Goal: Find specific page/section: Find specific page/section

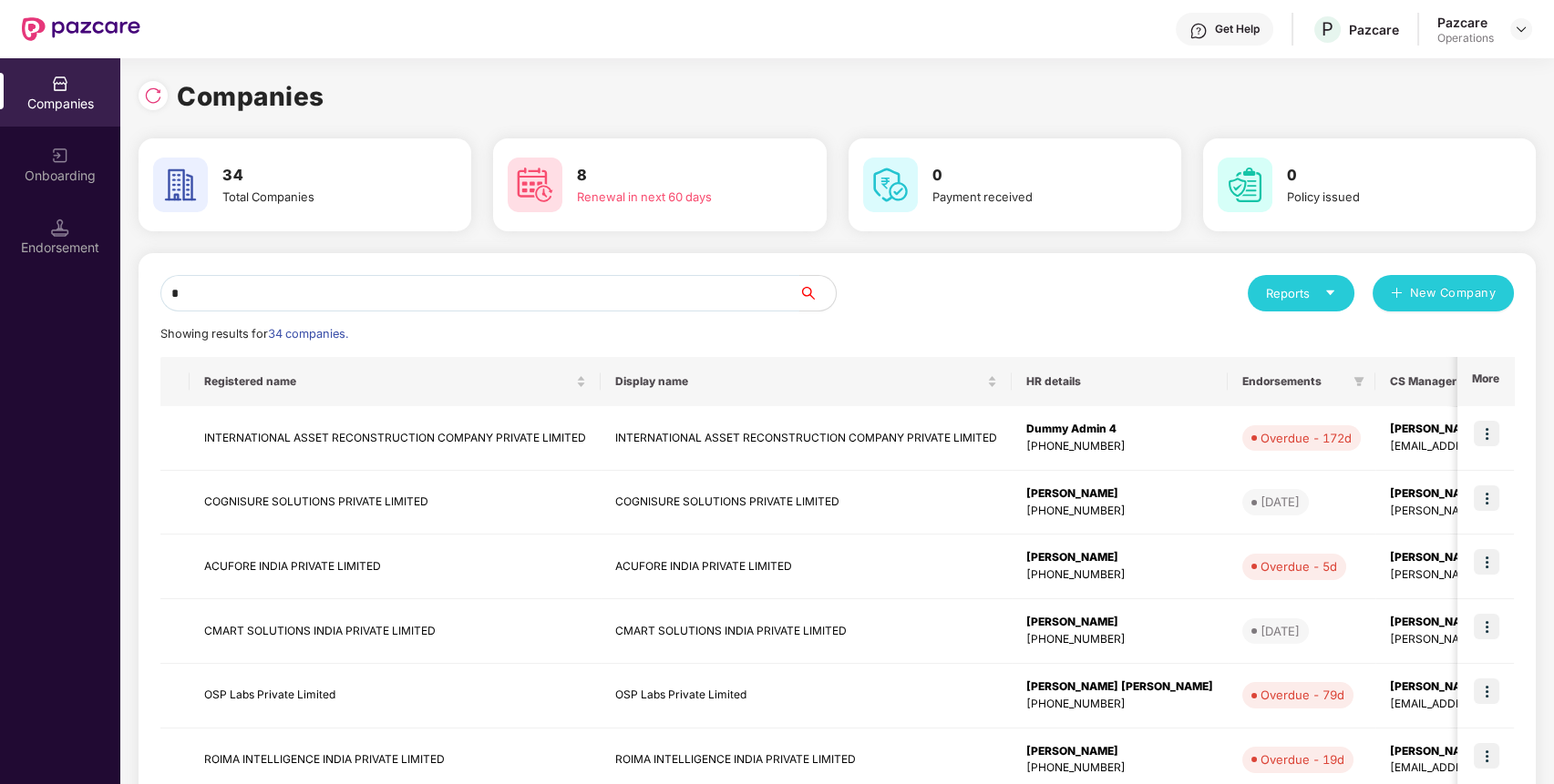
click at [559, 300] on input "*" at bounding box center [479, 293] width 639 height 36
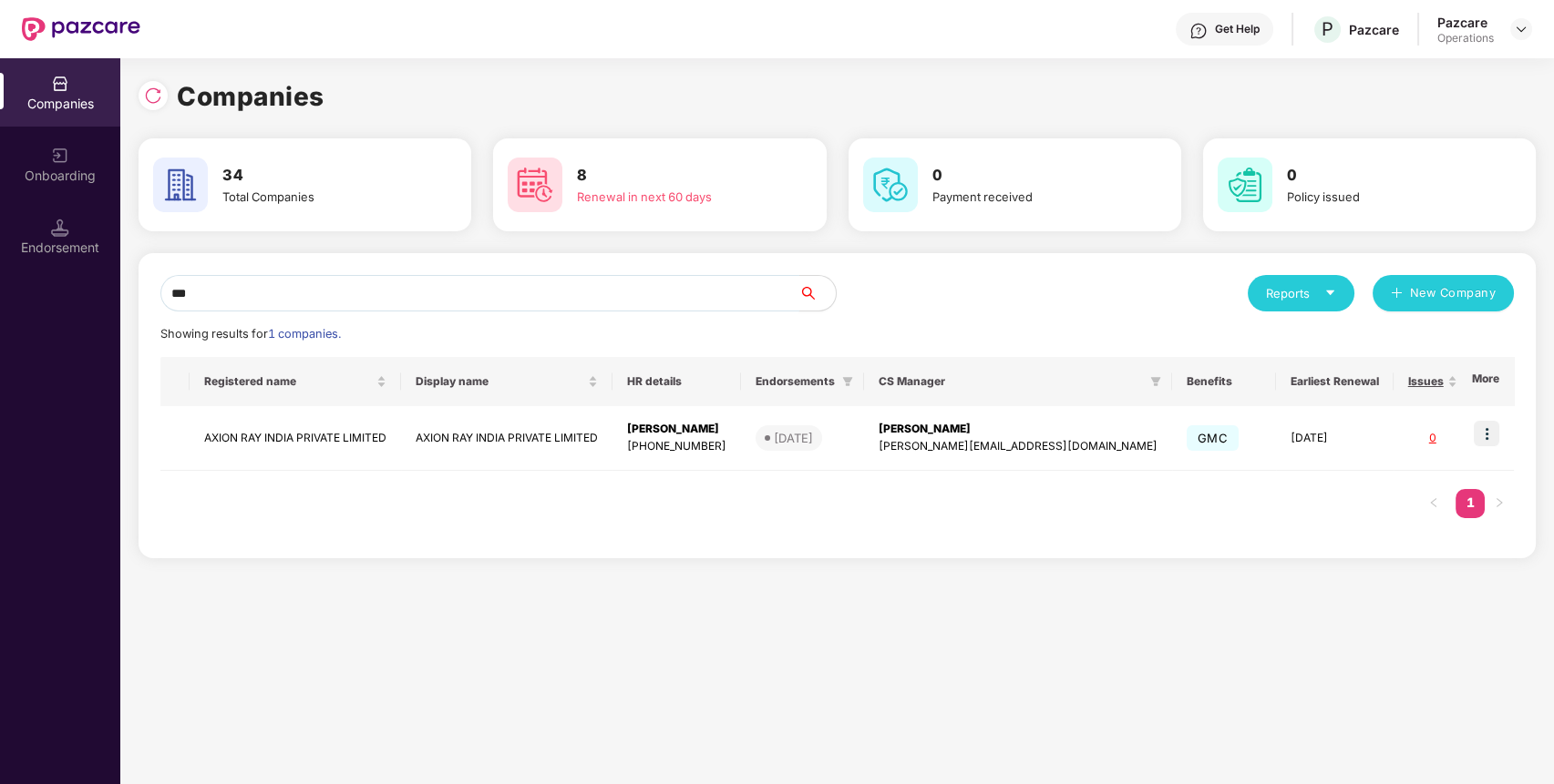
click at [719, 289] on input "***" at bounding box center [479, 293] width 639 height 36
drag, startPoint x: 204, startPoint y: 301, endPoint x: 134, endPoint y: 288, distance: 71.2
click at [134, 288] on div "Companies 34 Total Companies 8 Renewal in next 60 days 0 Payment received 0 Pol…" at bounding box center [837, 421] width 1433 height 726
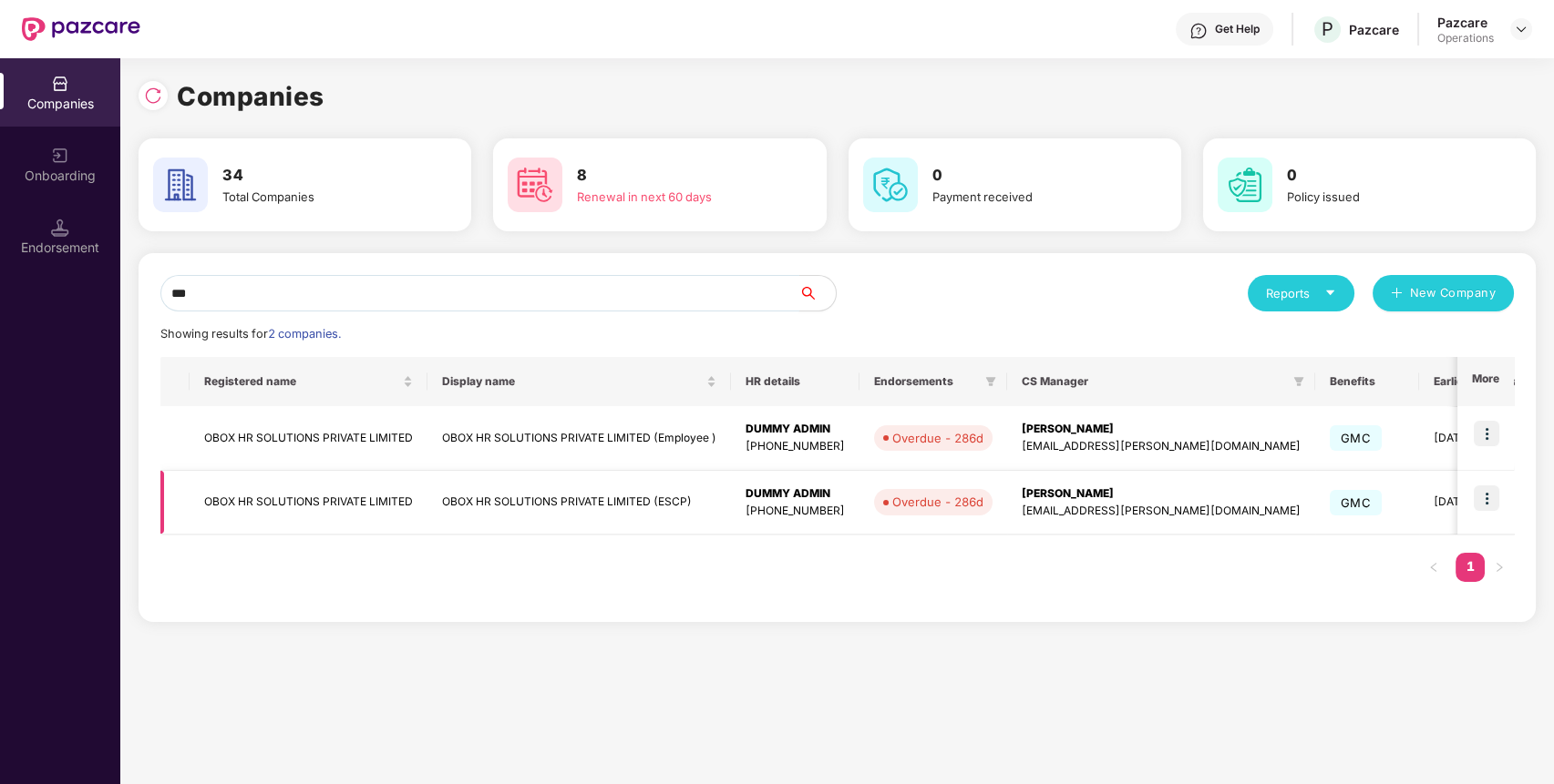
type input "***"
click at [1493, 507] on img at bounding box center [1486, 498] width 26 height 26
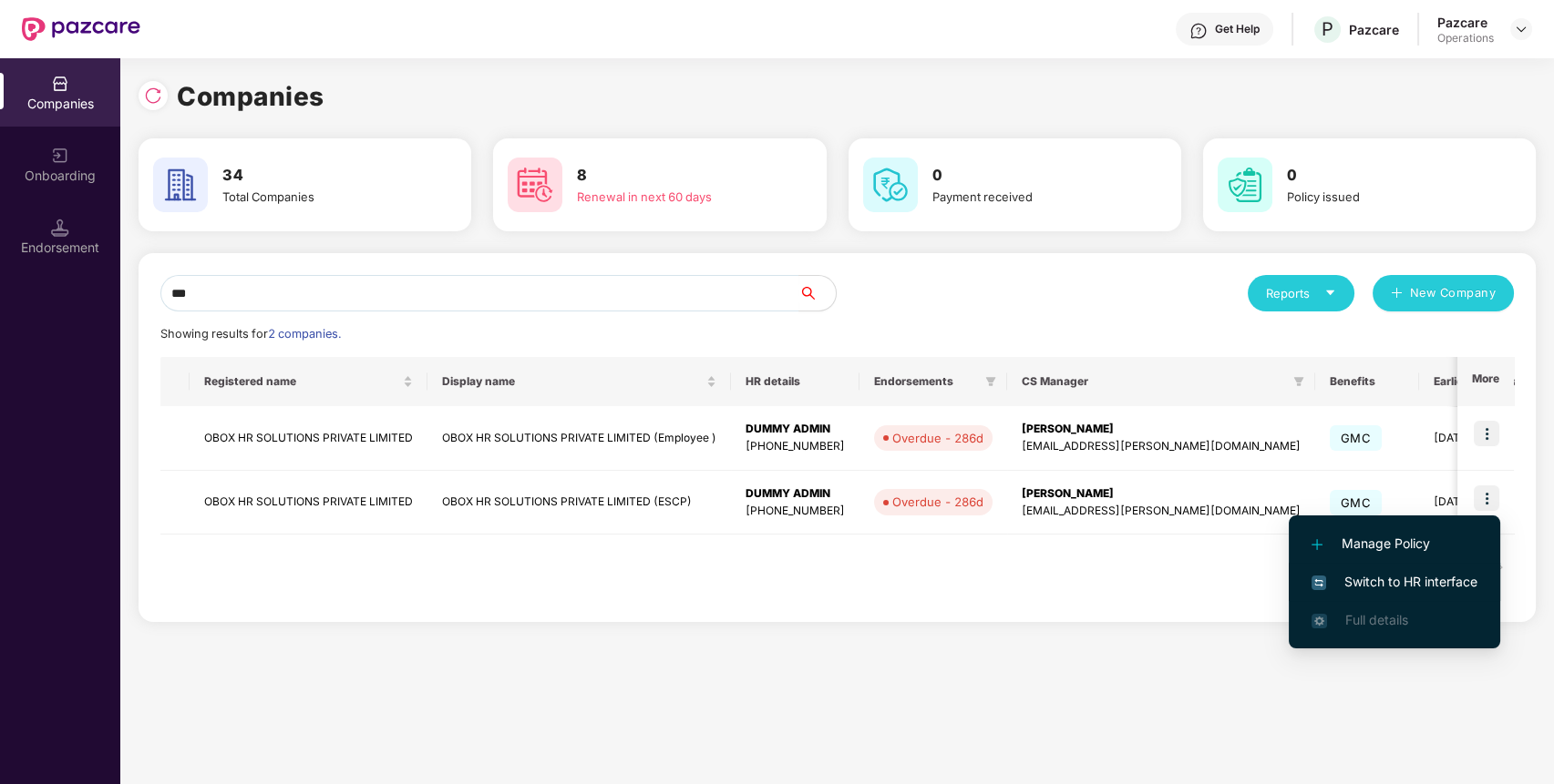
click at [1359, 575] on span "Switch to HR interface" at bounding box center [1394, 581] width 166 height 20
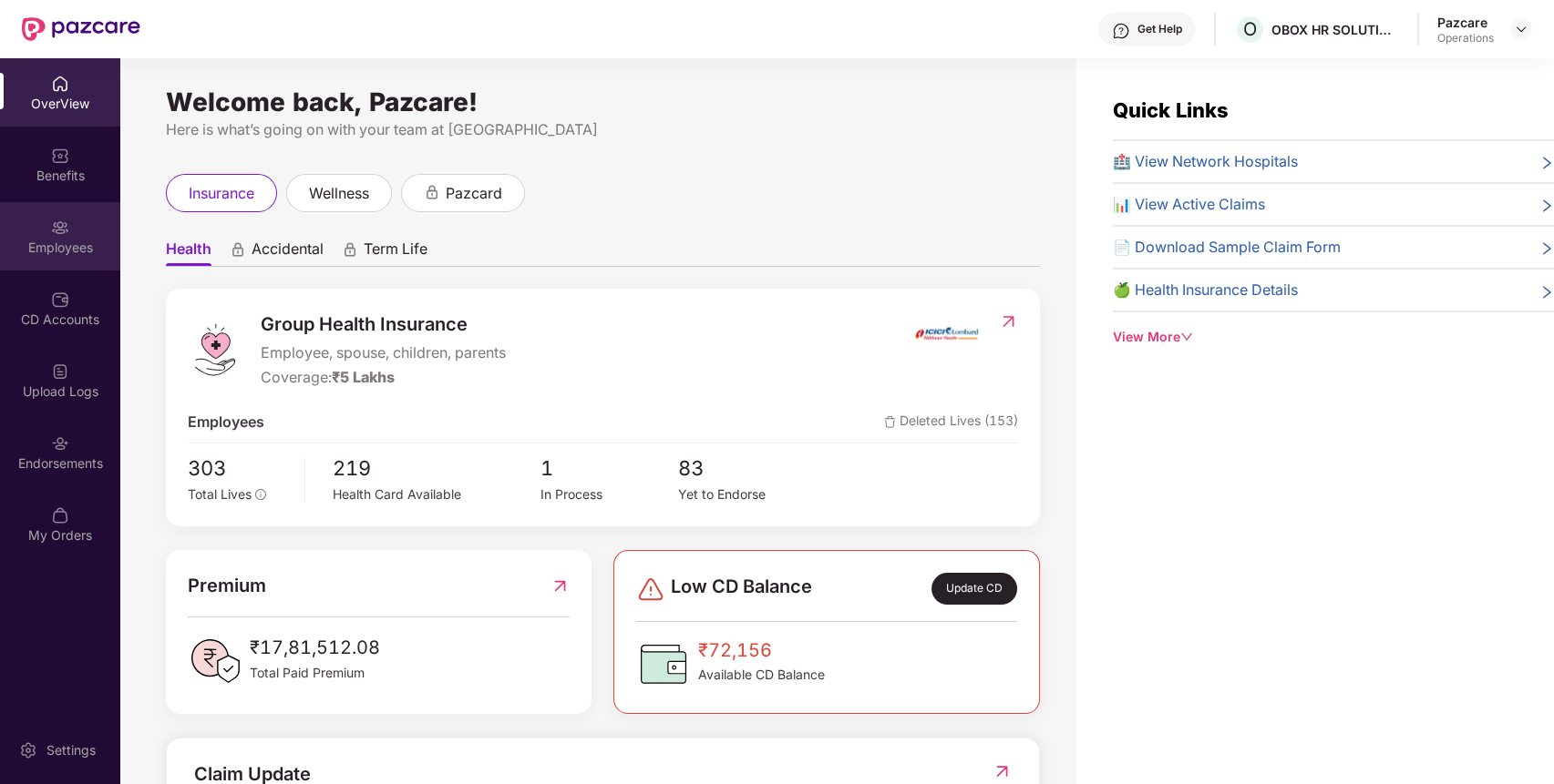
click at [45, 218] on div "Employees" at bounding box center [60, 236] width 120 height 68
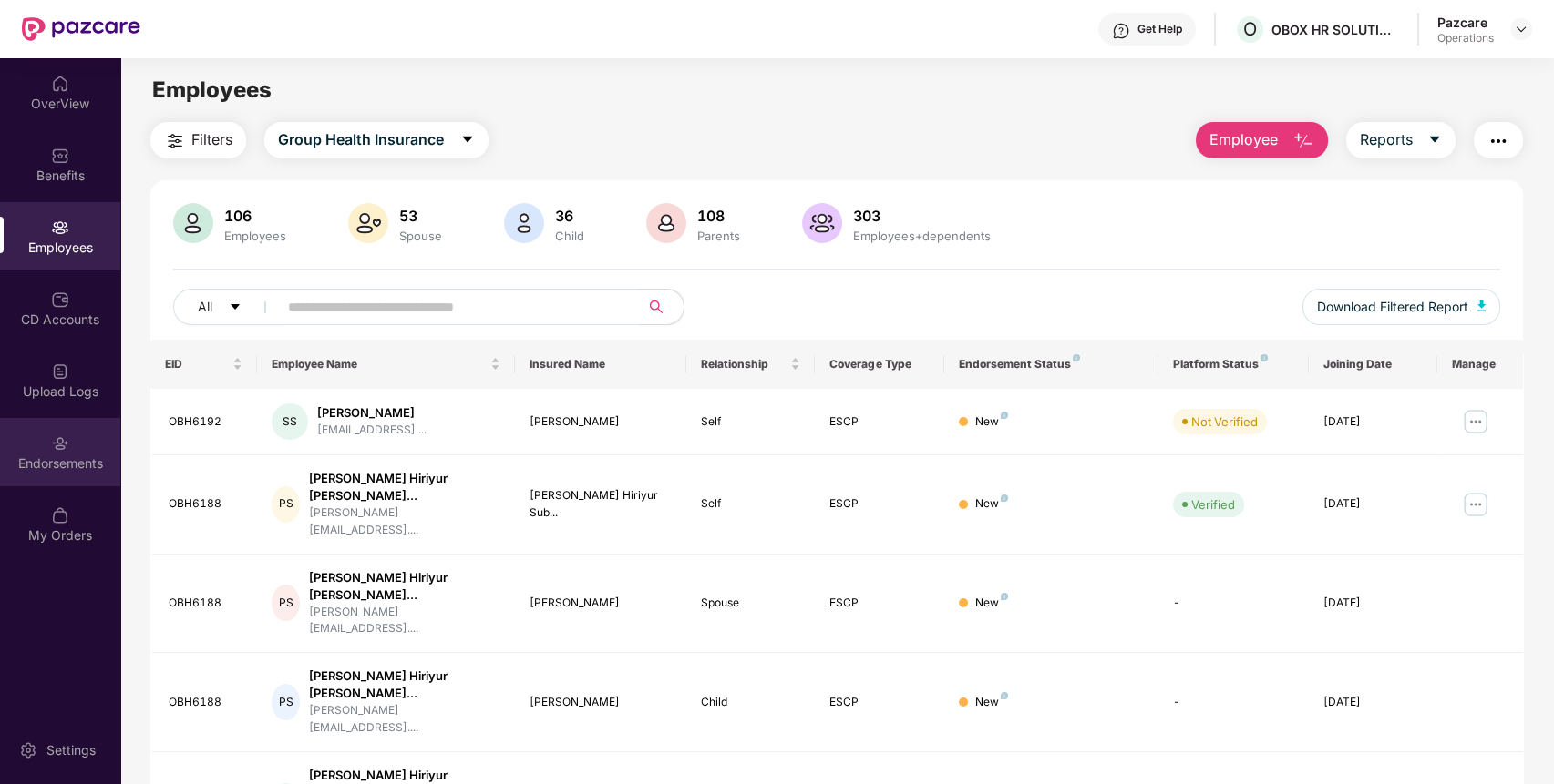
click at [51, 454] on div "Endorsements" at bounding box center [60, 463] width 120 height 19
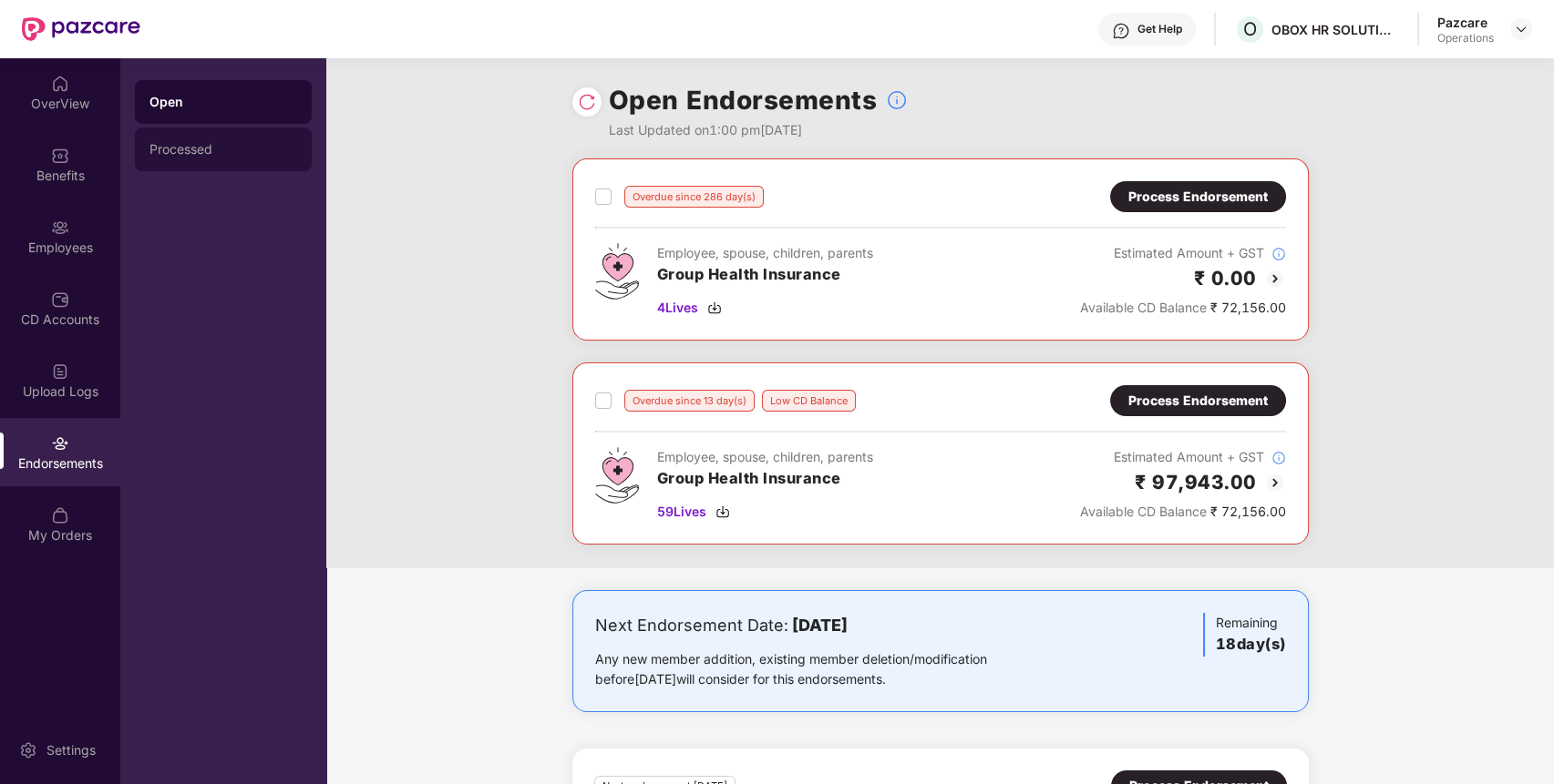
click at [245, 155] on div "Processed" at bounding box center [223, 149] width 148 height 15
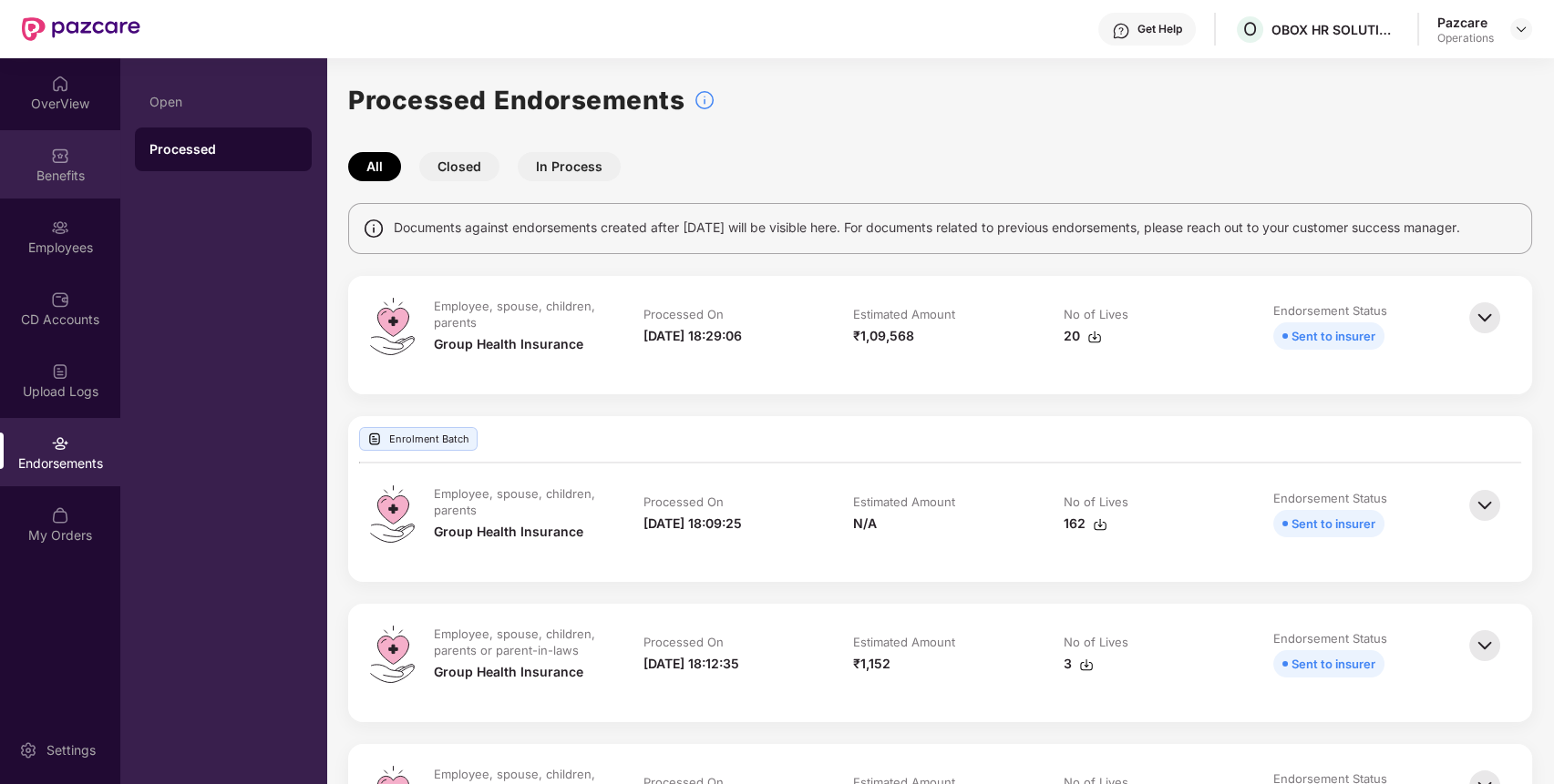
click at [18, 149] on div "Benefits" at bounding box center [60, 163] width 120 height 68
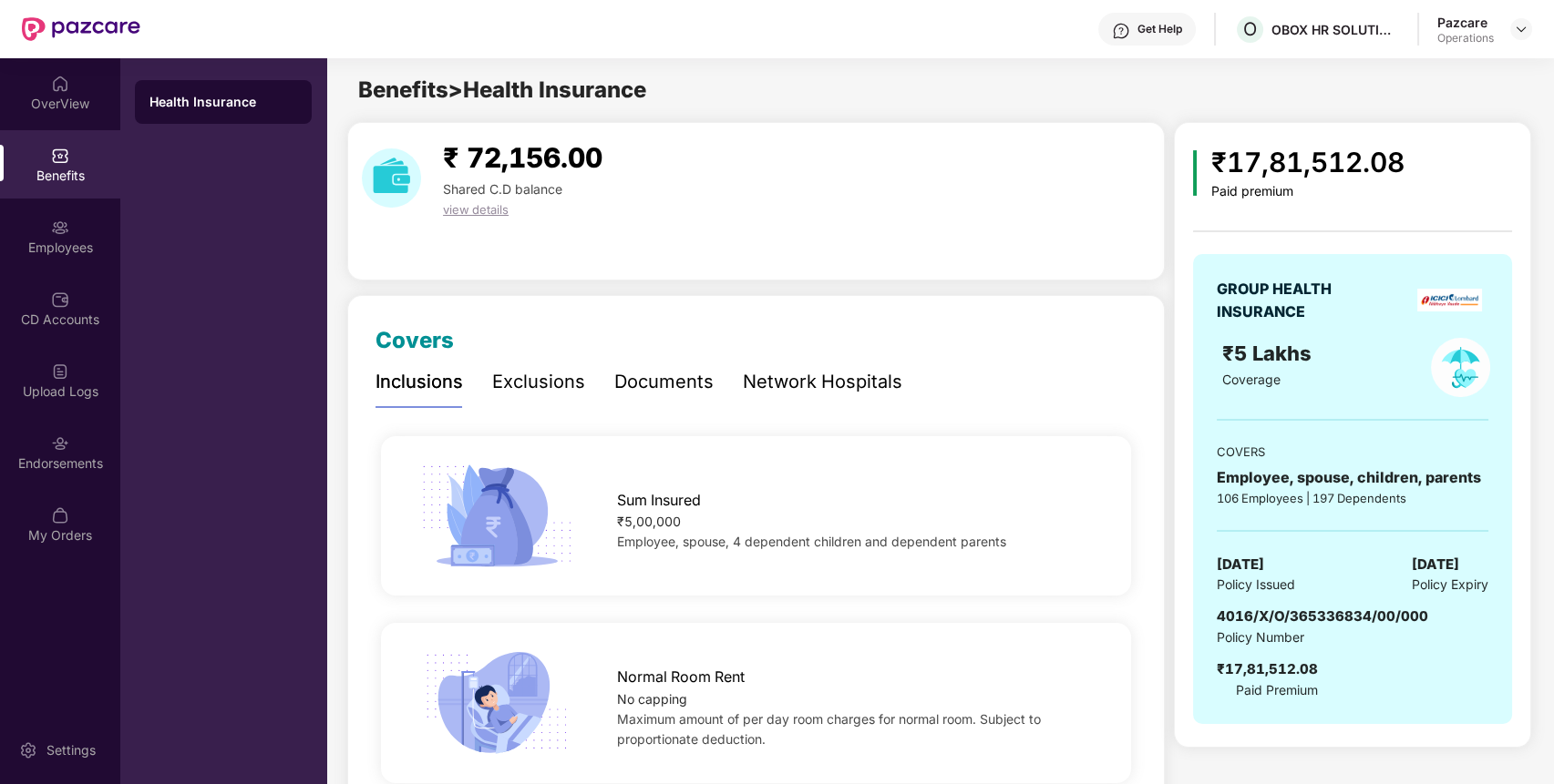
click at [1364, 617] on span "4016/X/O/365336834/00/000" at bounding box center [1322, 617] width 212 height 18
copy span "4016/X/O/365336834/00/000"
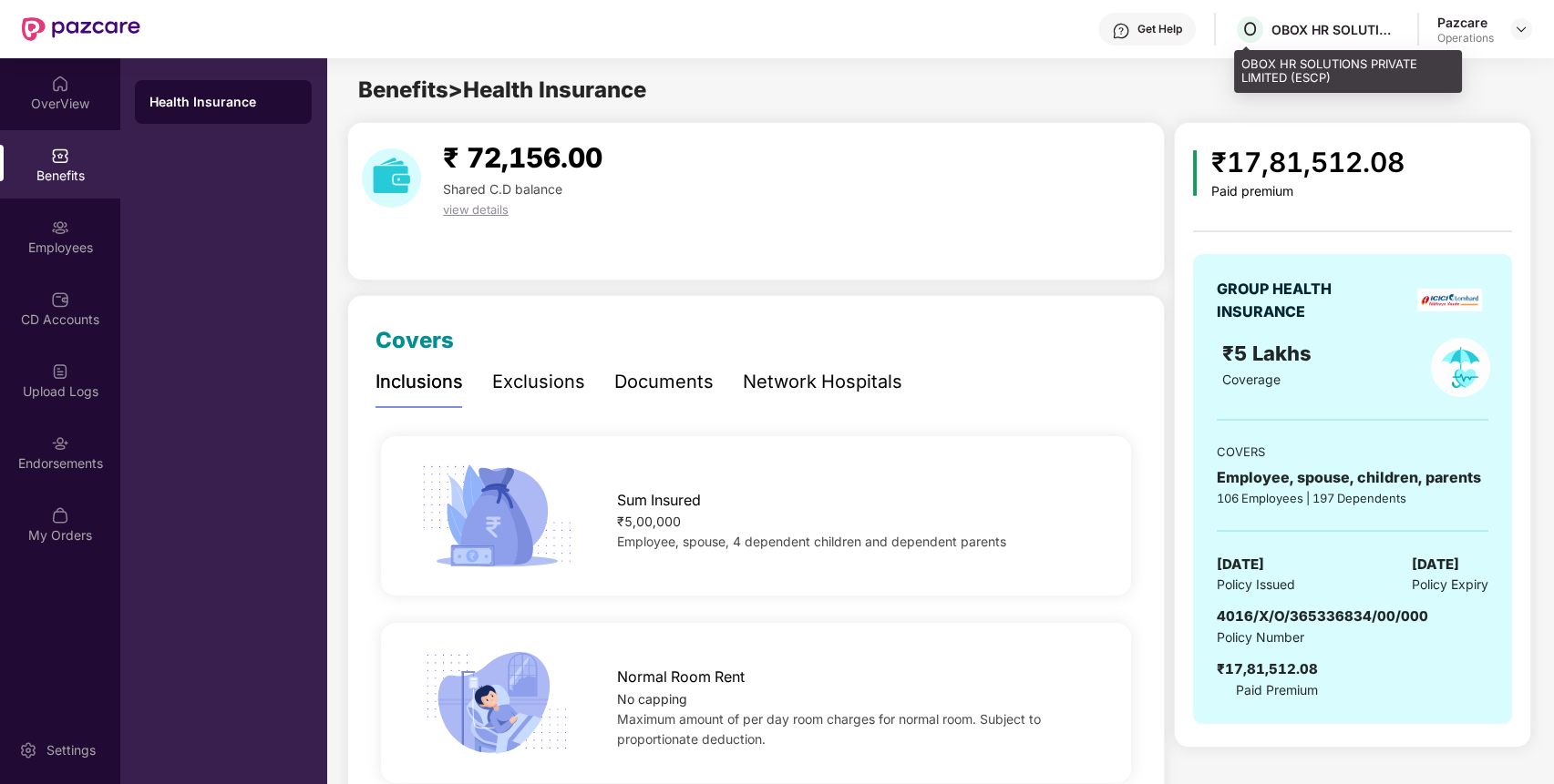
click at [1324, 39] on div "O OBOX HR SOLUTIONS PRIVATE LIMITED (ESCP)" at bounding box center [1317, 30] width 165 height 31
copy div "OBOX HR SOLUTIONS PRIVATE LIMITED (ESCP)"
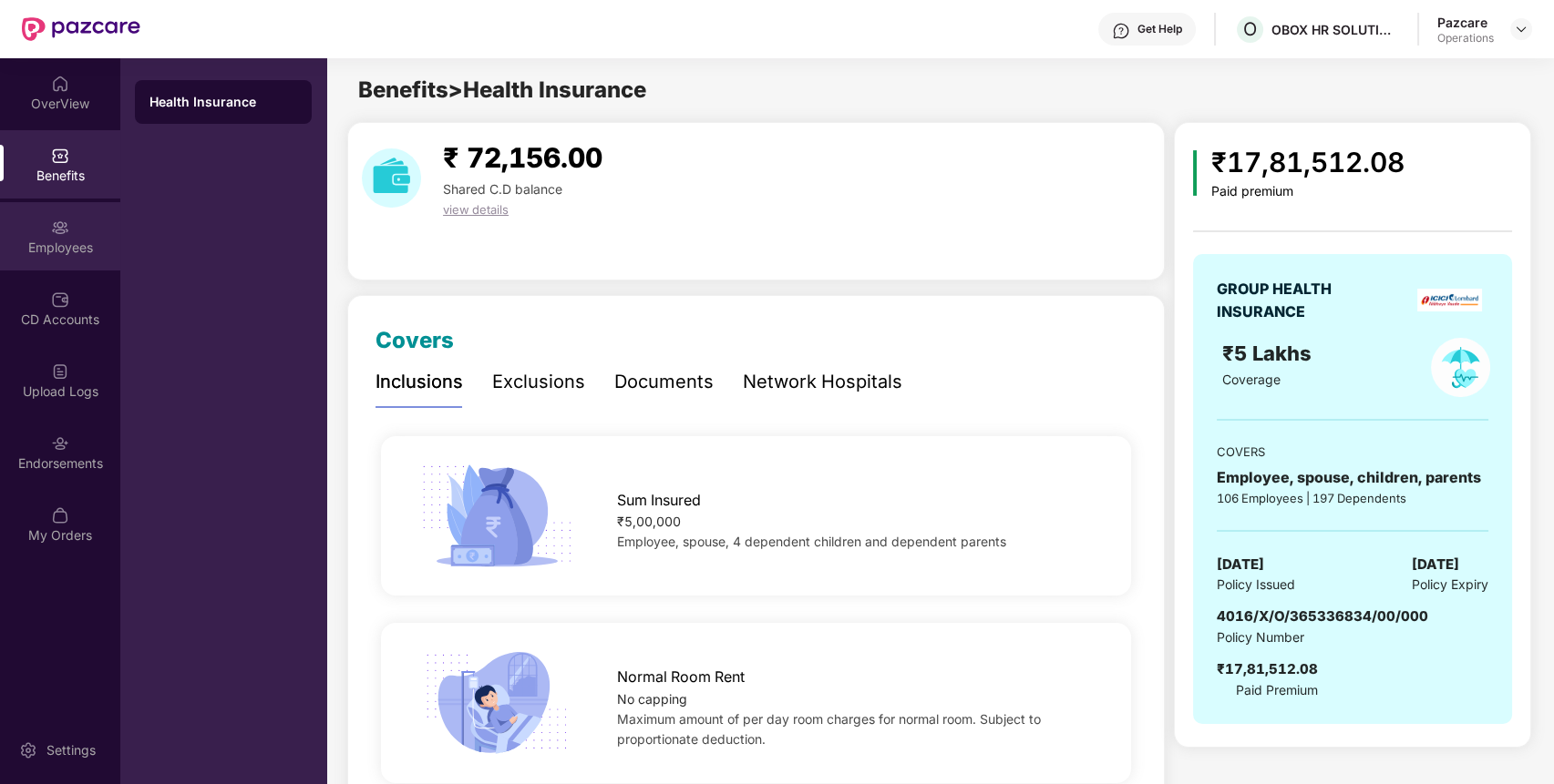
click at [44, 232] on div "Employees" at bounding box center [60, 236] width 120 height 68
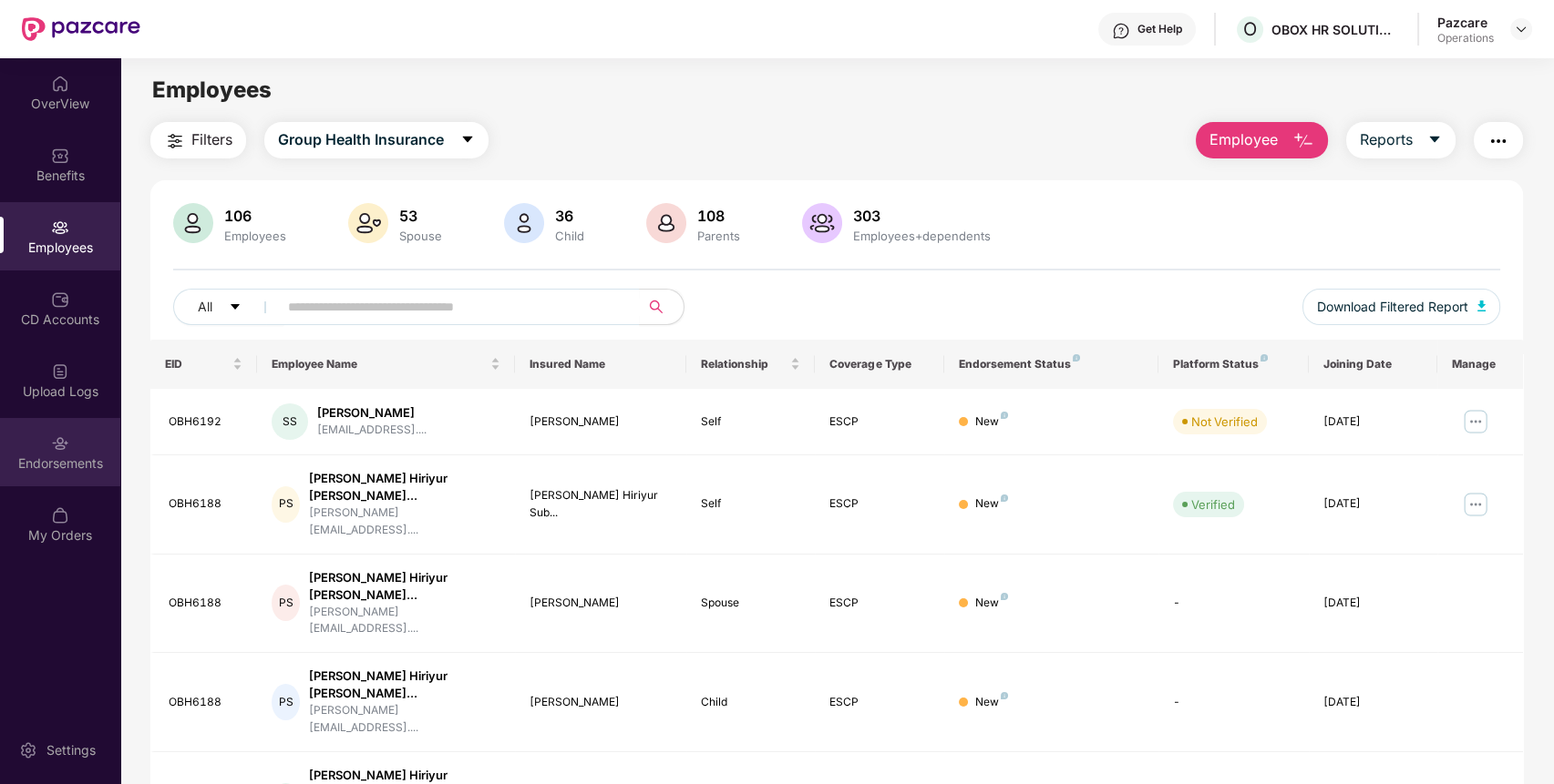
click at [72, 458] on div "Endorsements" at bounding box center [60, 463] width 120 height 19
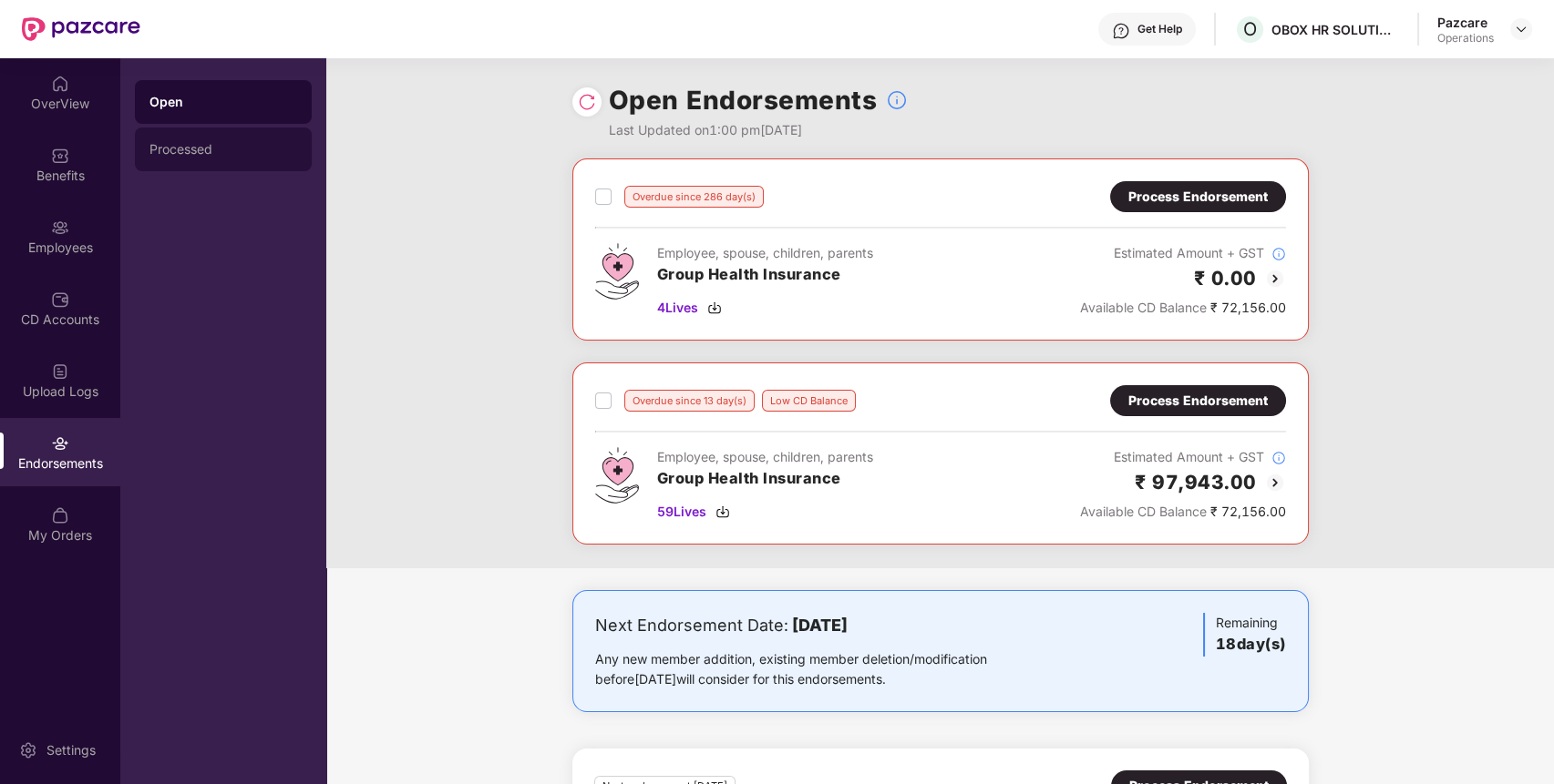
click at [209, 144] on div "Processed" at bounding box center [223, 149] width 148 height 15
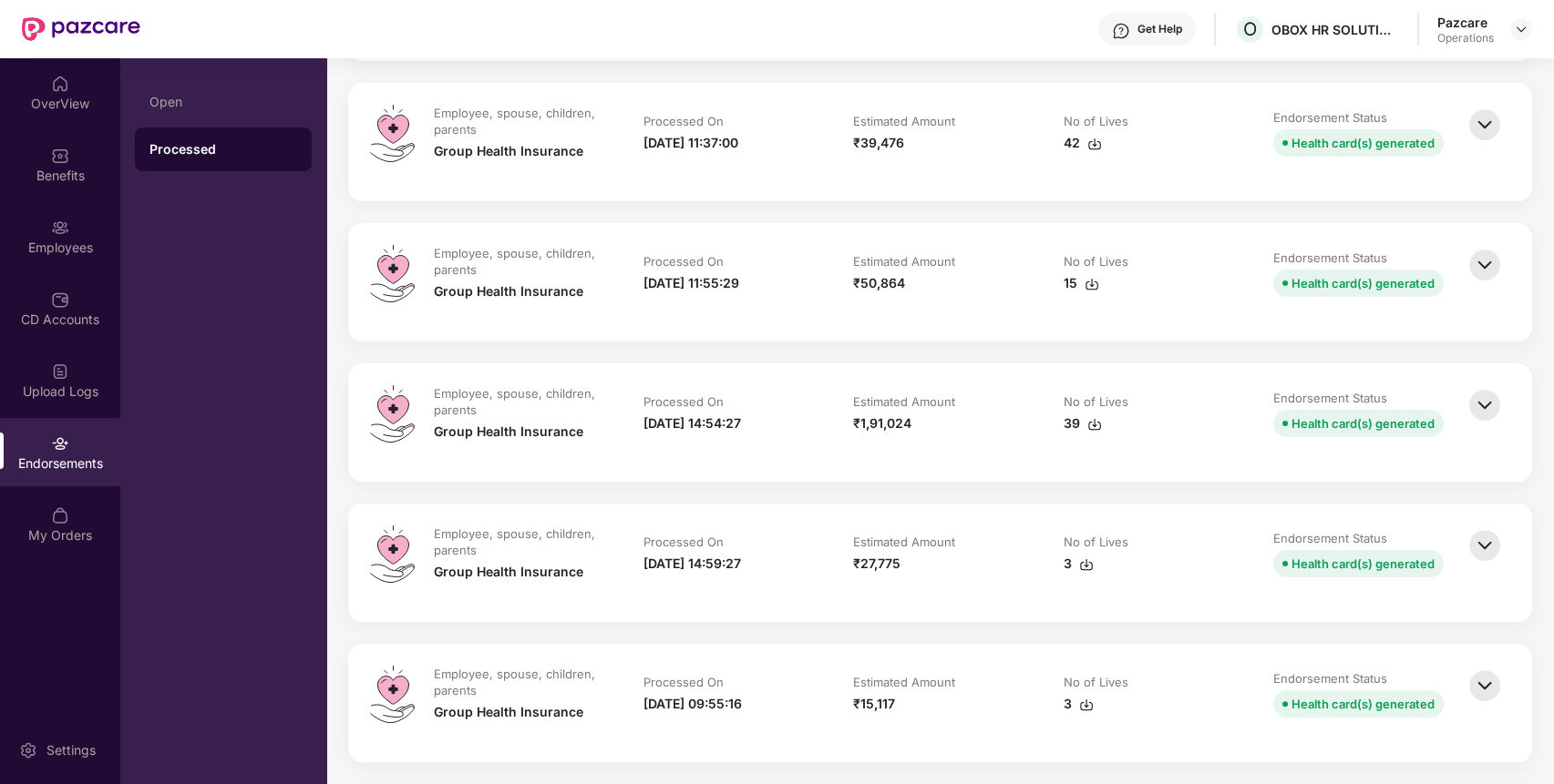
scroll to position [1105, 0]
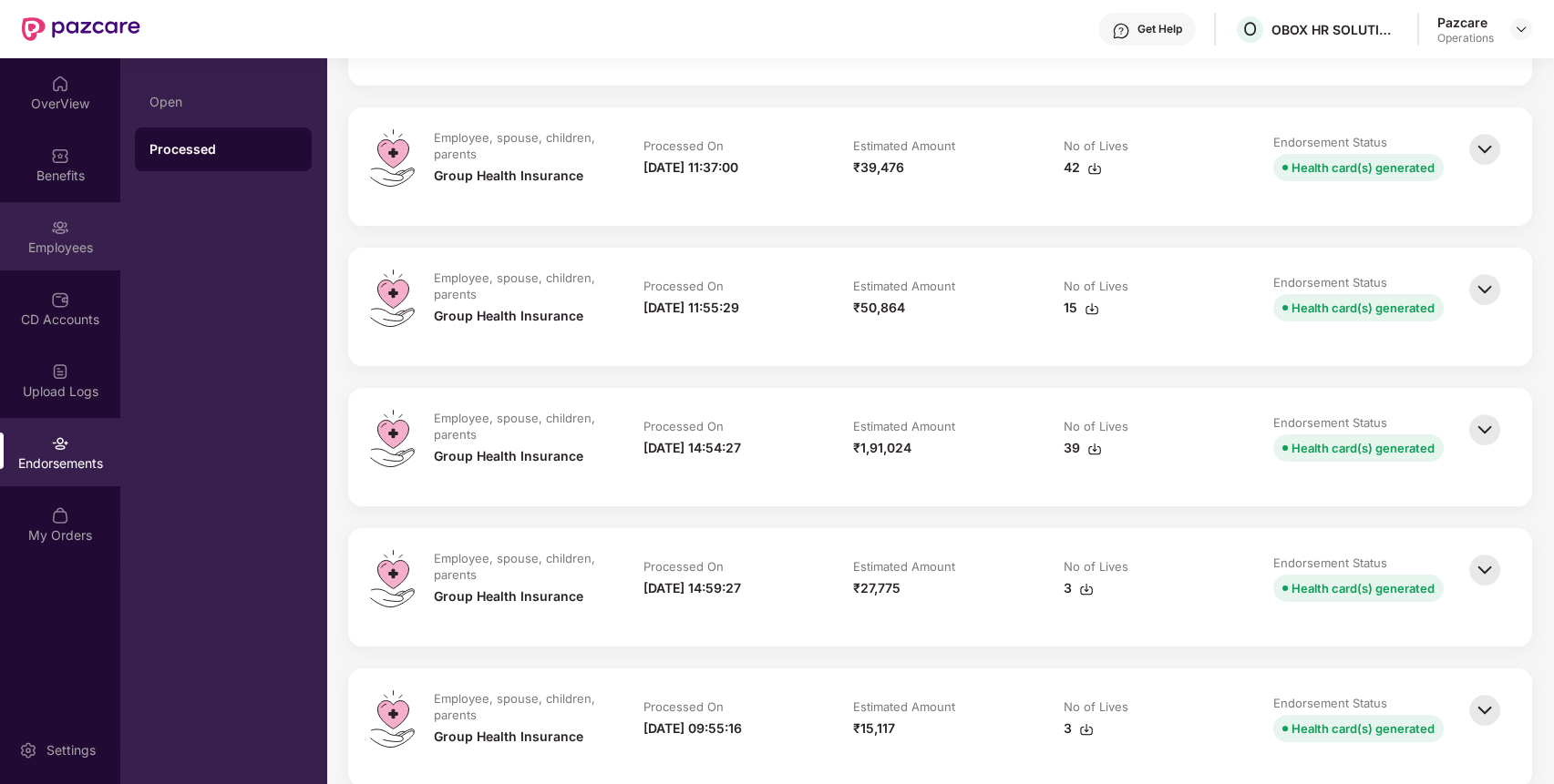
click at [55, 241] on div "Employees" at bounding box center [60, 248] width 120 height 19
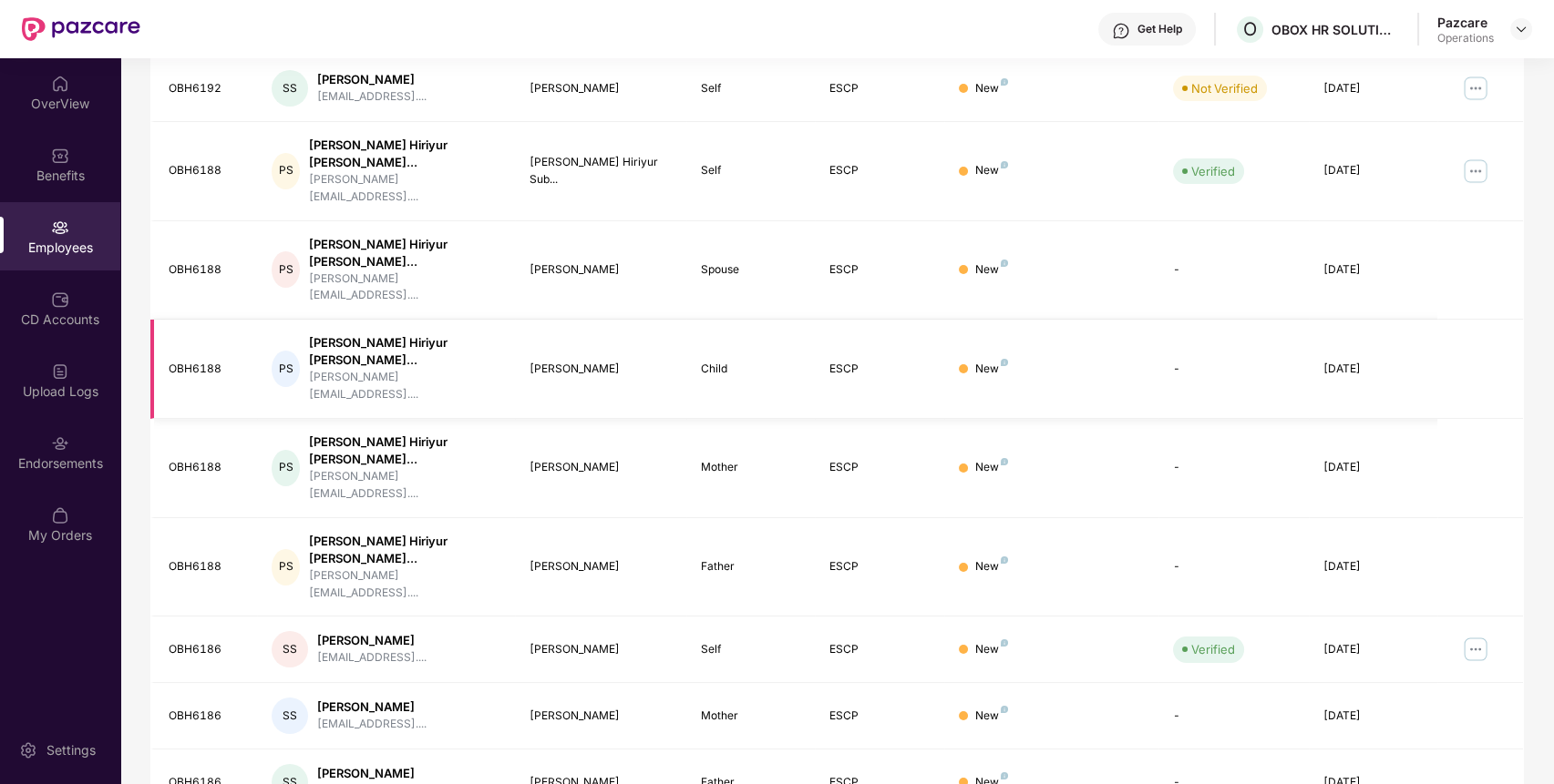
scroll to position [0, 0]
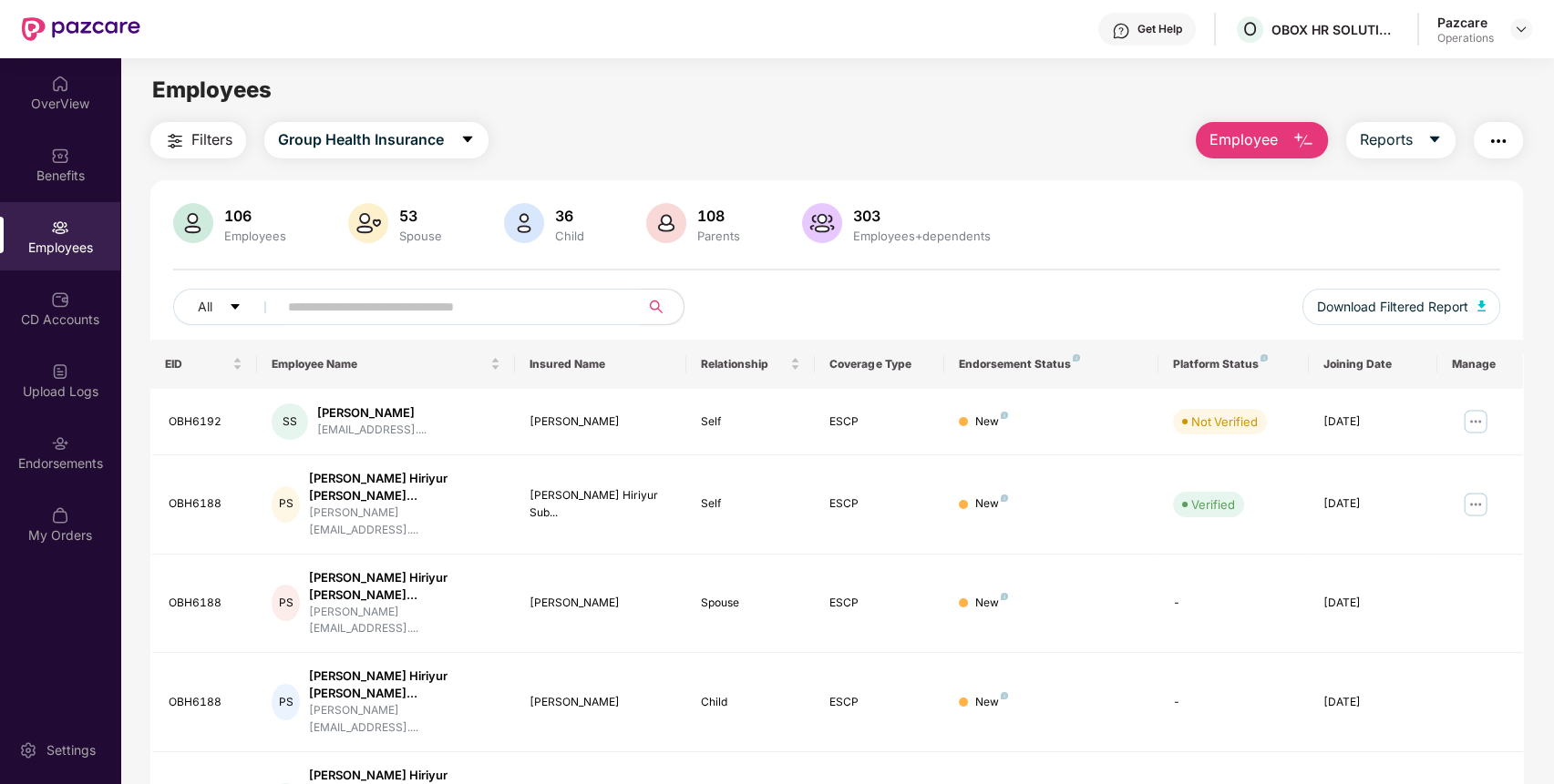
click at [505, 315] on input "text" at bounding box center [452, 307] width 327 height 28
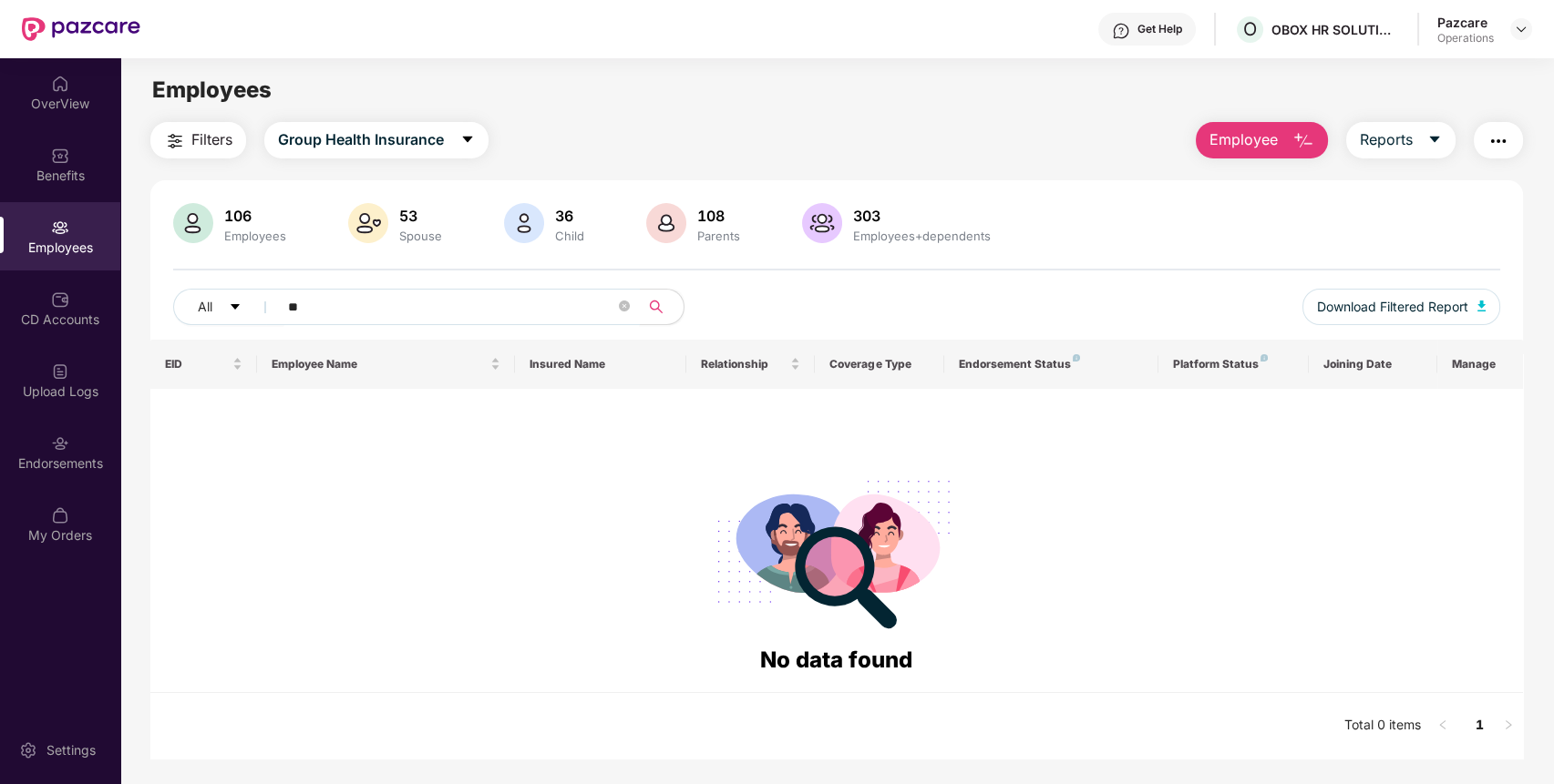
type input "*"
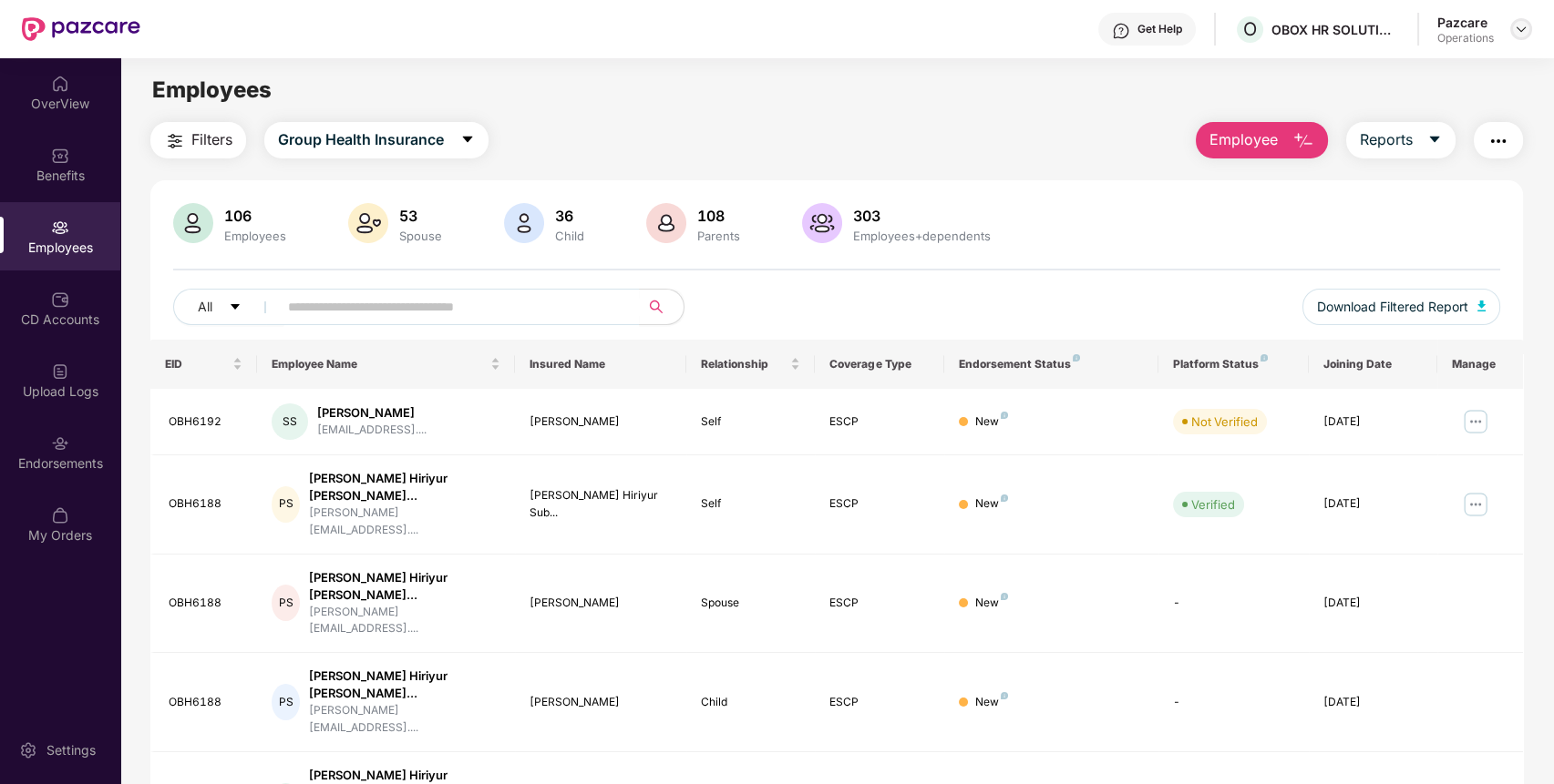
click at [1517, 26] on img at bounding box center [1521, 29] width 15 height 15
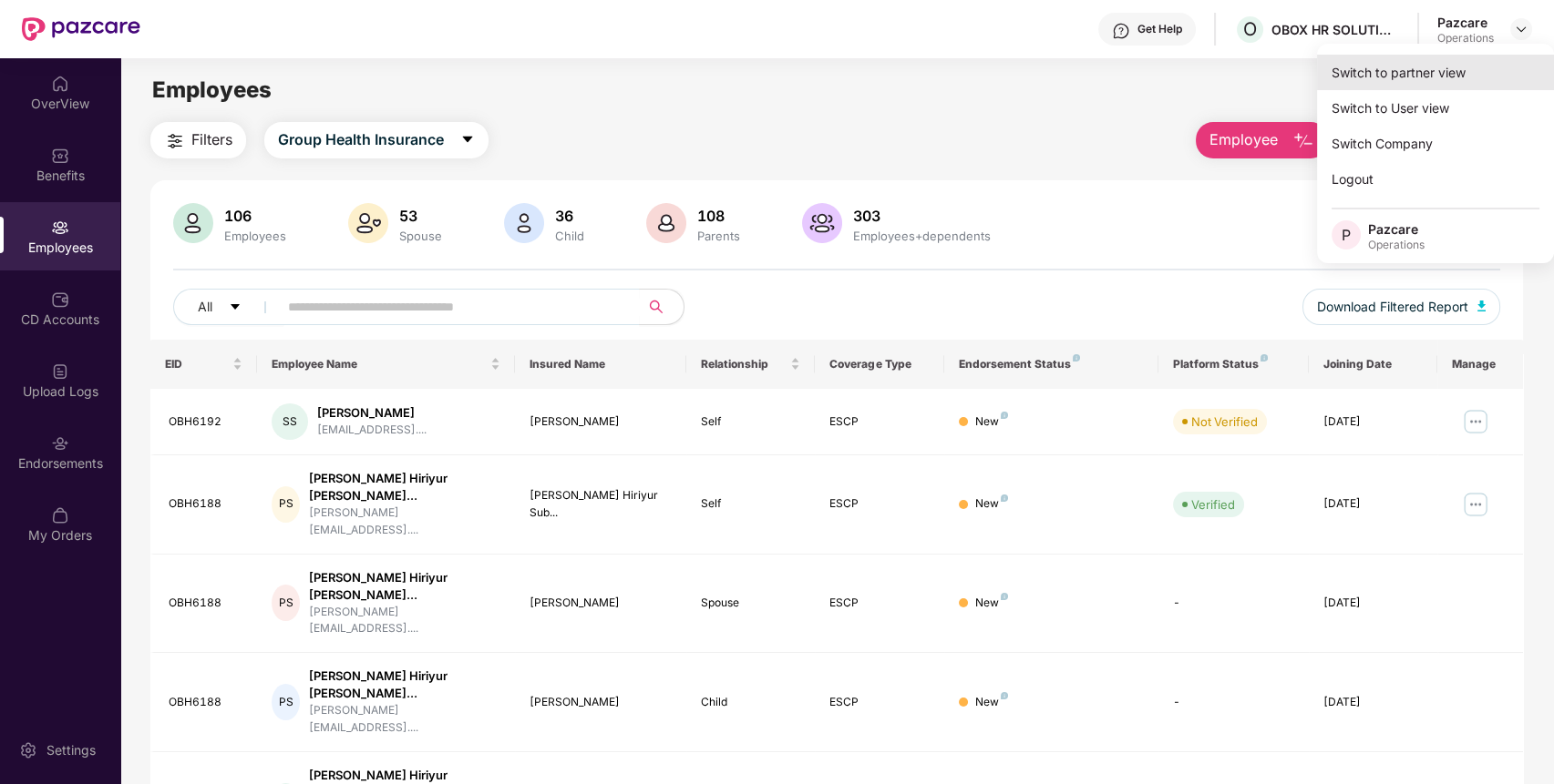
click at [1421, 77] on div "Switch to partner view" at bounding box center [1435, 73] width 237 height 35
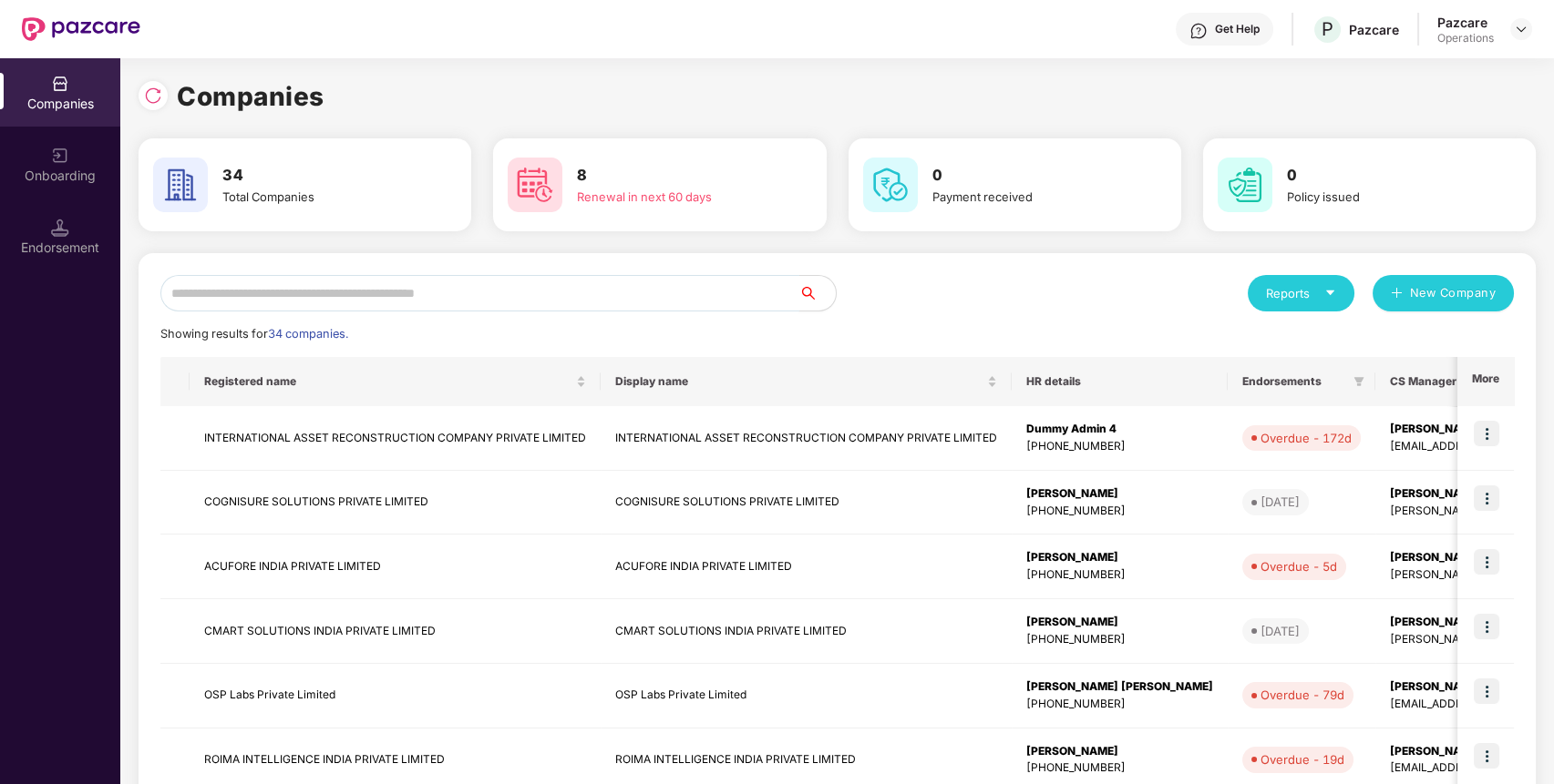
click at [753, 298] on input "text" at bounding box center [479, 293] width 639 height 36
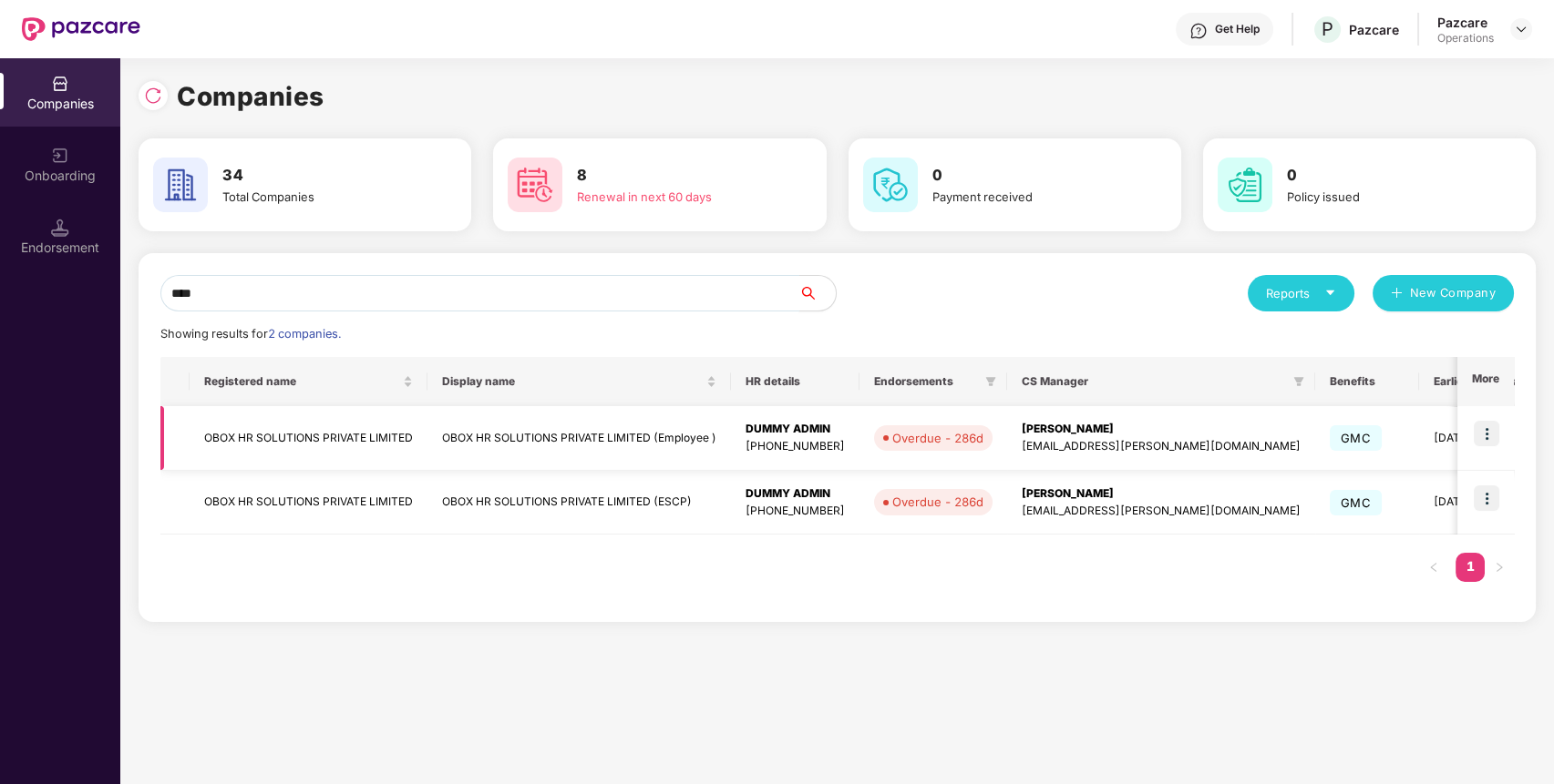
type input "****"
click at [1490, 418] on td at bounding box center [1484, 439] width 56 height 65
click at [1496, 433] on img at bounding box center [1486, 434] width 26 height 26
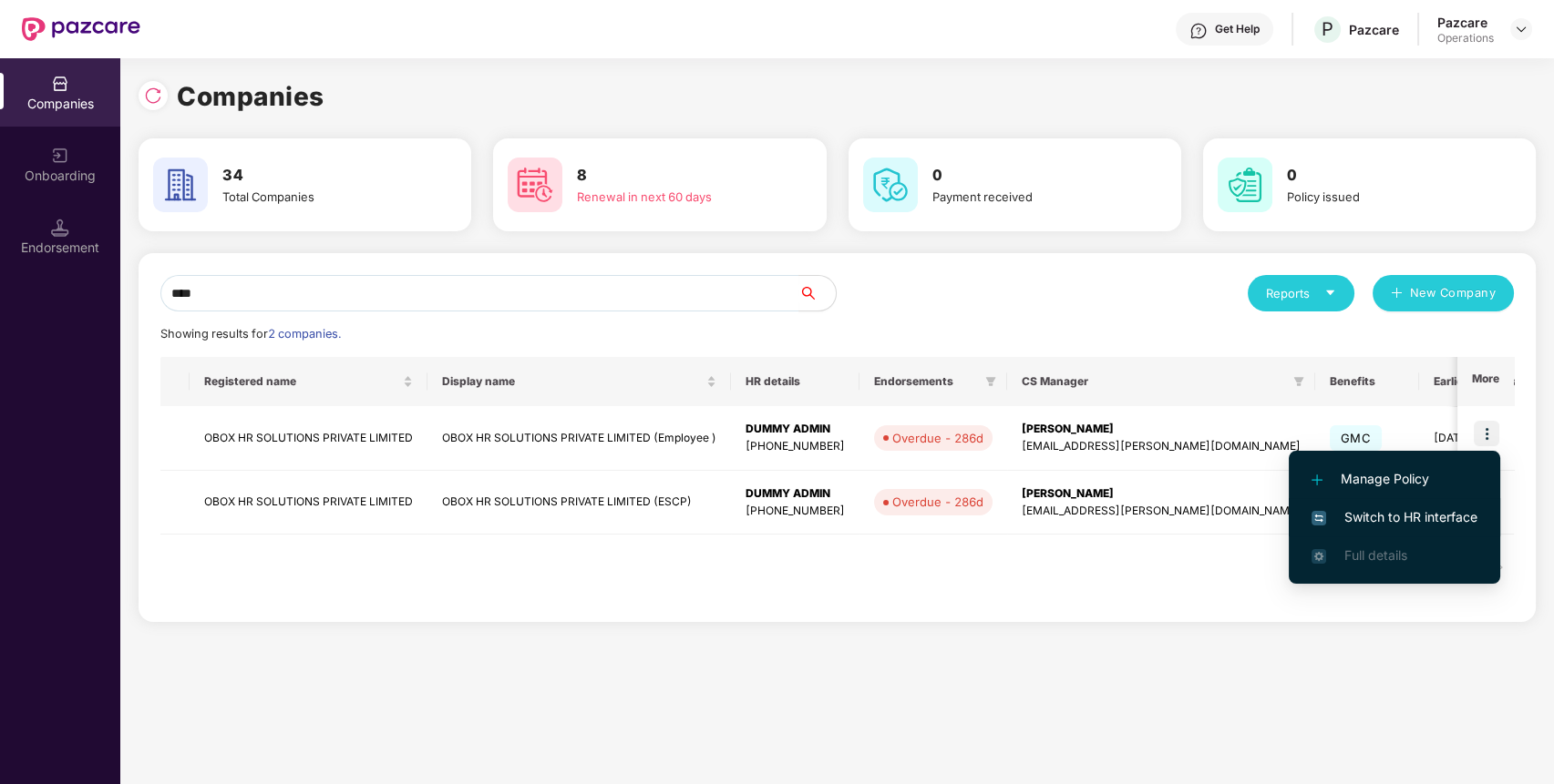
click at [1438, 510] on span "Switch to HR interface" at bounding box center [1394, 517] width 166 height 20
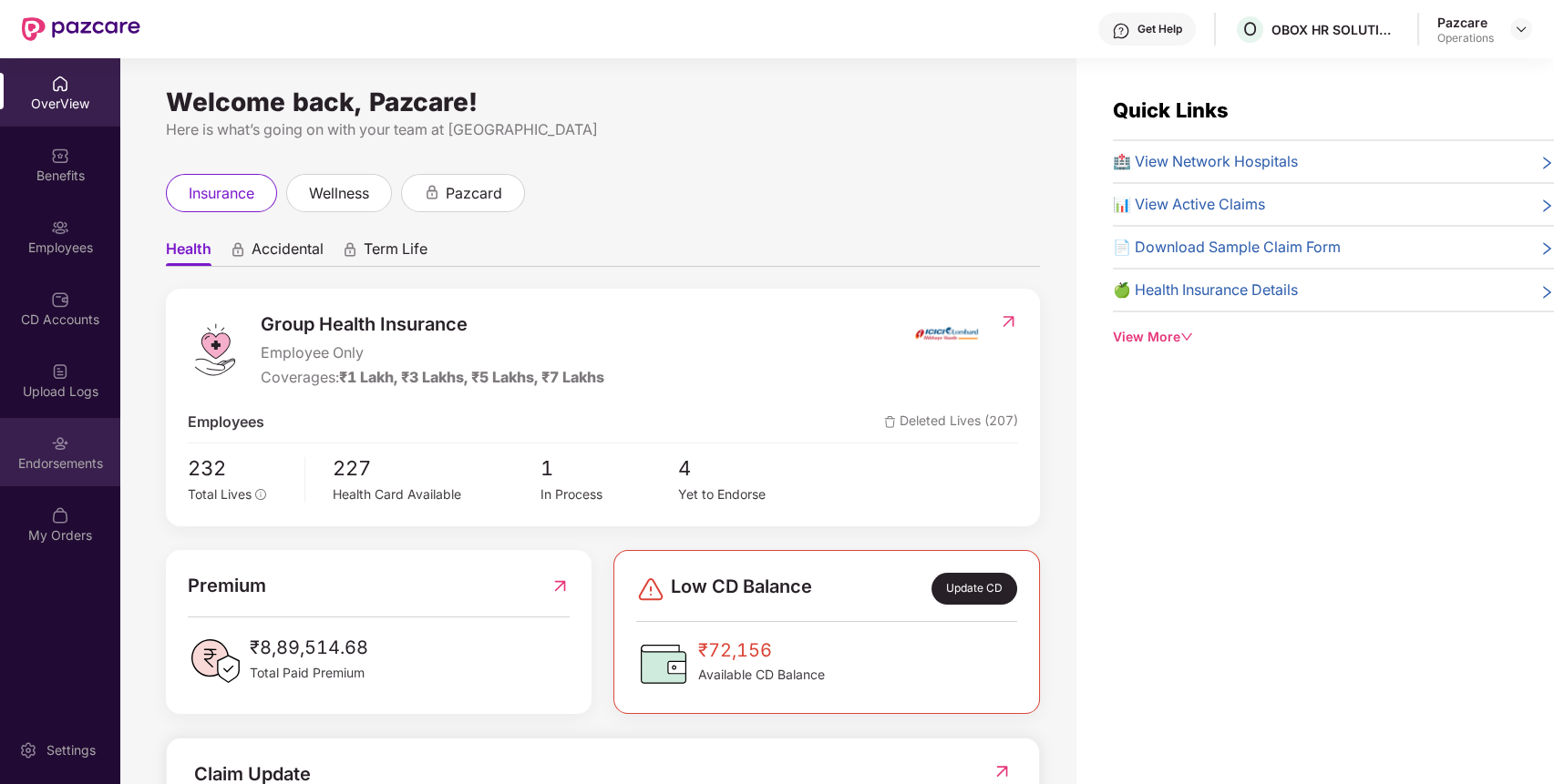
click at [53, 445] on img at bounding box center [60, 444] width 19 height 19
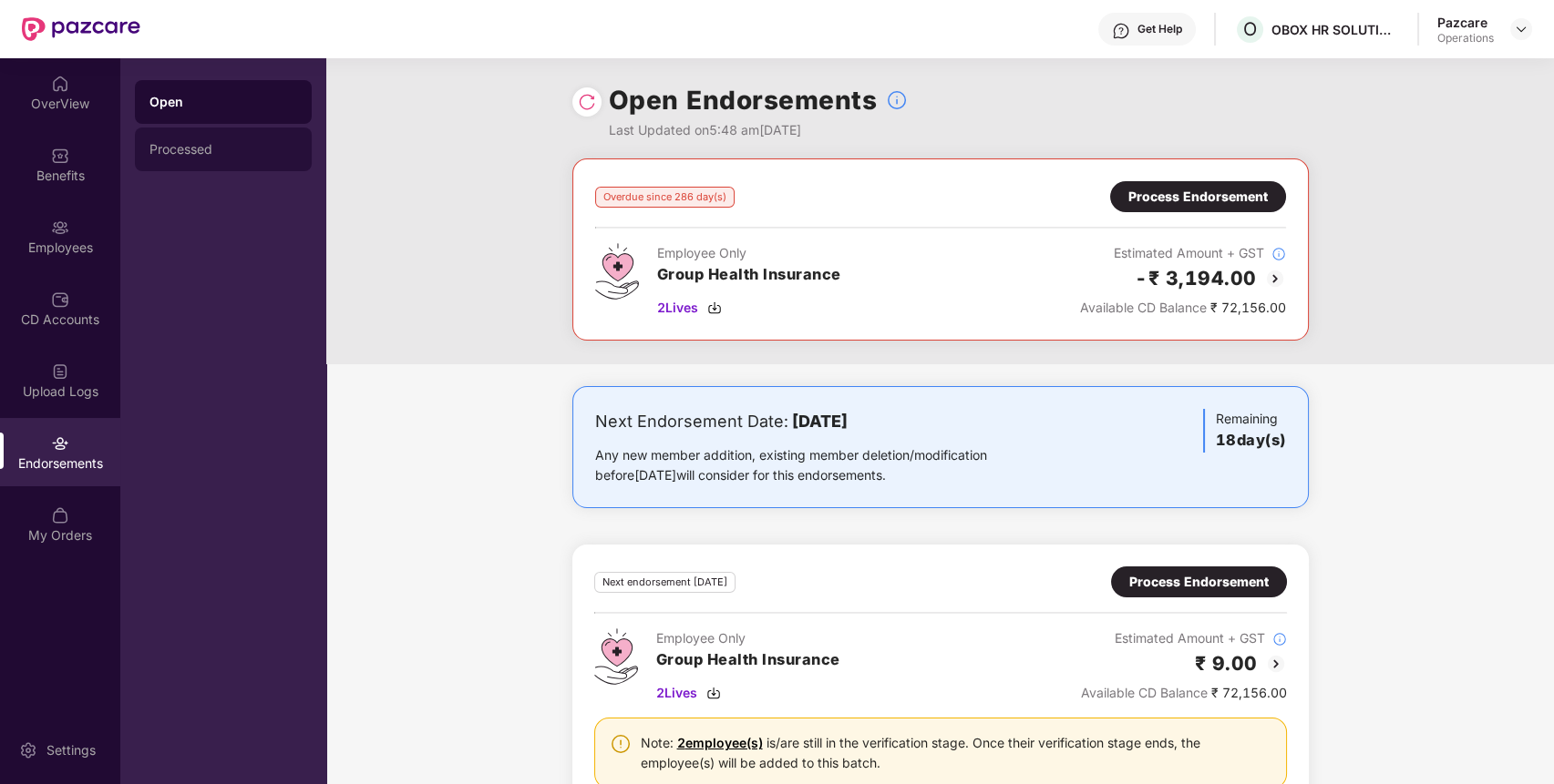
click at [240, 153] on div "Processed" at bounding box center [223, 149] width 148 height 15
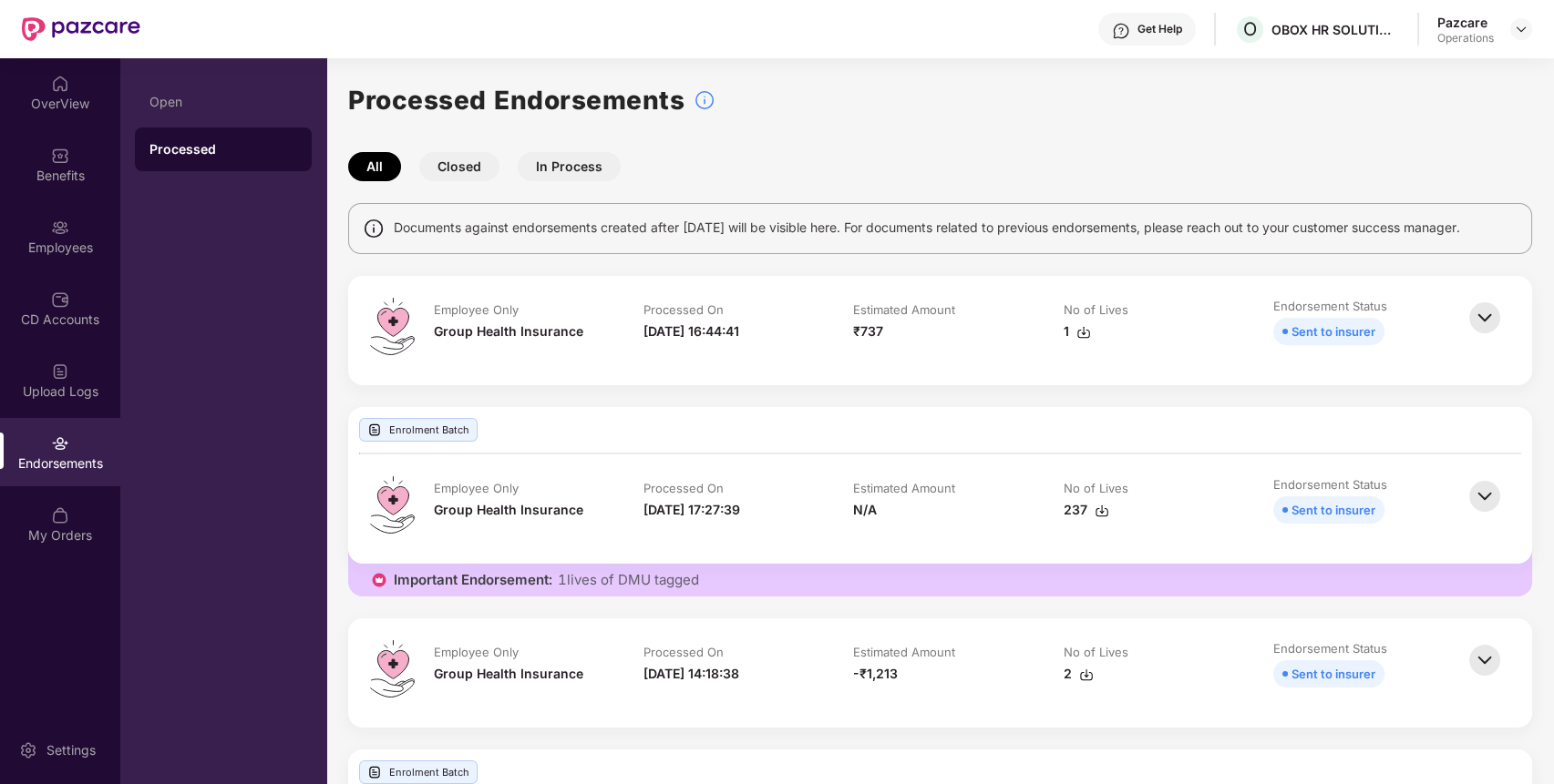
click at [1079, 338] on div "1" at bounding box center [1077, 332] width 28 height 20
click at [1517, 30] on img at bounding box center [1521, 29] width 15 height 15
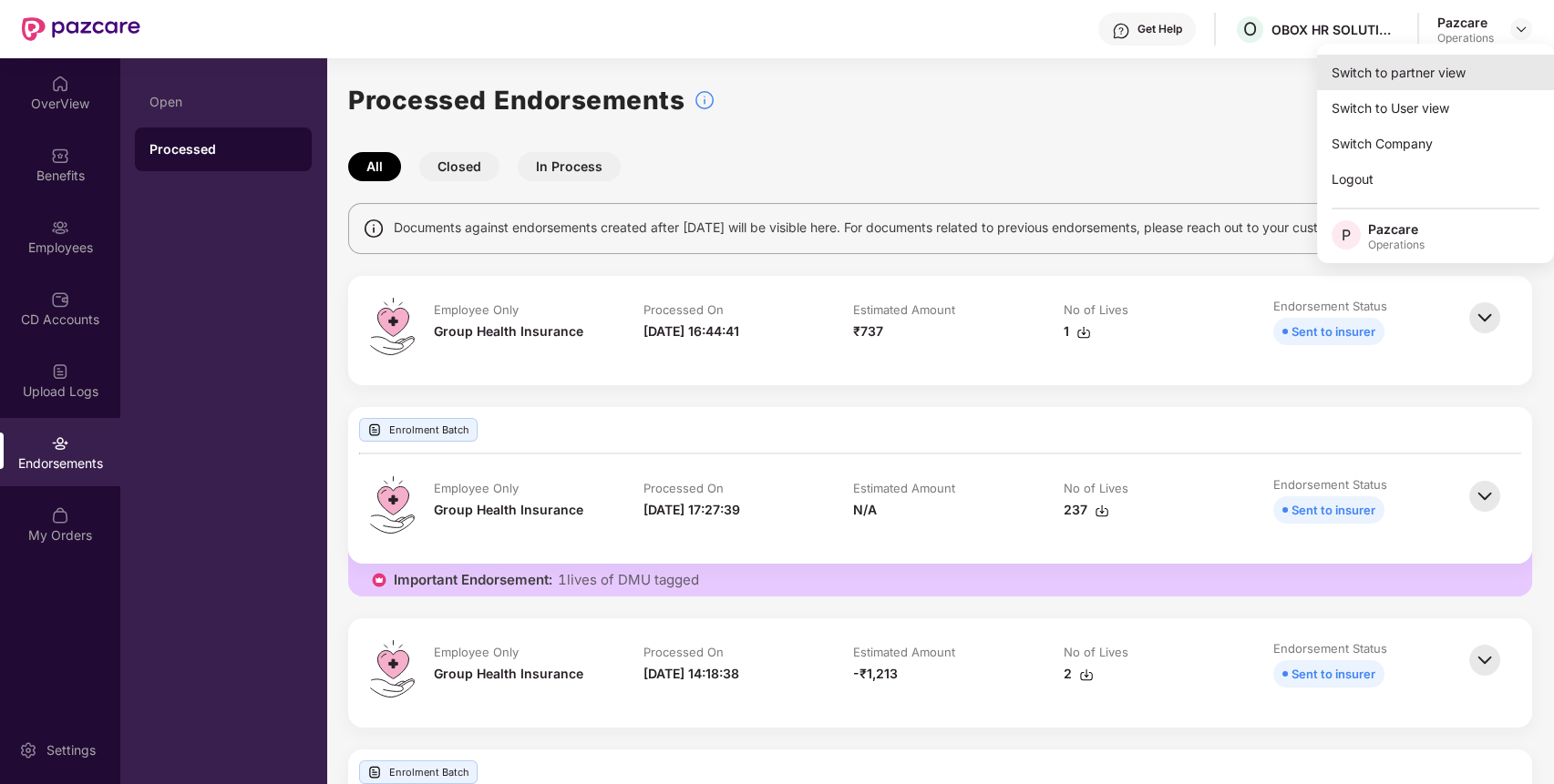
click at [1434, 68] on div "Switch to partner view" at bounding box center [1435, 73] width 237 height 35
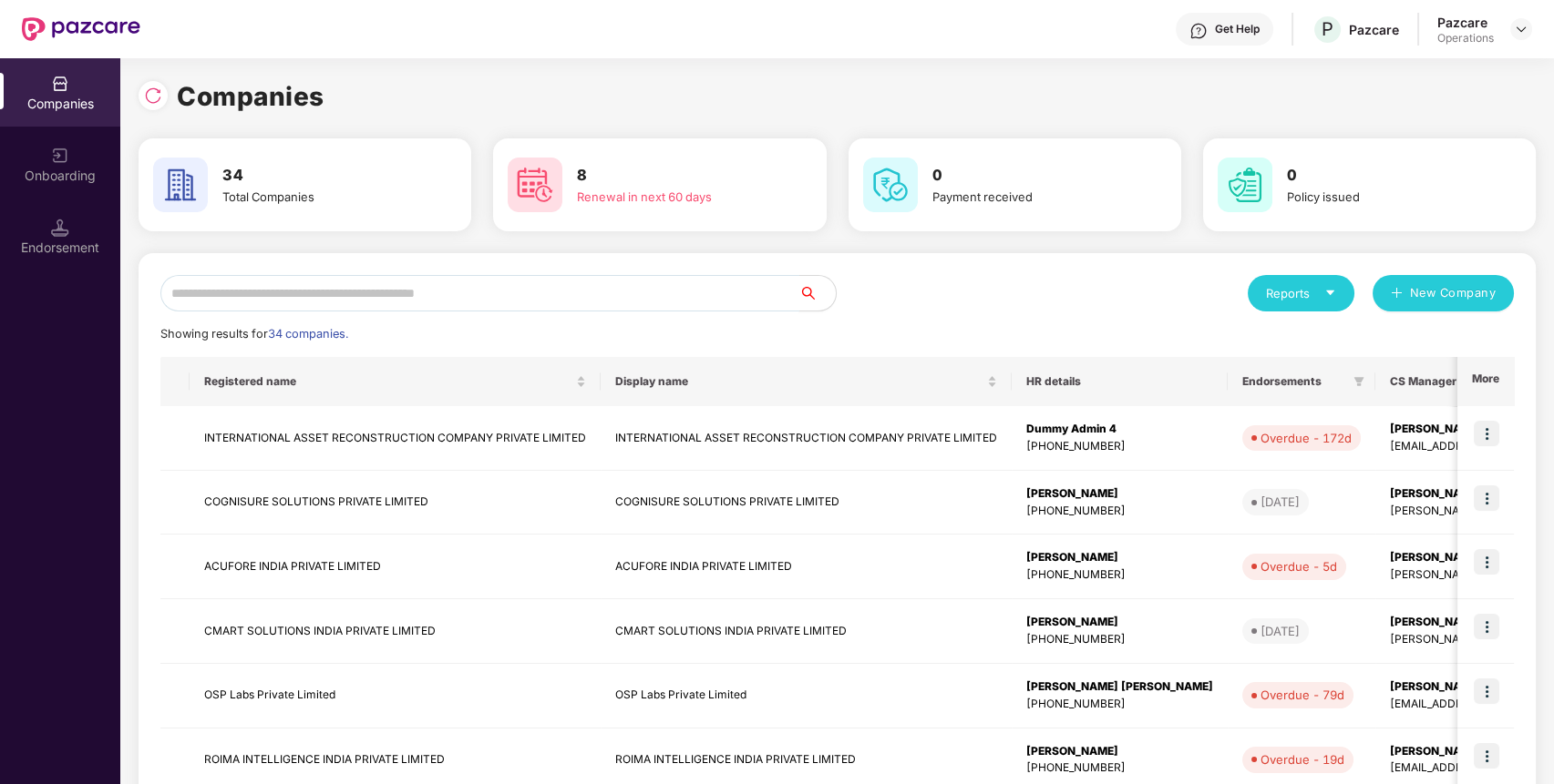
click at [597, 278] on input "text" at bounding box center [479, 293] width 639 height 36
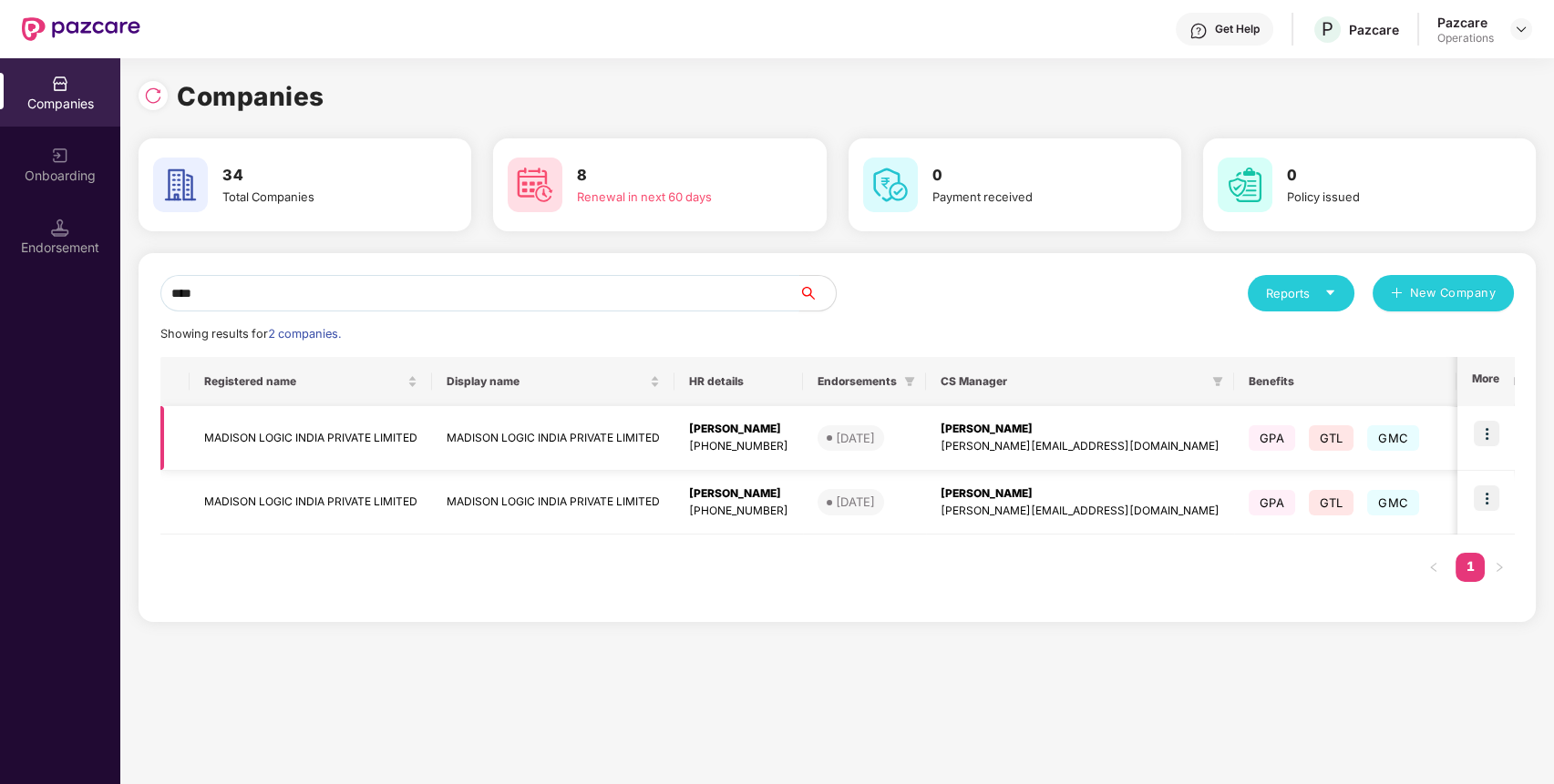
type input "****"
click at [306, 441] on td "MADISON LOGIC INDIA PRIVATE LIMITED" at bounding box center [311, 439] width 242 height 65
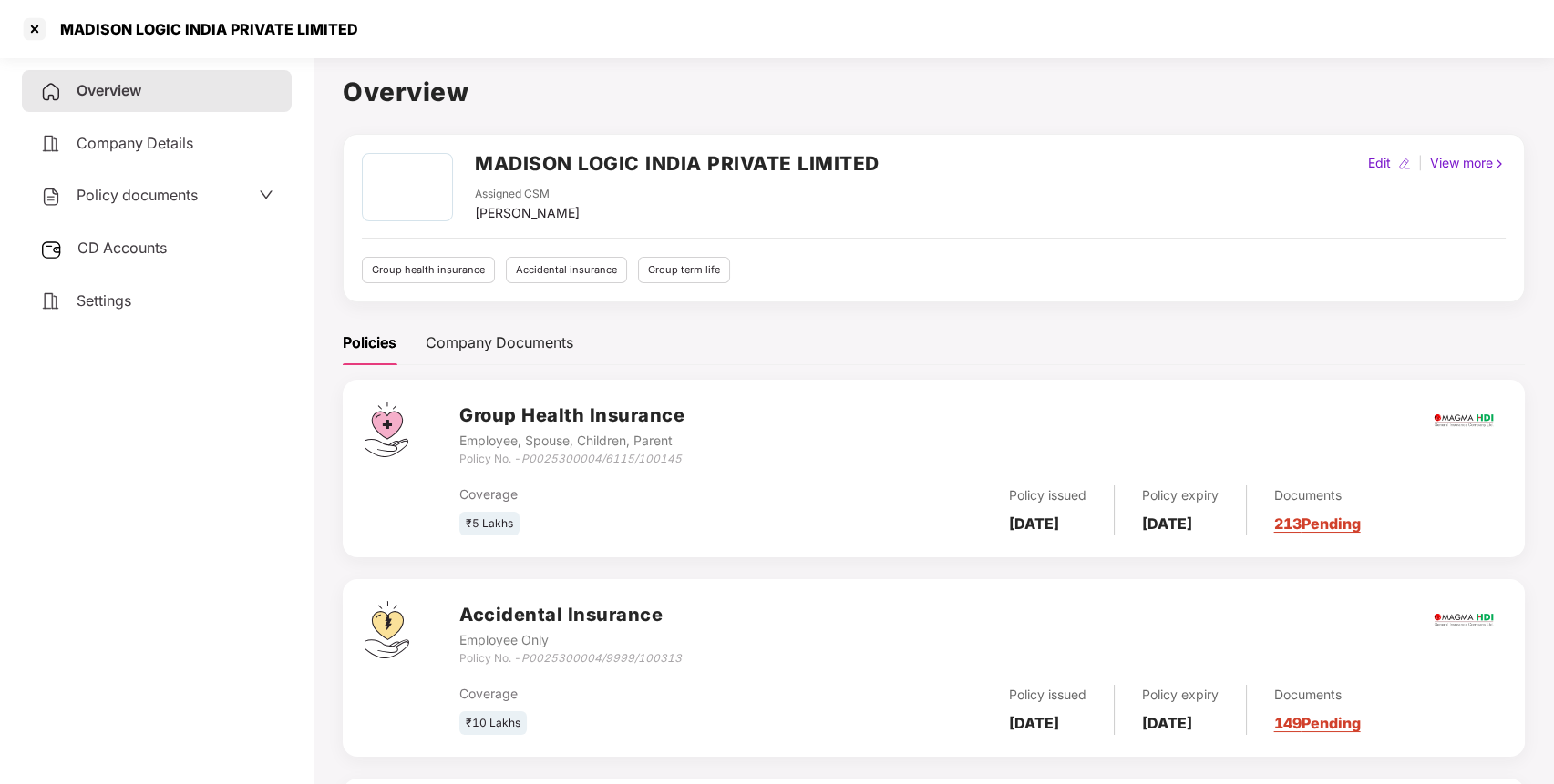
scroll to position [215, 0]
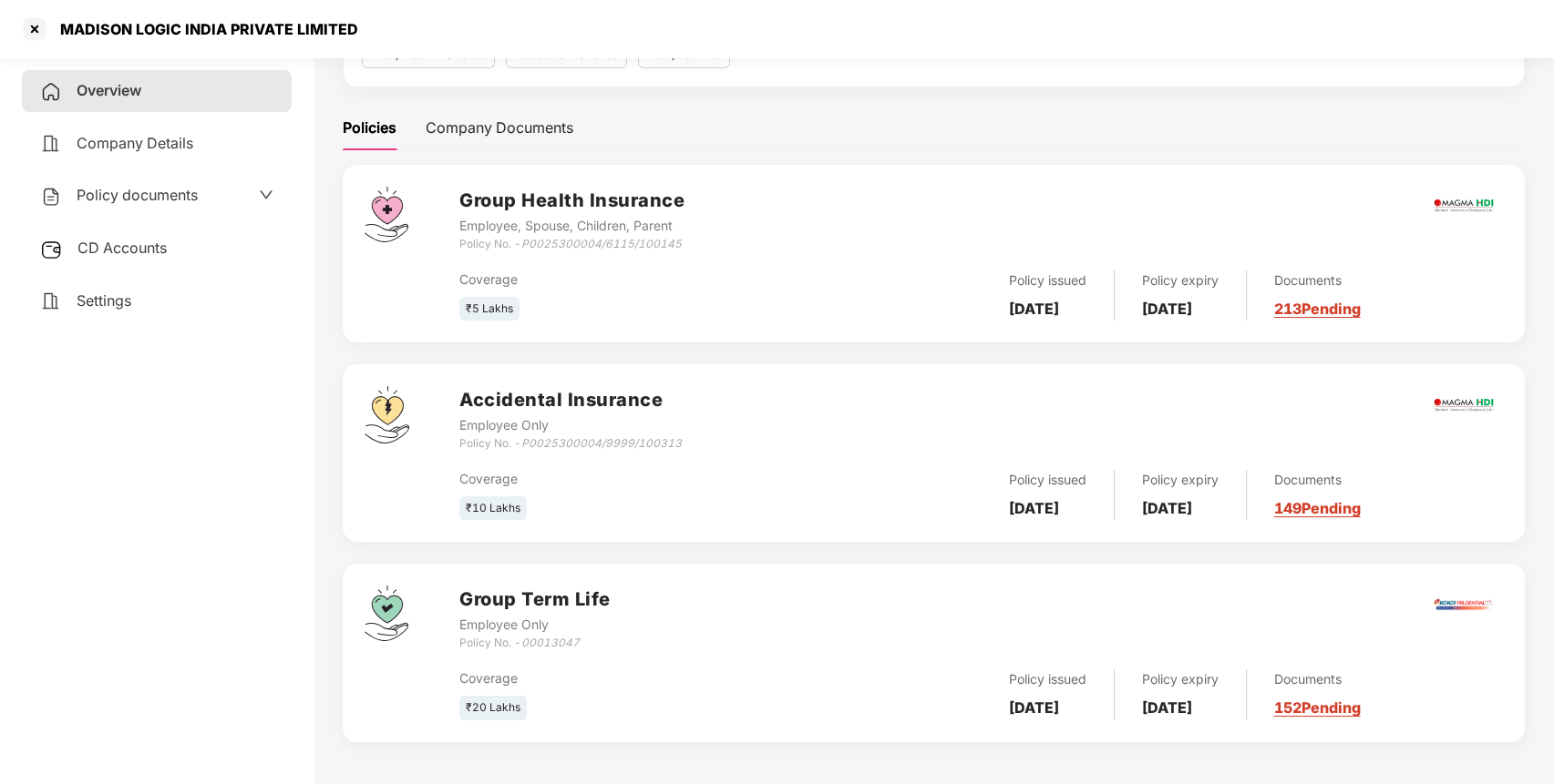
click at [539, 641] on icon "00013047" at bounding box center [550, 642] width 58 height 14
copy icon "00013047"
click at [539, 641] on icon "00013047" at bounding box center [550, 642] width 58 height 14
click at [31, 35] on div at bounding box center [34, 30] width 30 height 30
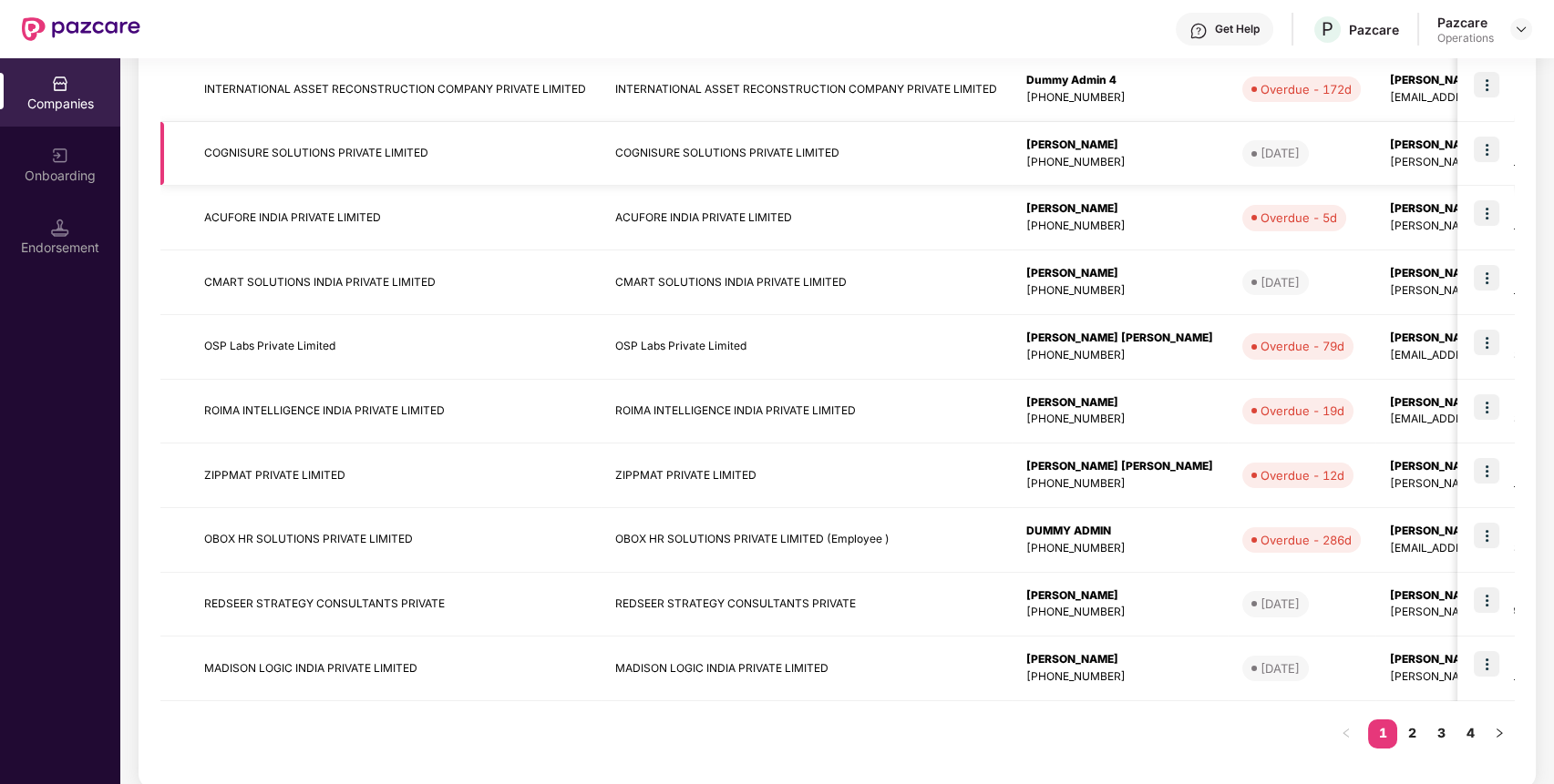
scroll to position [366, 0]
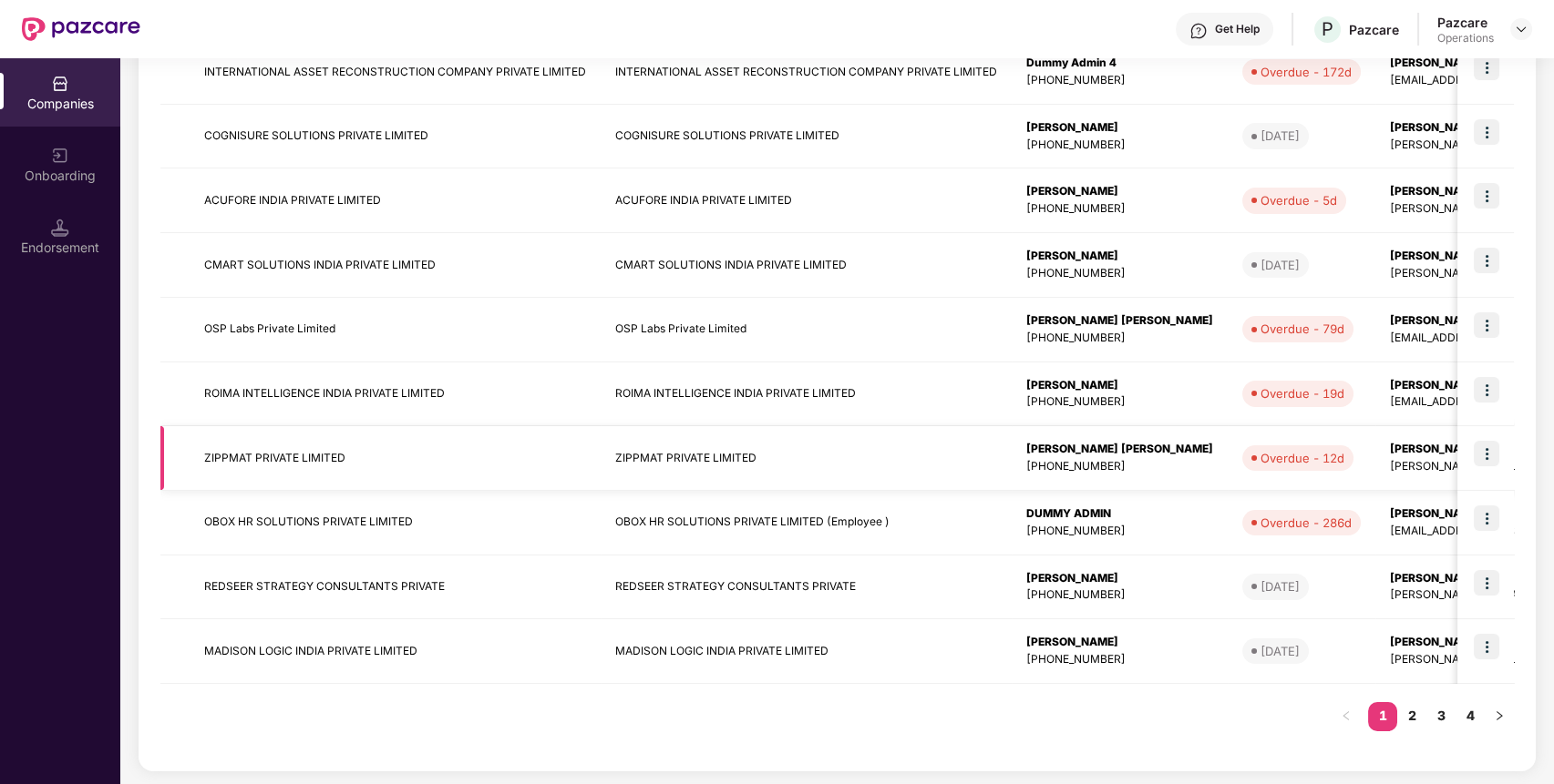
click at [1485, 450] on img at bounding box center [1486, 453] width 26 height 26
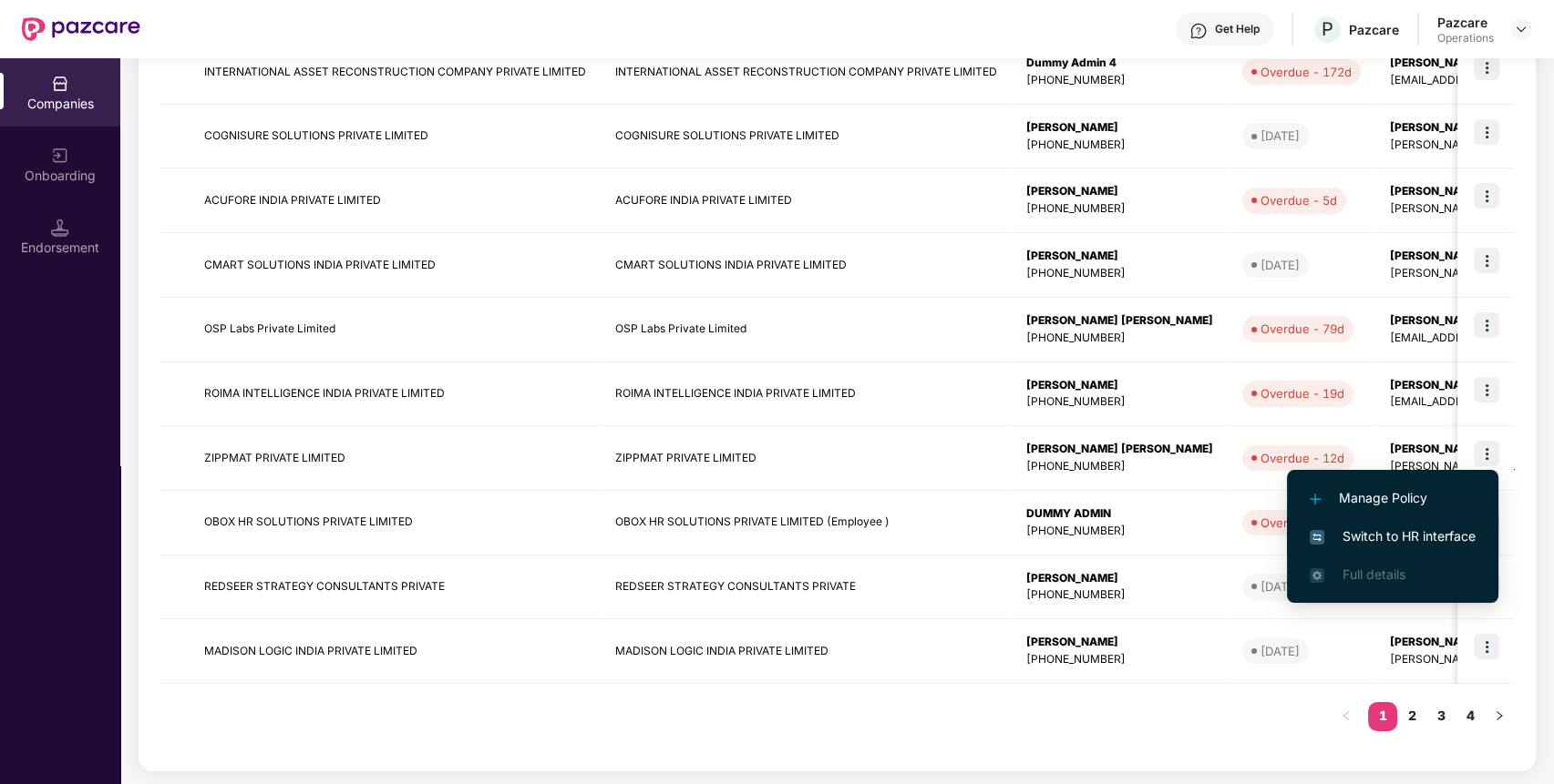
click at [1371, 534] on span "Switch to HR interface" at bounding box center [1392, 536] width 166 height 20
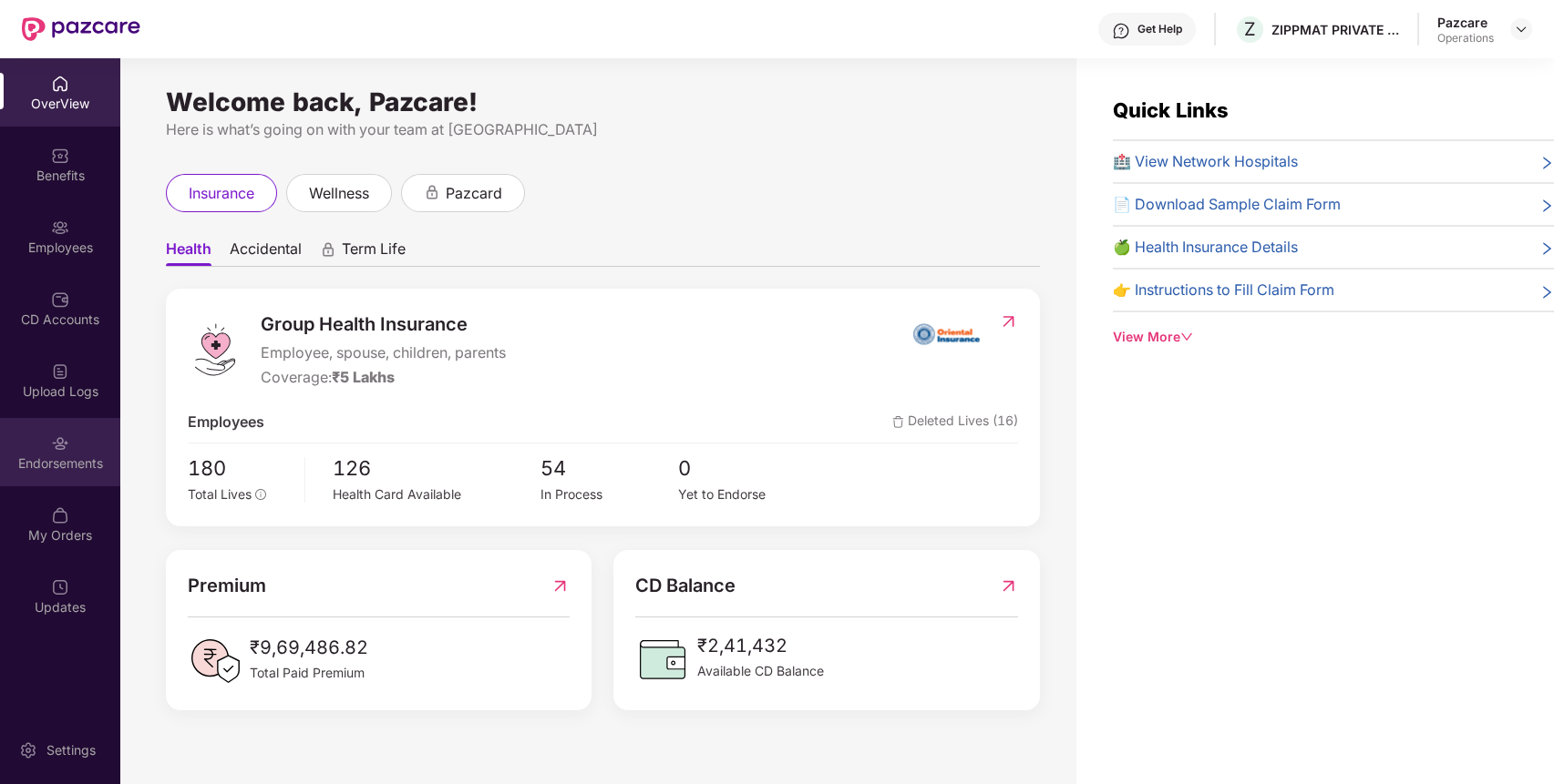
click at [58, 473] on div "Endorsements" at bounding box center [60, 452] width 120 height 68
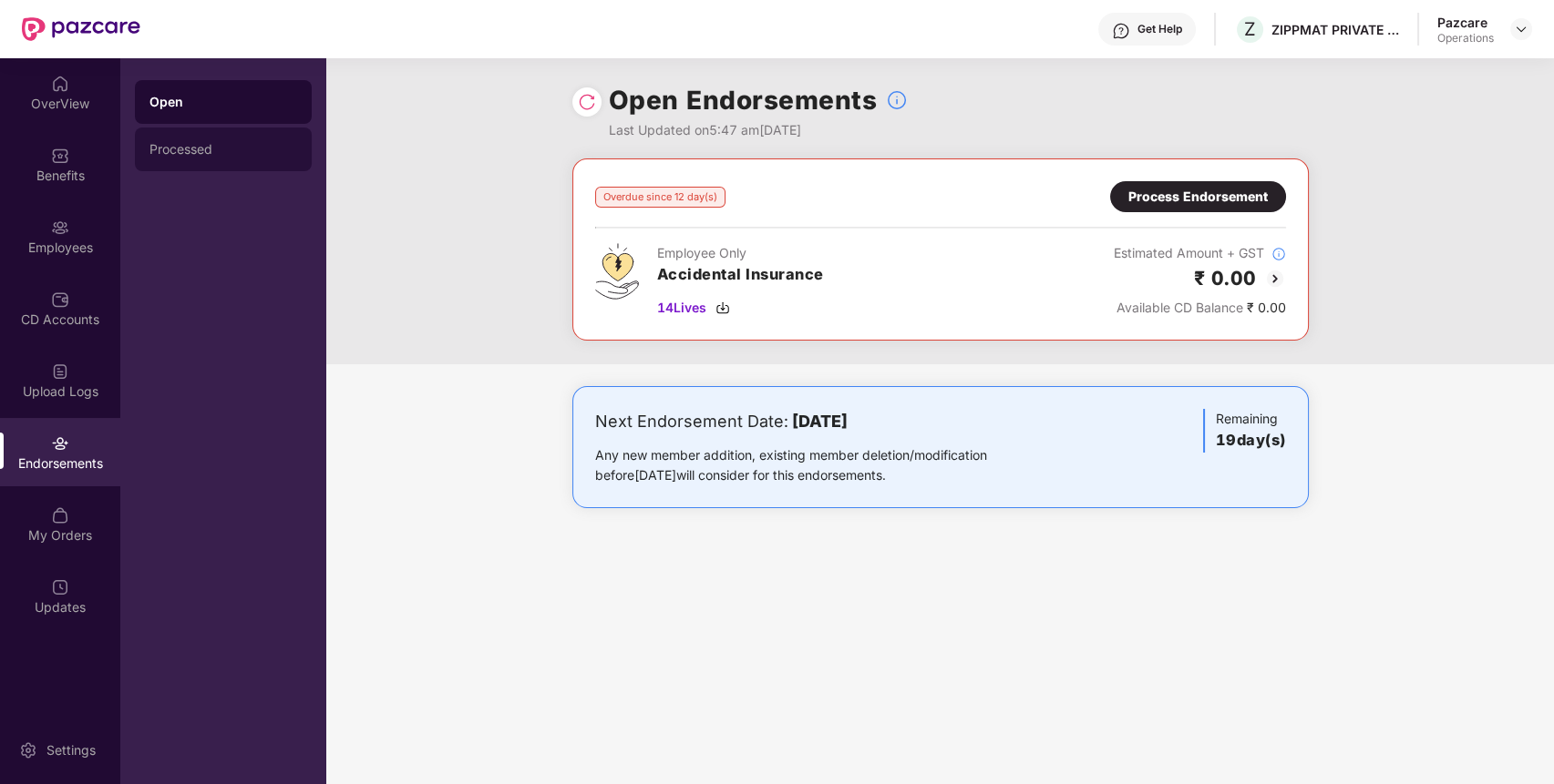
click at [266, 160] on div "Processed" at bounding box center [223, 150] width 177 height 43
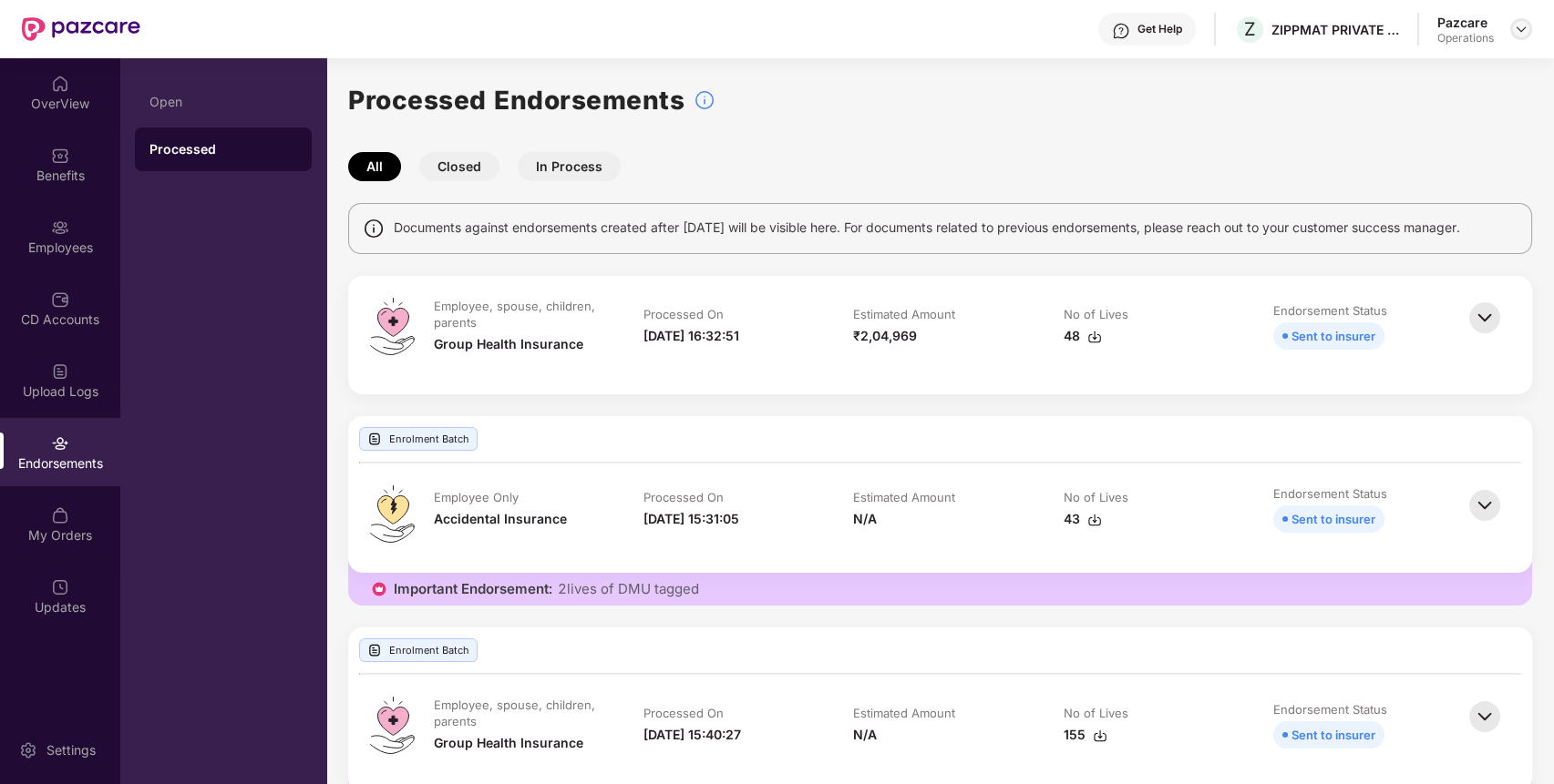
click at [1519, 19] on div at bounding box center [1521, 30] width 22 height 22
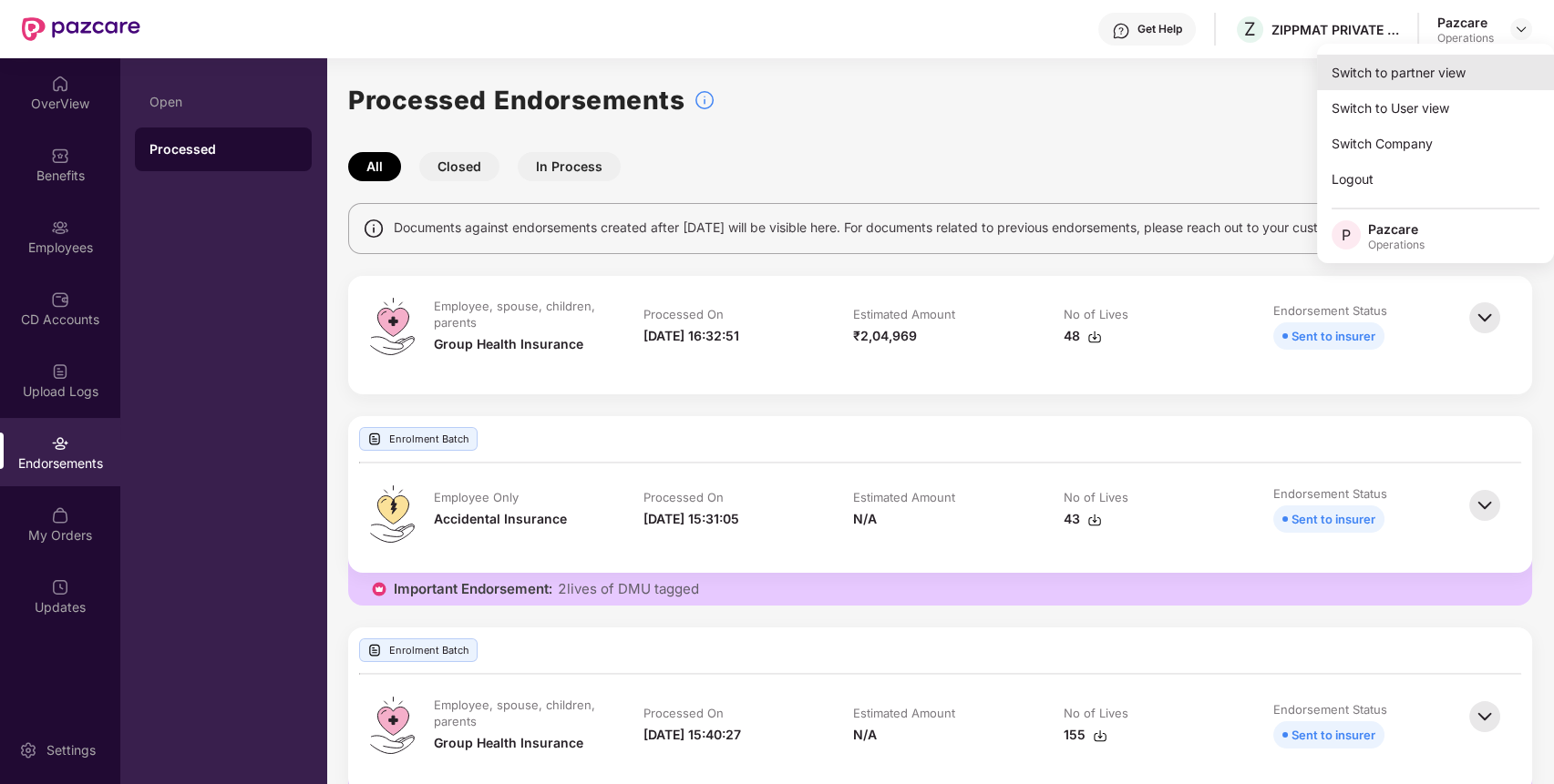
click at [1461, 69] on div "Switch to partner view" at bounding box center [1435, 73] width 237 height 35
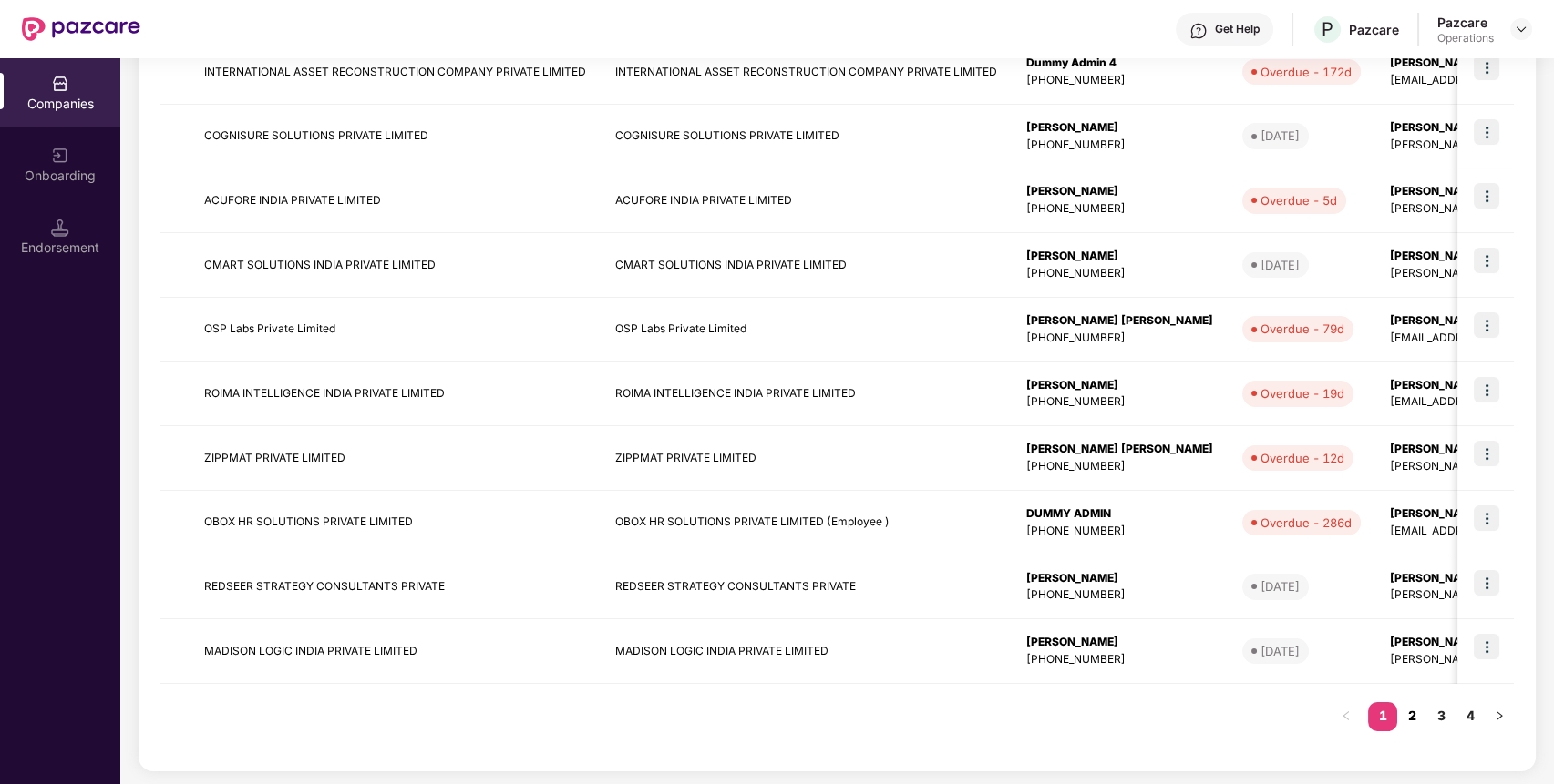
click at [1415, 709] on link "2" at bounding box center [1411, 716] width 30 height 28
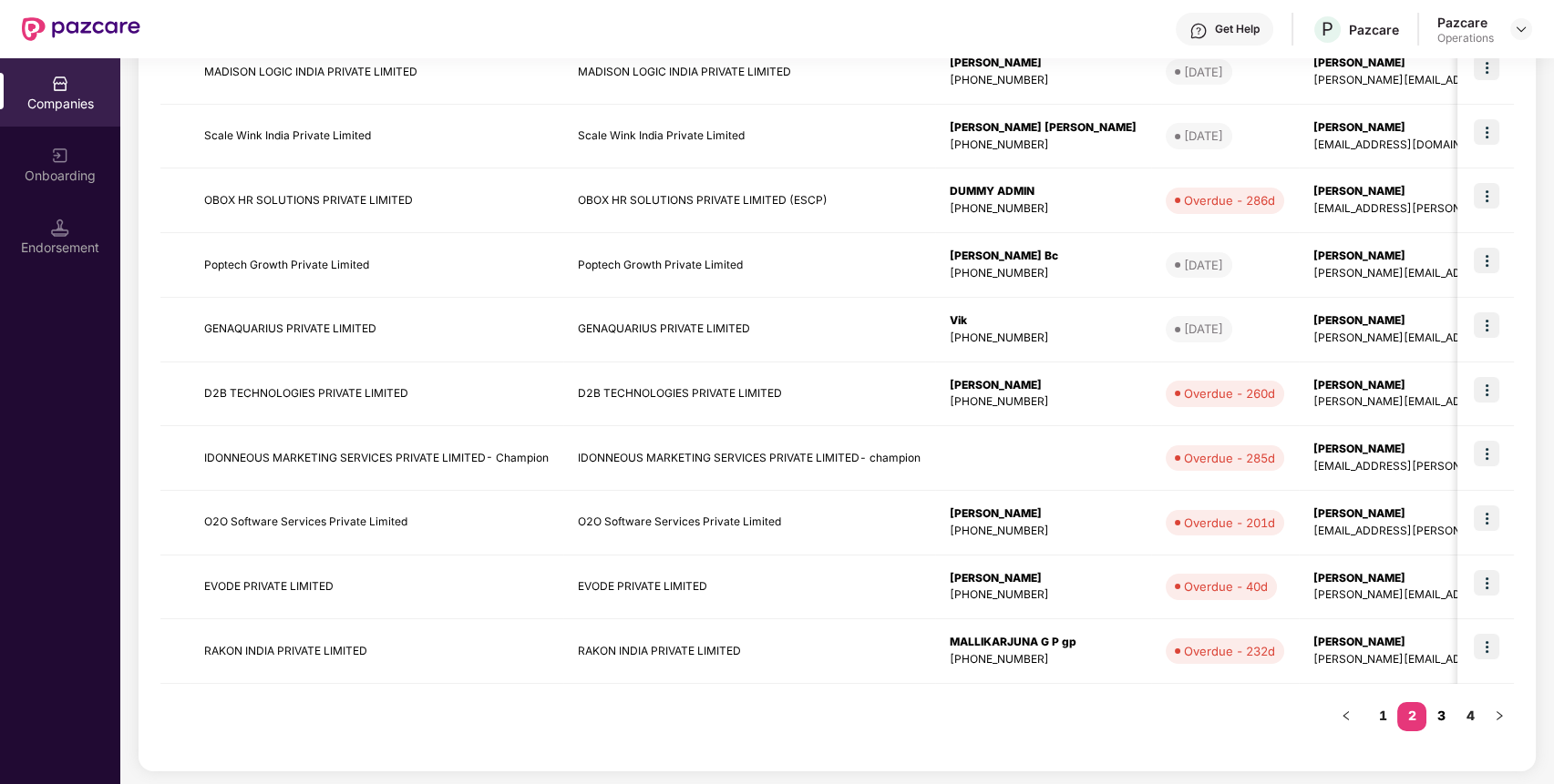
click at [1438, 717] on link "3" at bounding box center [1441, 716] width 30 height 28
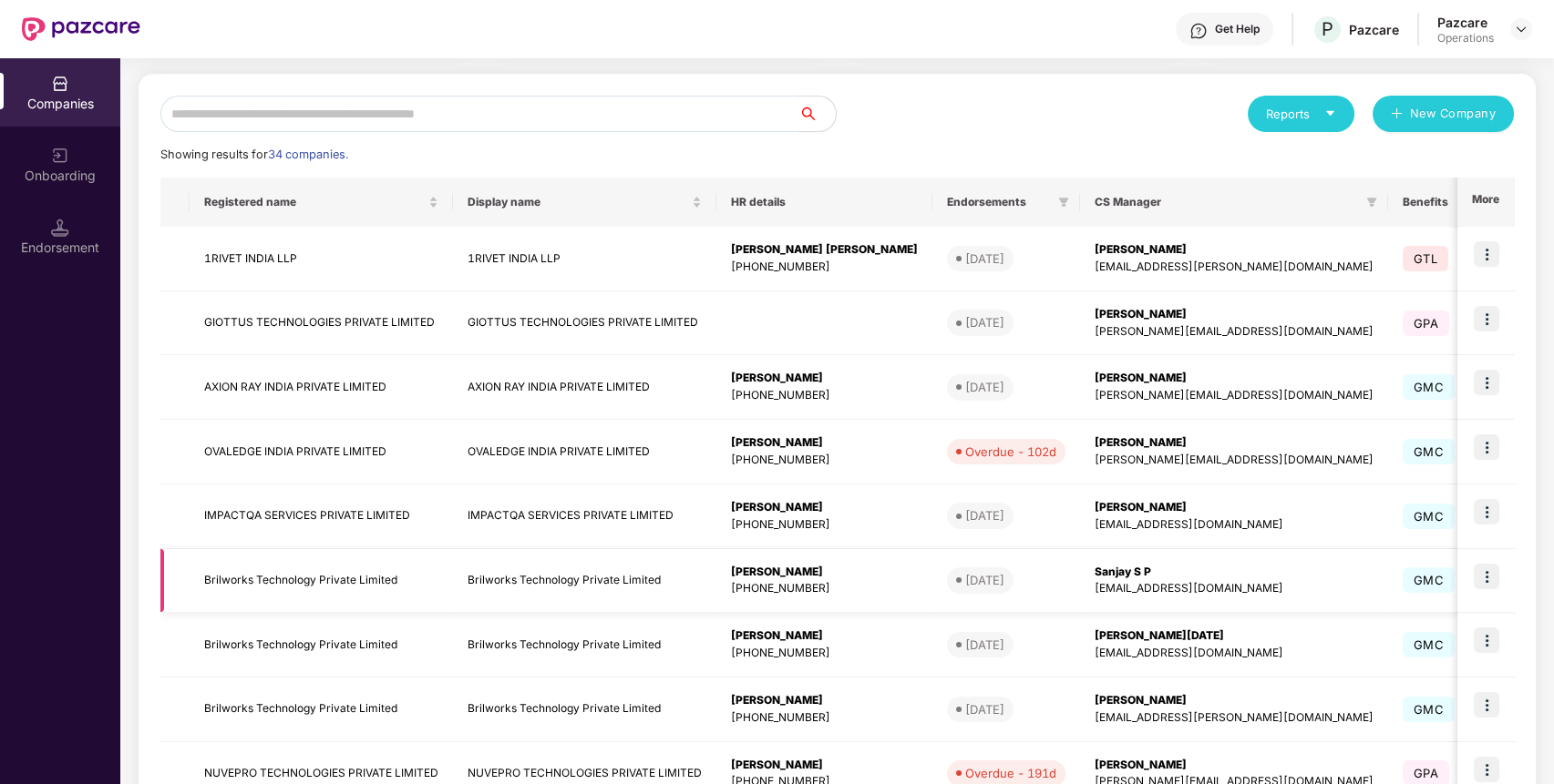
scroll to position [182, 0]
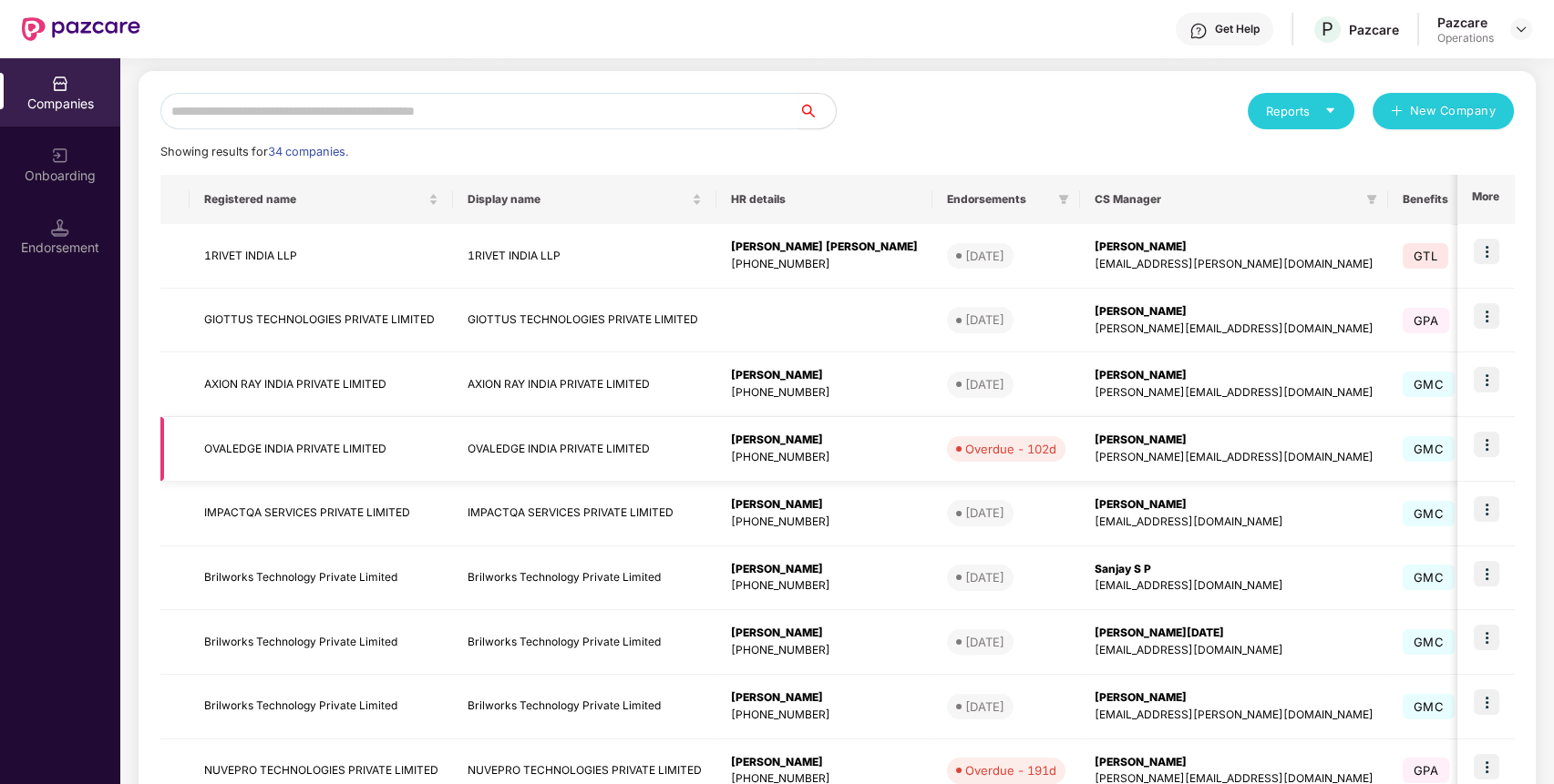
click at [1485, 438] on img at bounding box center [1486, 445] width 26 height 26
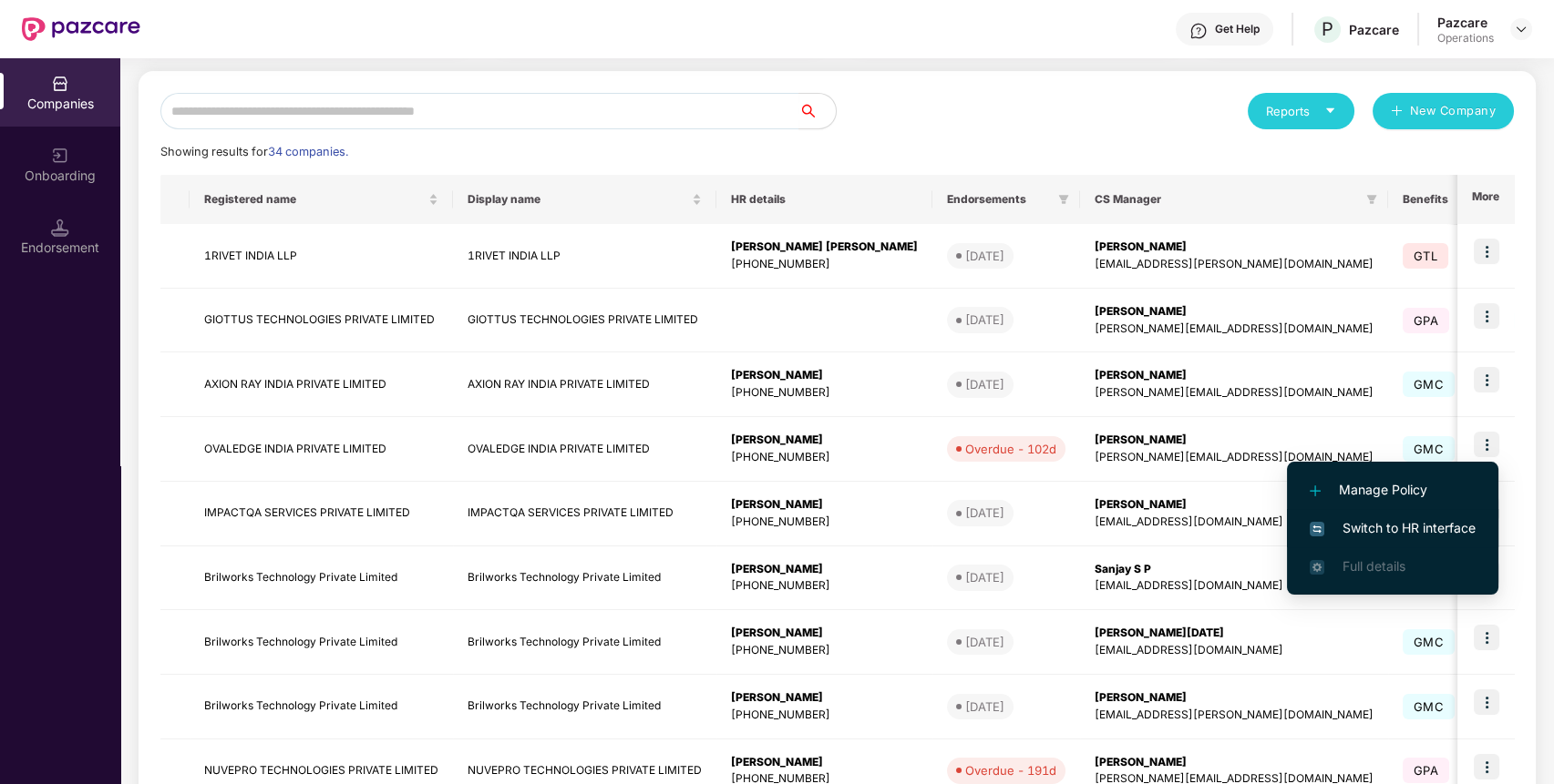
click at [1405, 523] on span "Switch to HR interface" at bounding box center [1392, 528] width 166 height 20
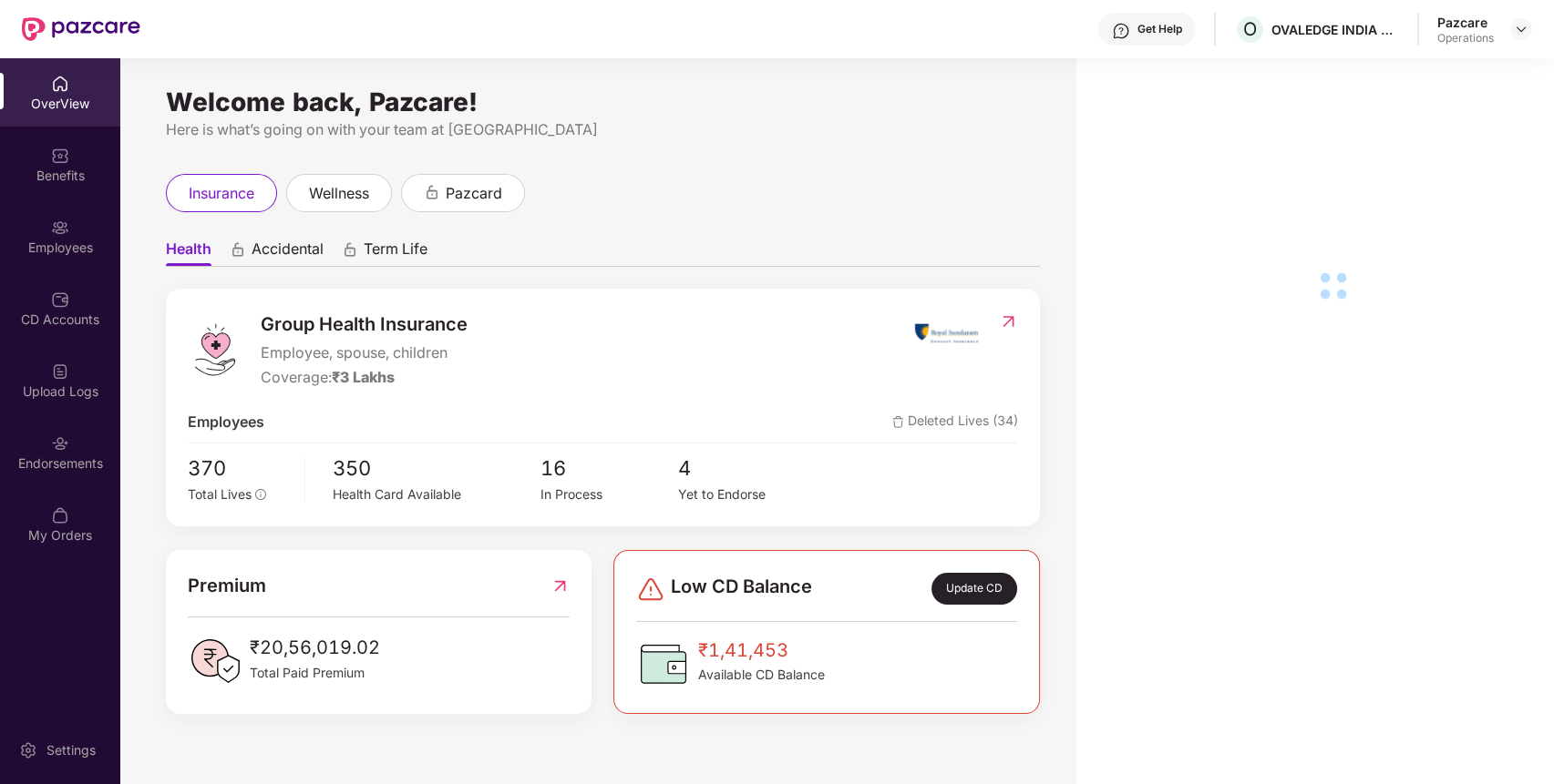
click at [57, 456] on div "Endorsements" at bounding box center [60, 463] width 120 height 19
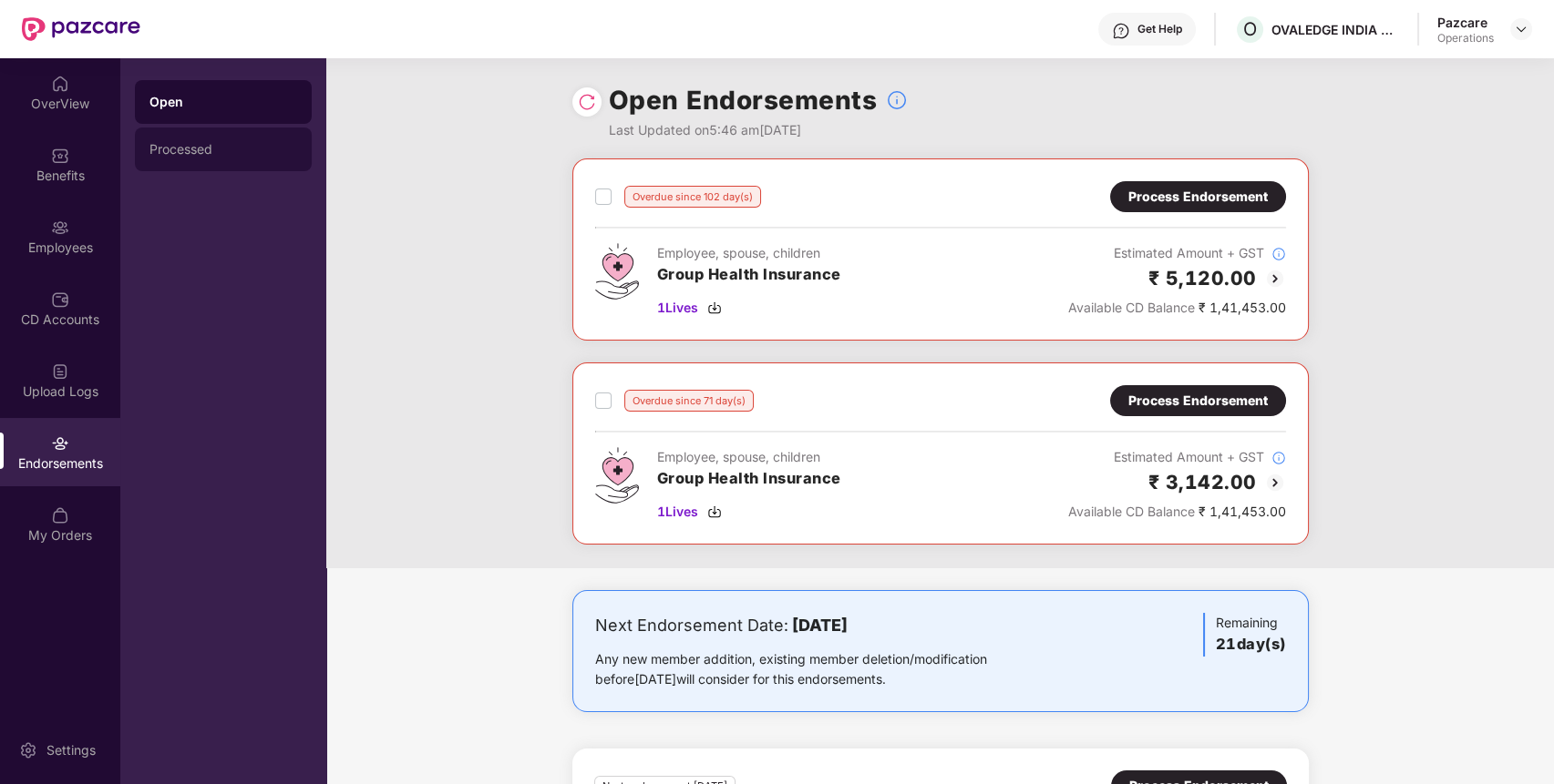
click at [197, 151] on div "Processed" at bounding box center [223, 149] width 148 height 15
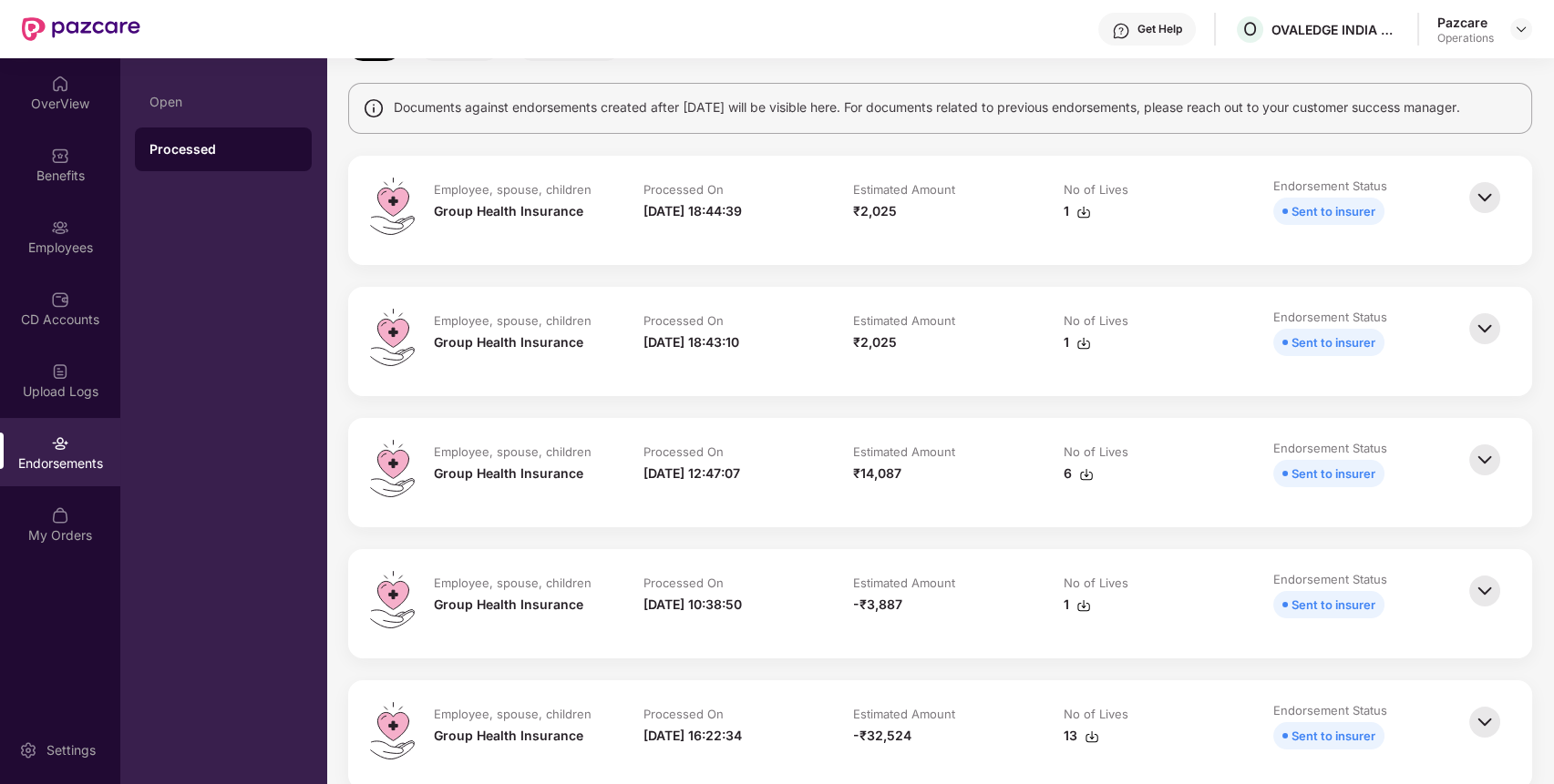
scroll to position [0, 0]
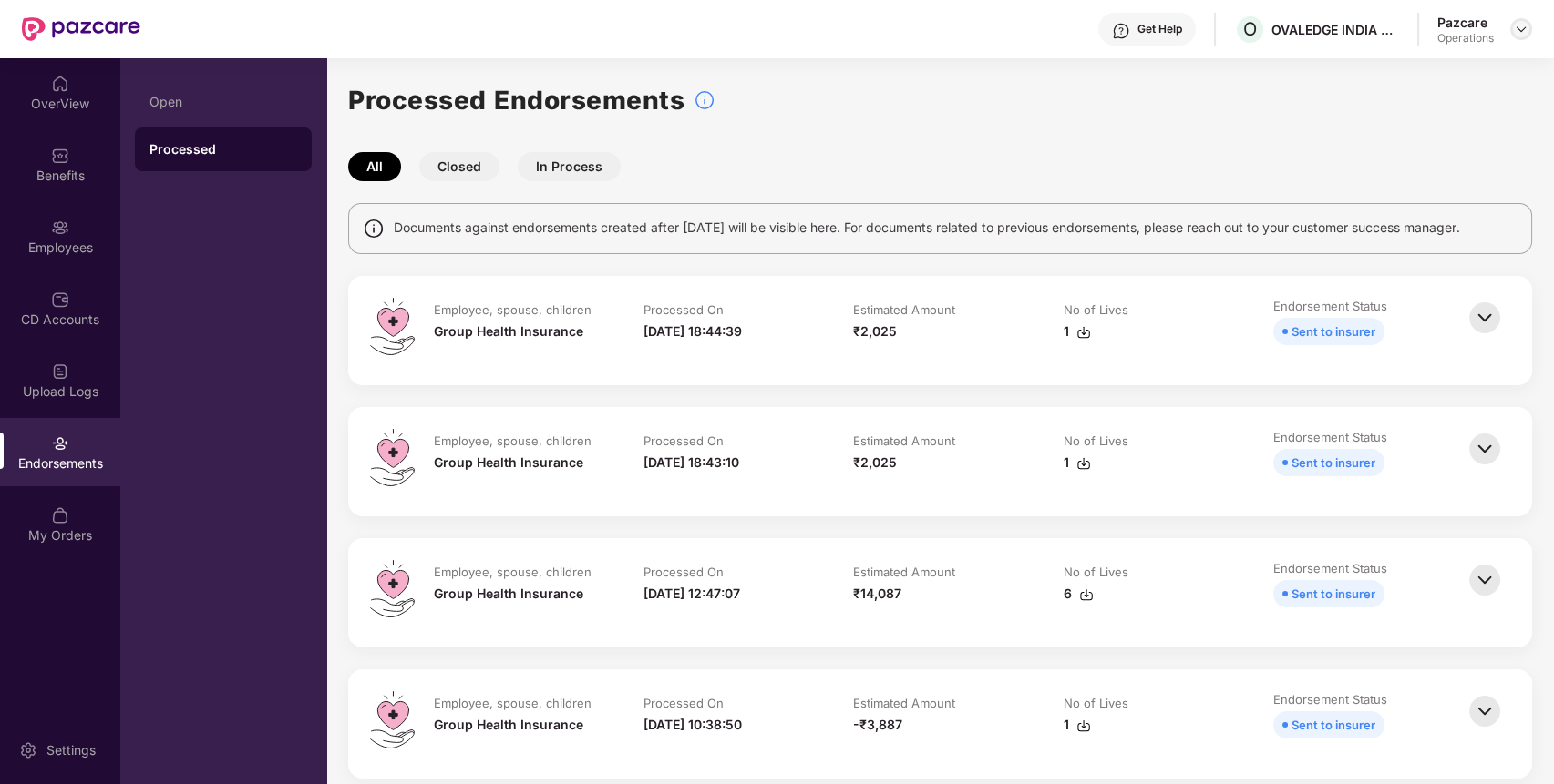
click at [1517, 28] on div "Pazcare Operations" at bounding box center [1484, 30] width 94 height 31
click at [1517, 28] on img at bounding box center [1521, 29] width 15 height 15
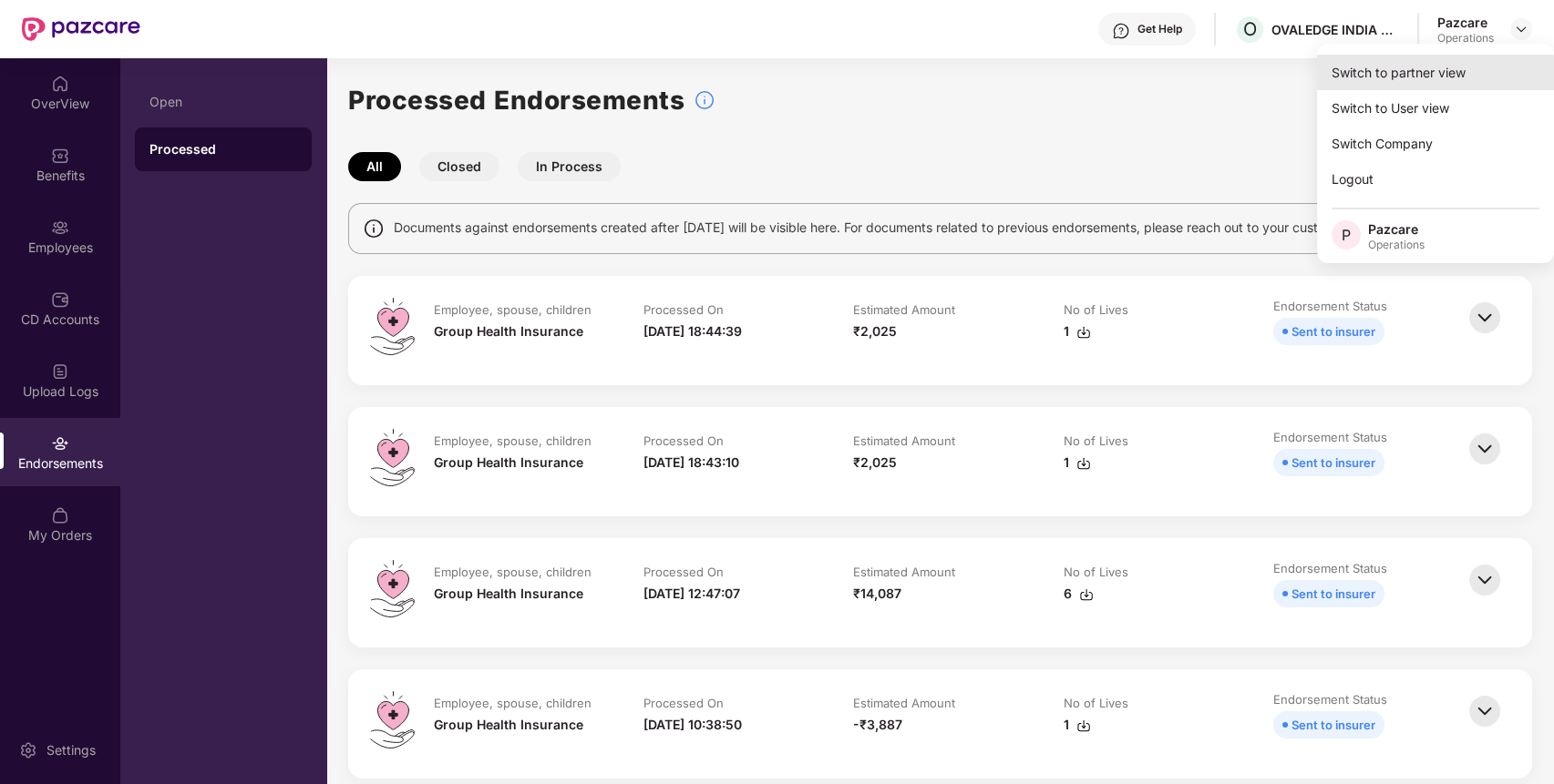
click at [1447, 78] on div "Switch to partner view" at bounding box center [1435, 73] width 237 height 35
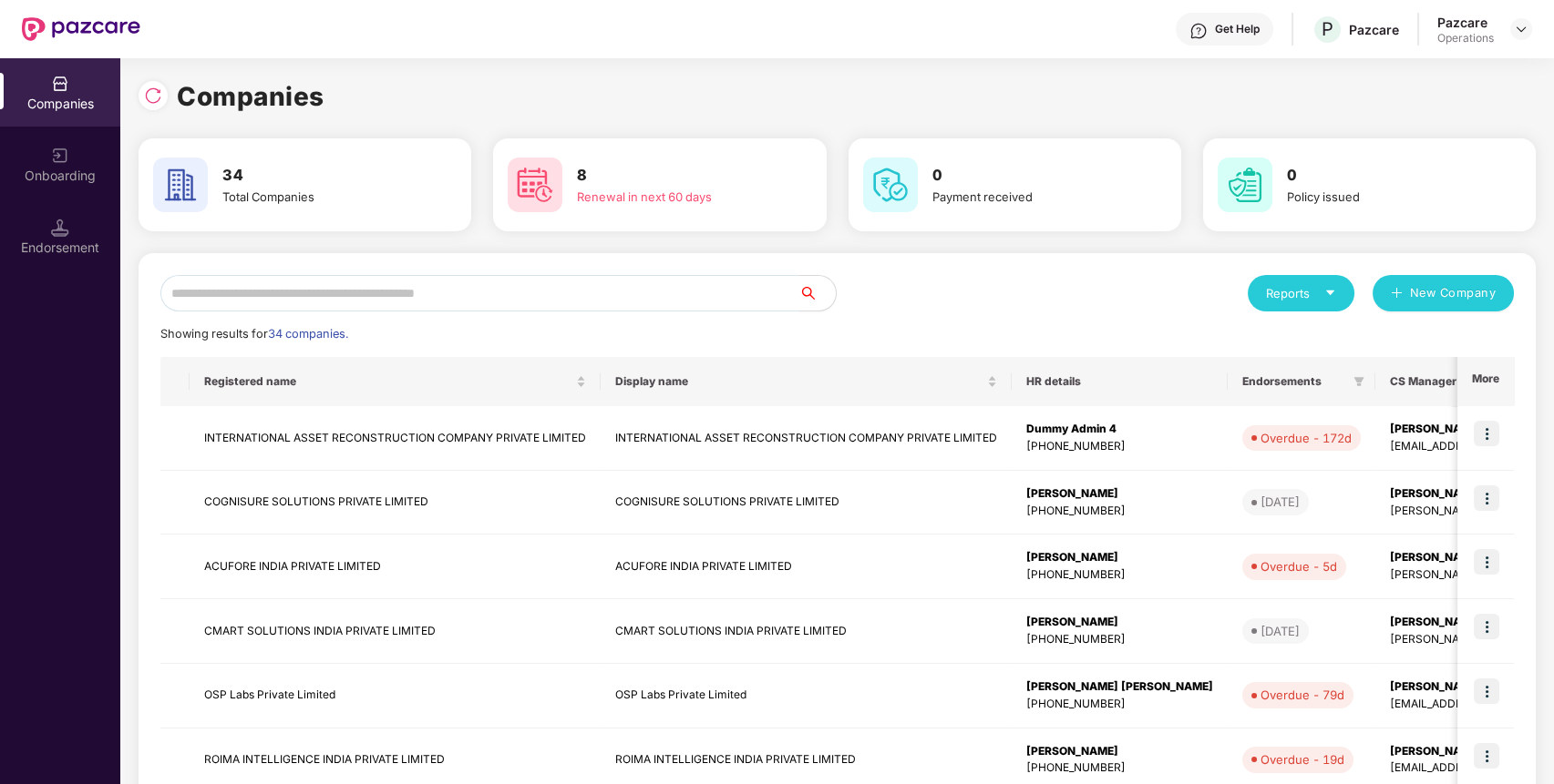
click at [717, 300] on input "text" at bounding box center [479, 293] width 639 height 36
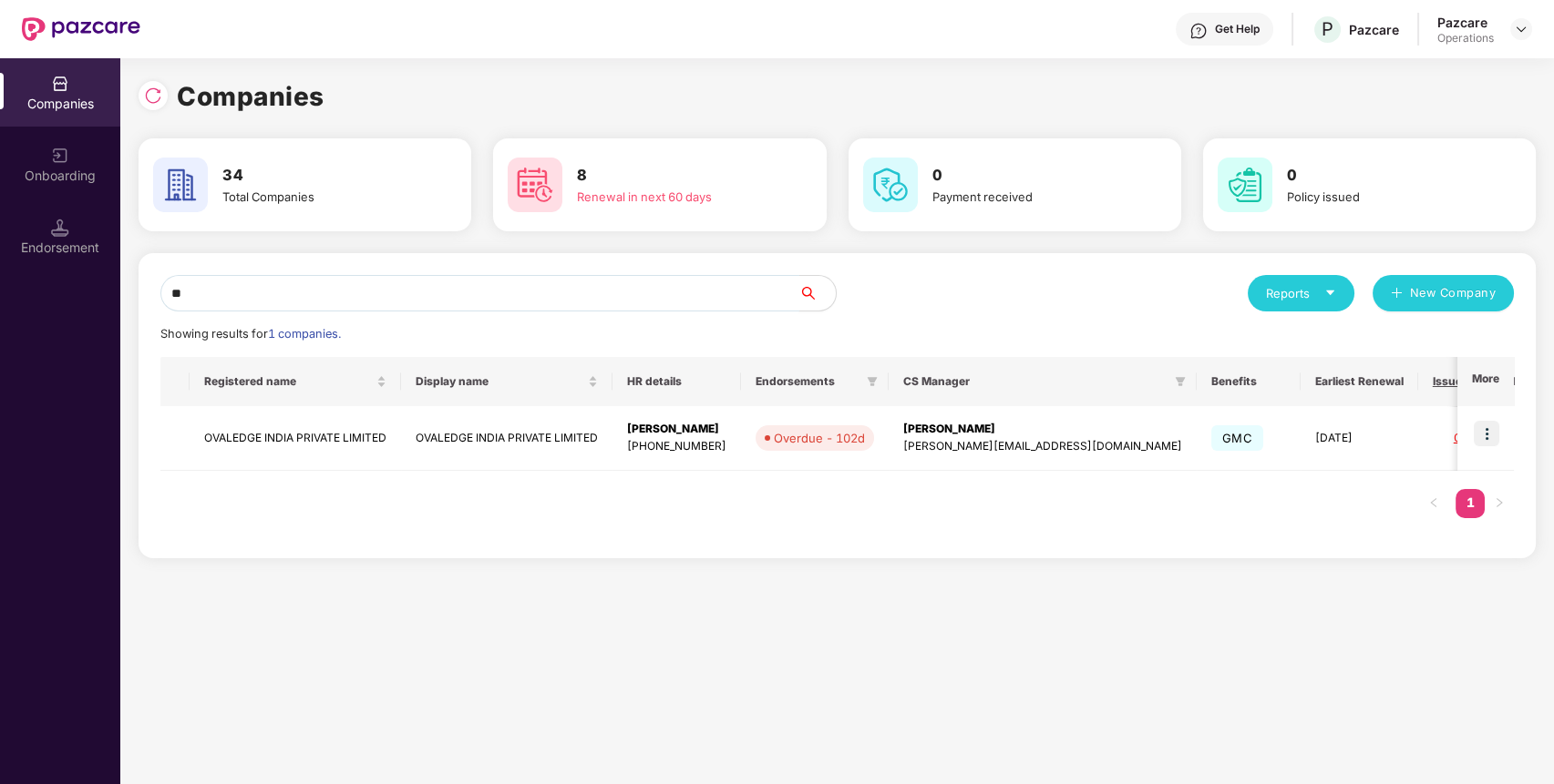
type input "*"
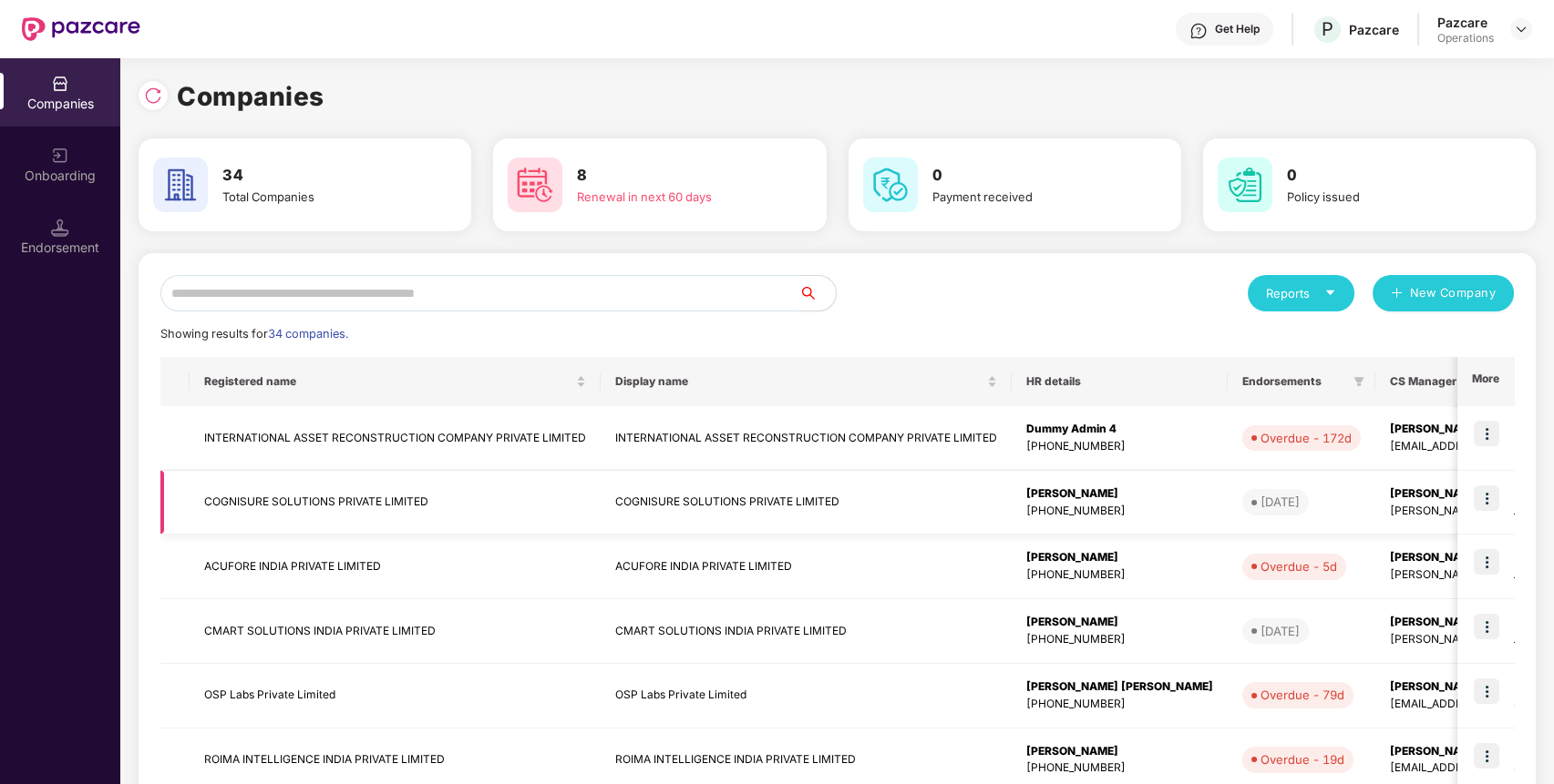
scroll to position [366, 0]
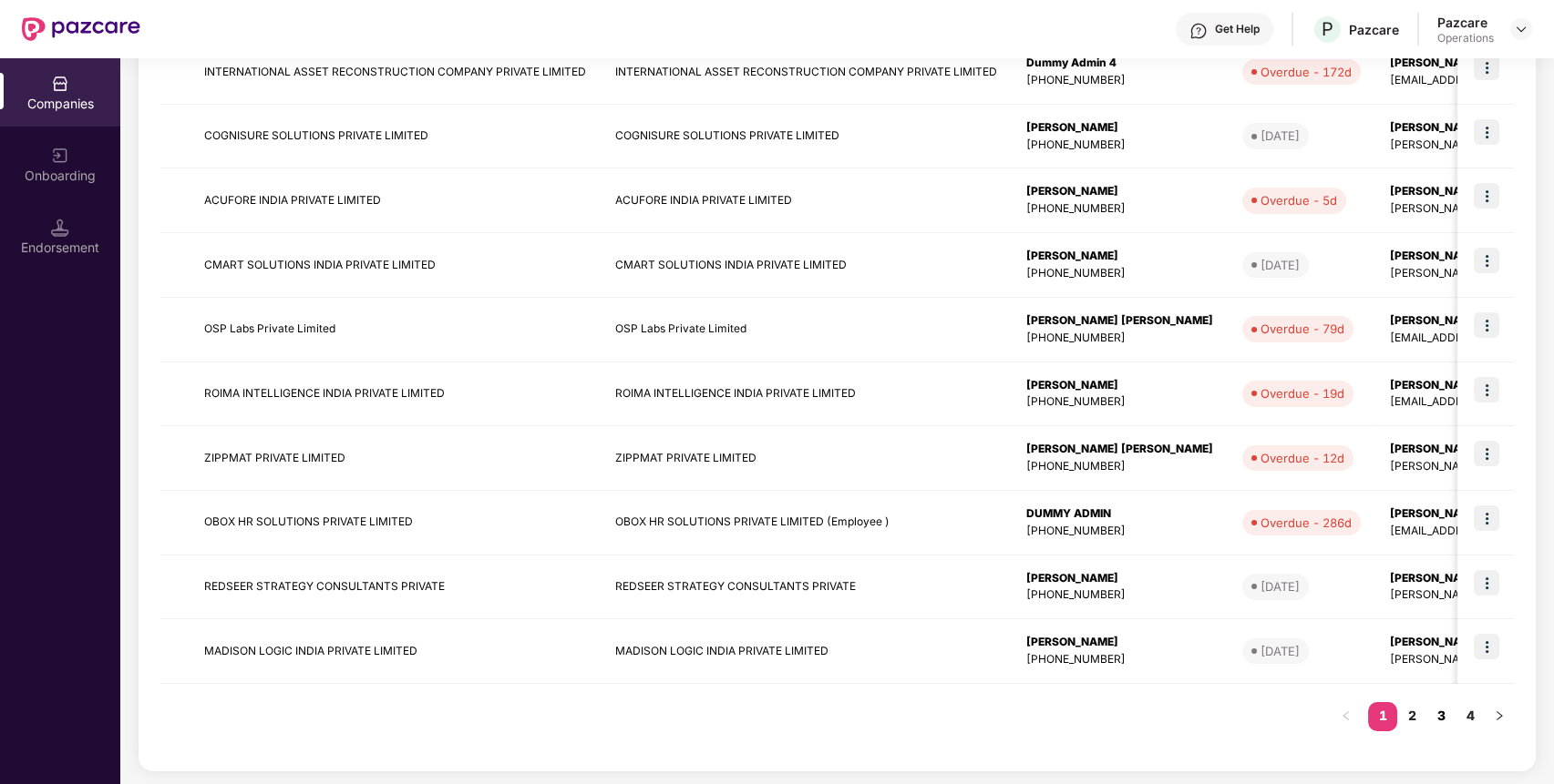
click at [1439, 715] on link "3" at bounding box center [1441, 716] width 30 height 28
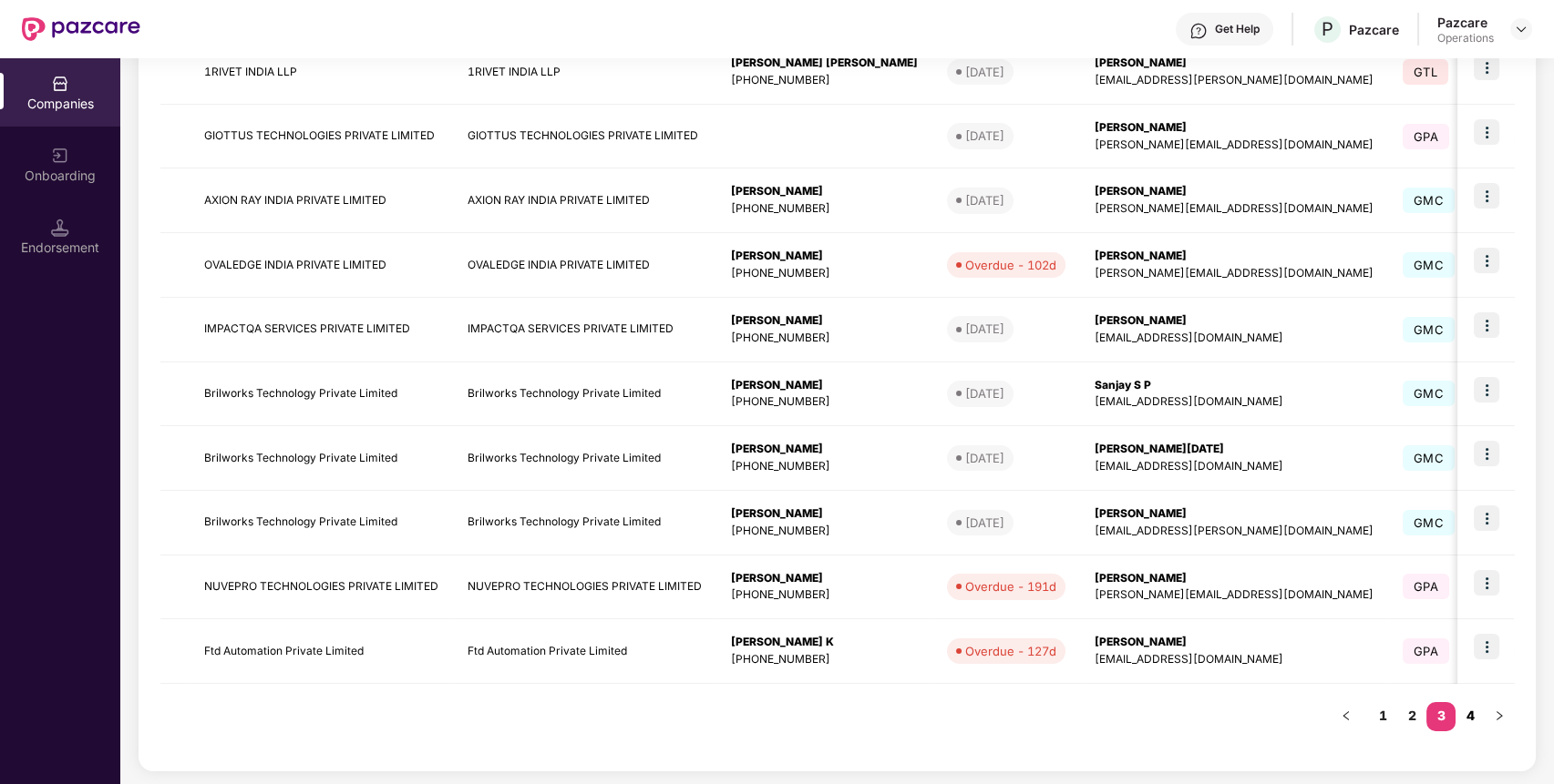
click at [1467, 706] on link "4" at bounding box center [1470, 716] width 30 height 28
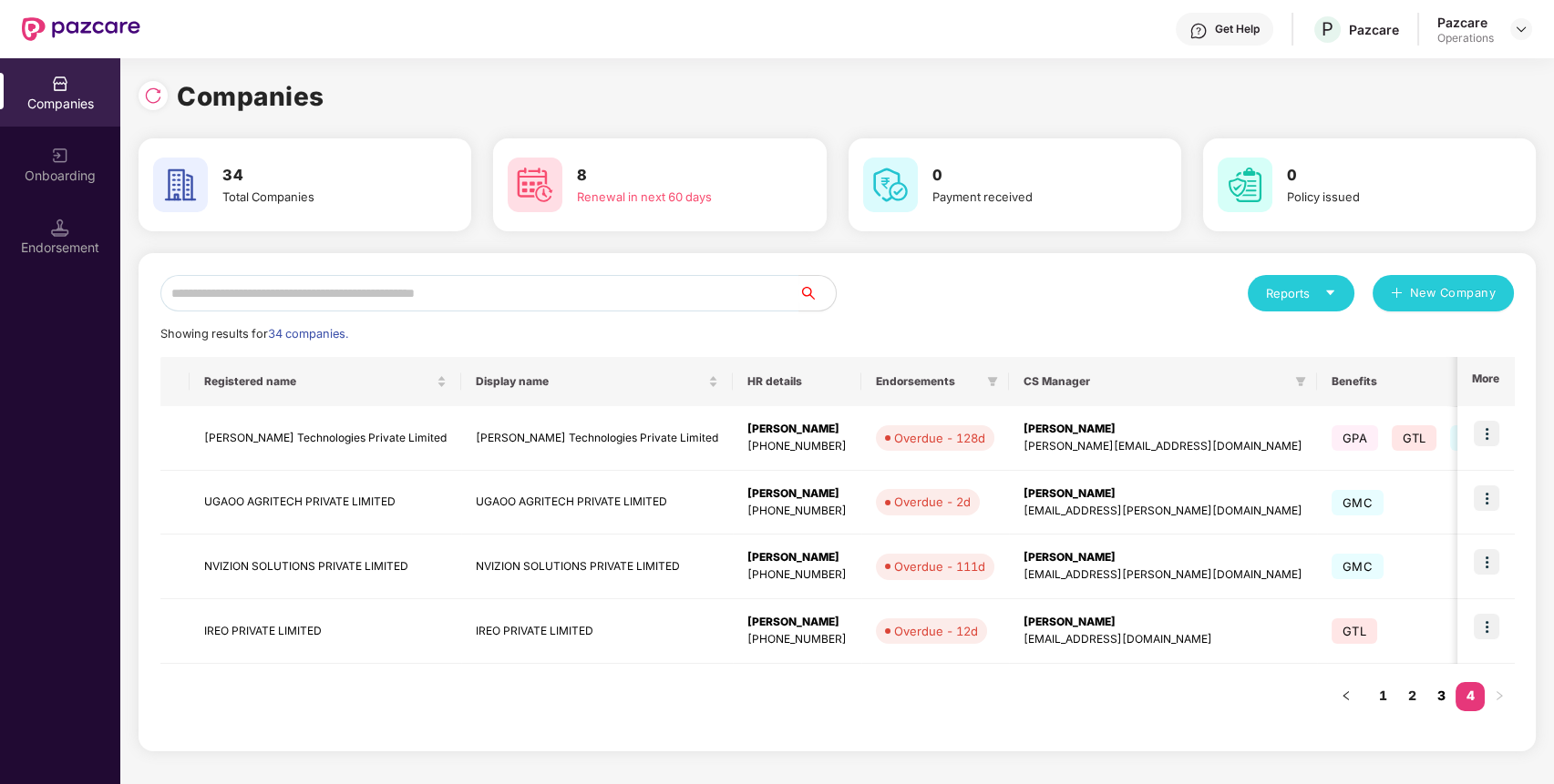
click at [1443, 698] on link "3" at bounding box center [1441, 695] width 30 height 28
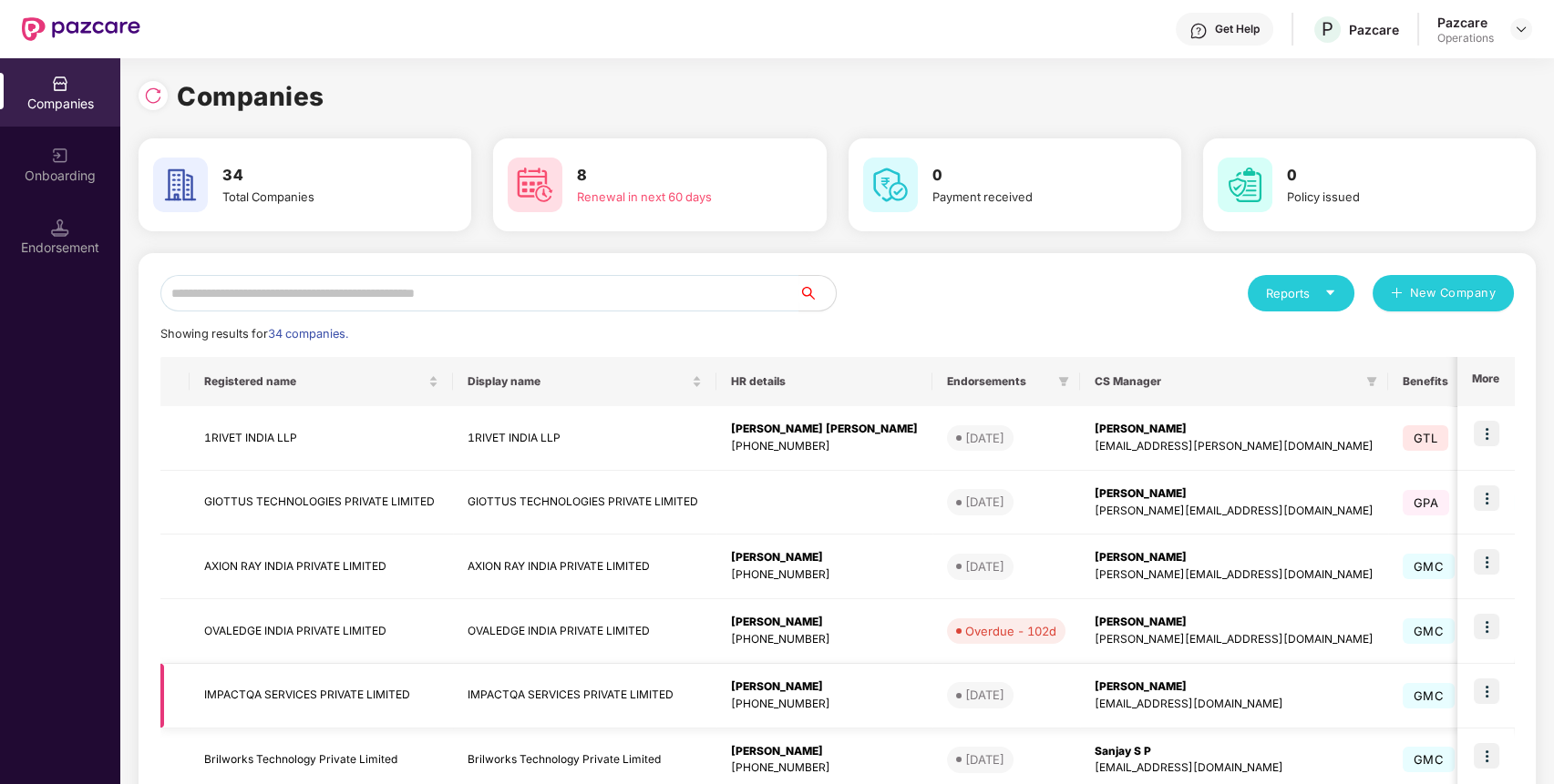
scroll to position [366, 0]
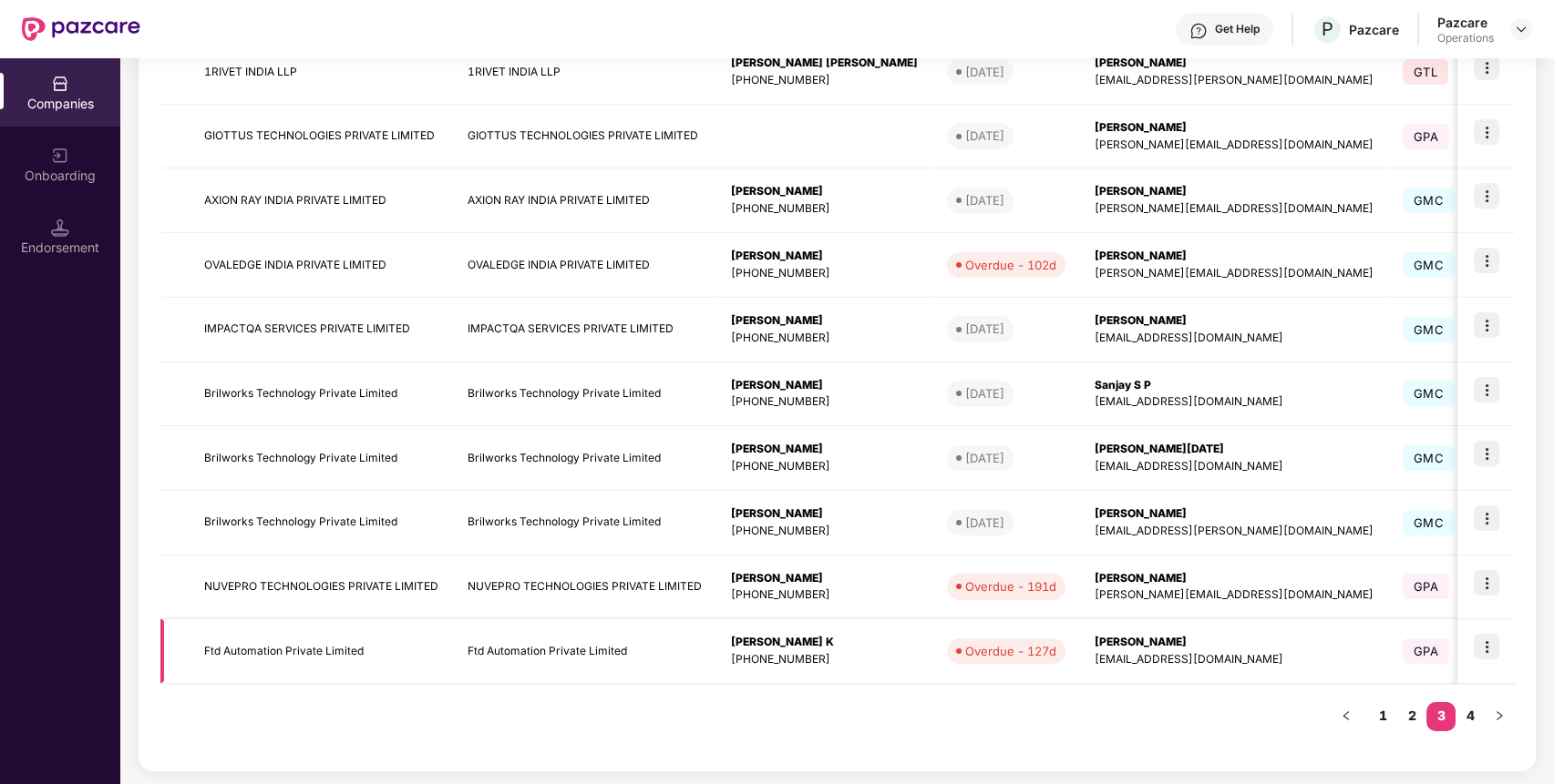
click at [1490, 641] on img at bounding box center [1486, 646] width 26 height 26
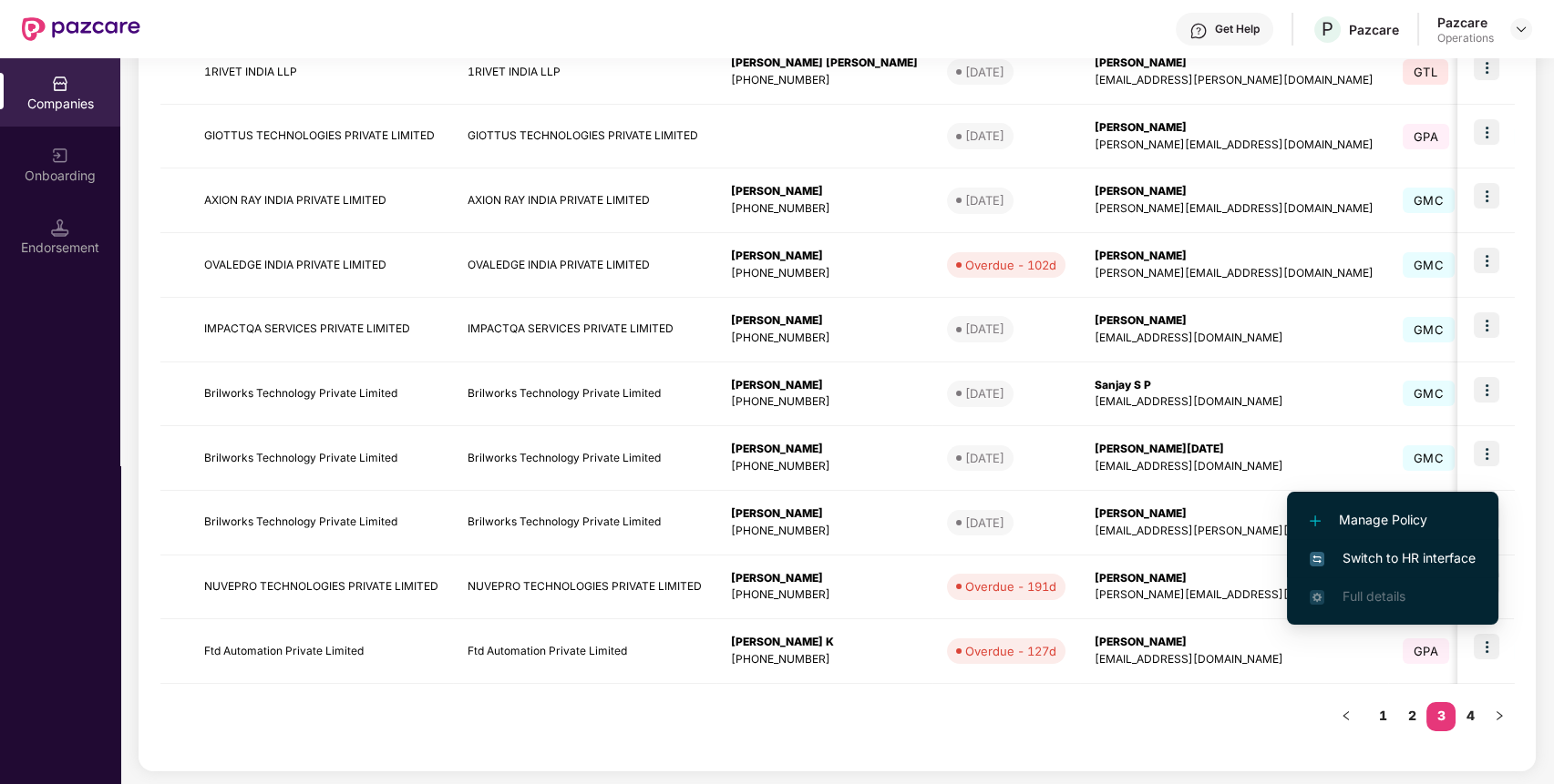
click at [1436, 548] on span "Switch to HR interface" at bounding box center [1392, 558] width 166 height 20
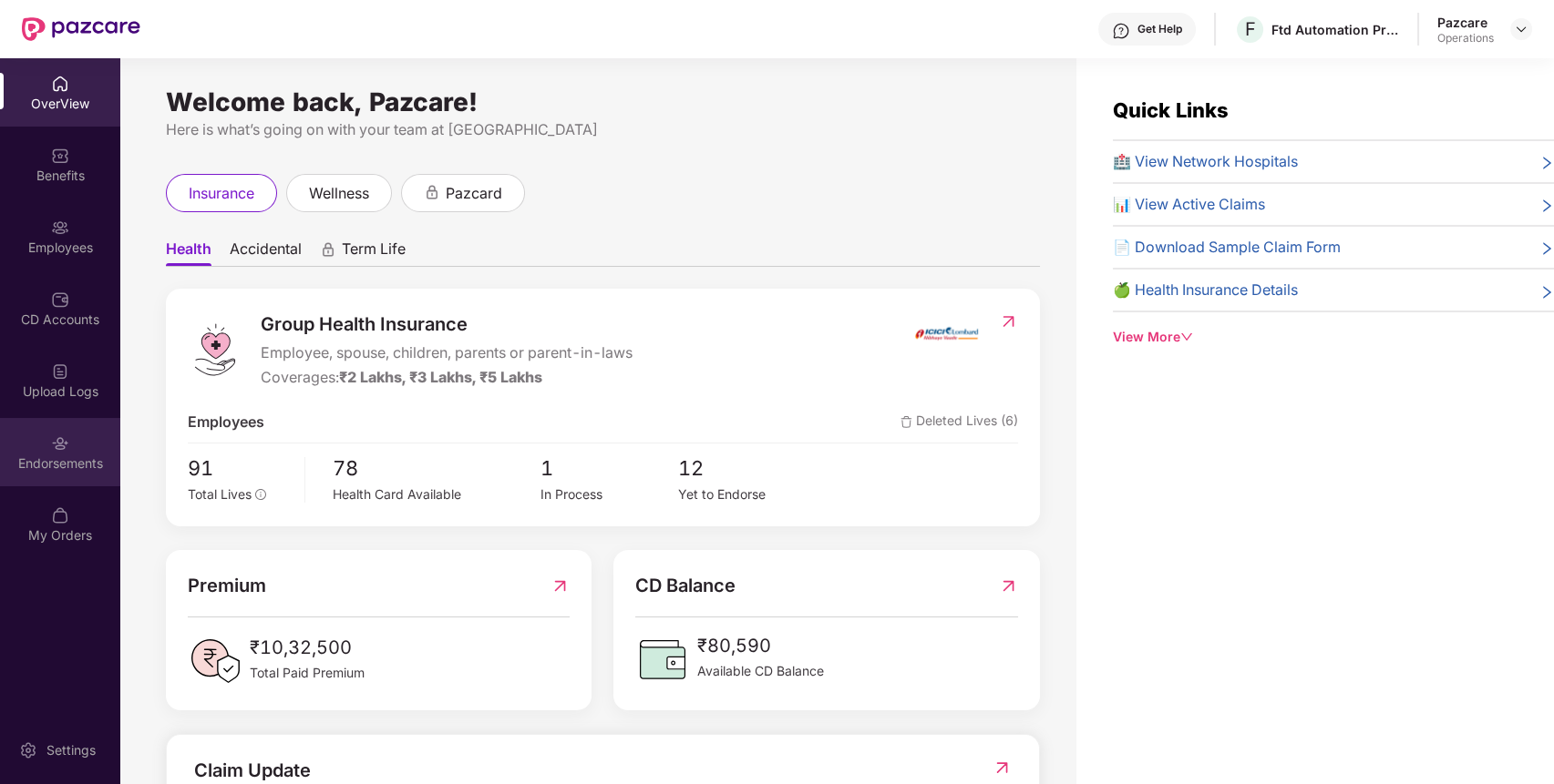
click at [78, 457] on div "Endorsements" at bounding box center [60, 463] width 120 height 19
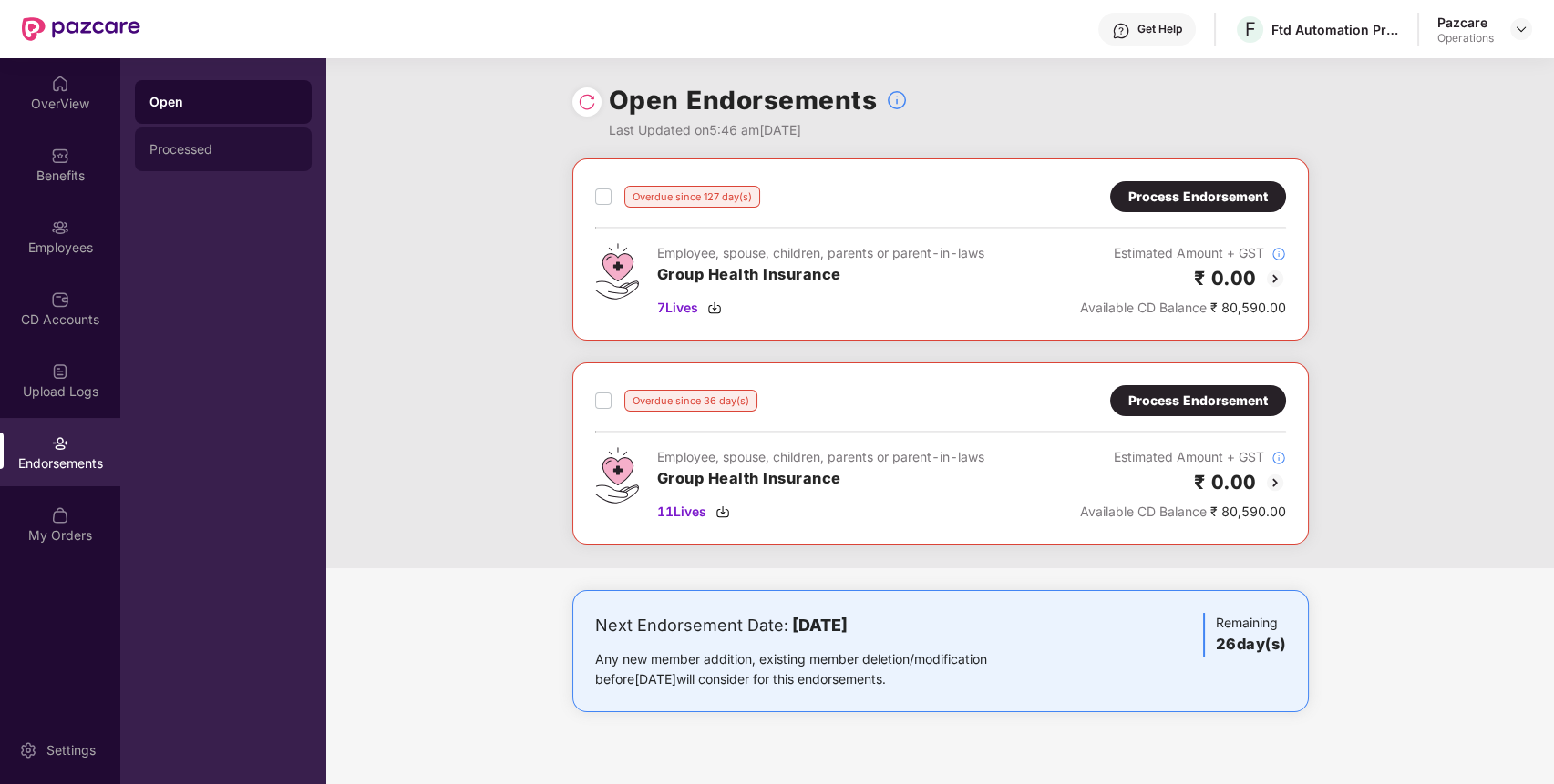
click at [233, 152] on div "Processed" at bounding box center [223, 149] width 148 height 15
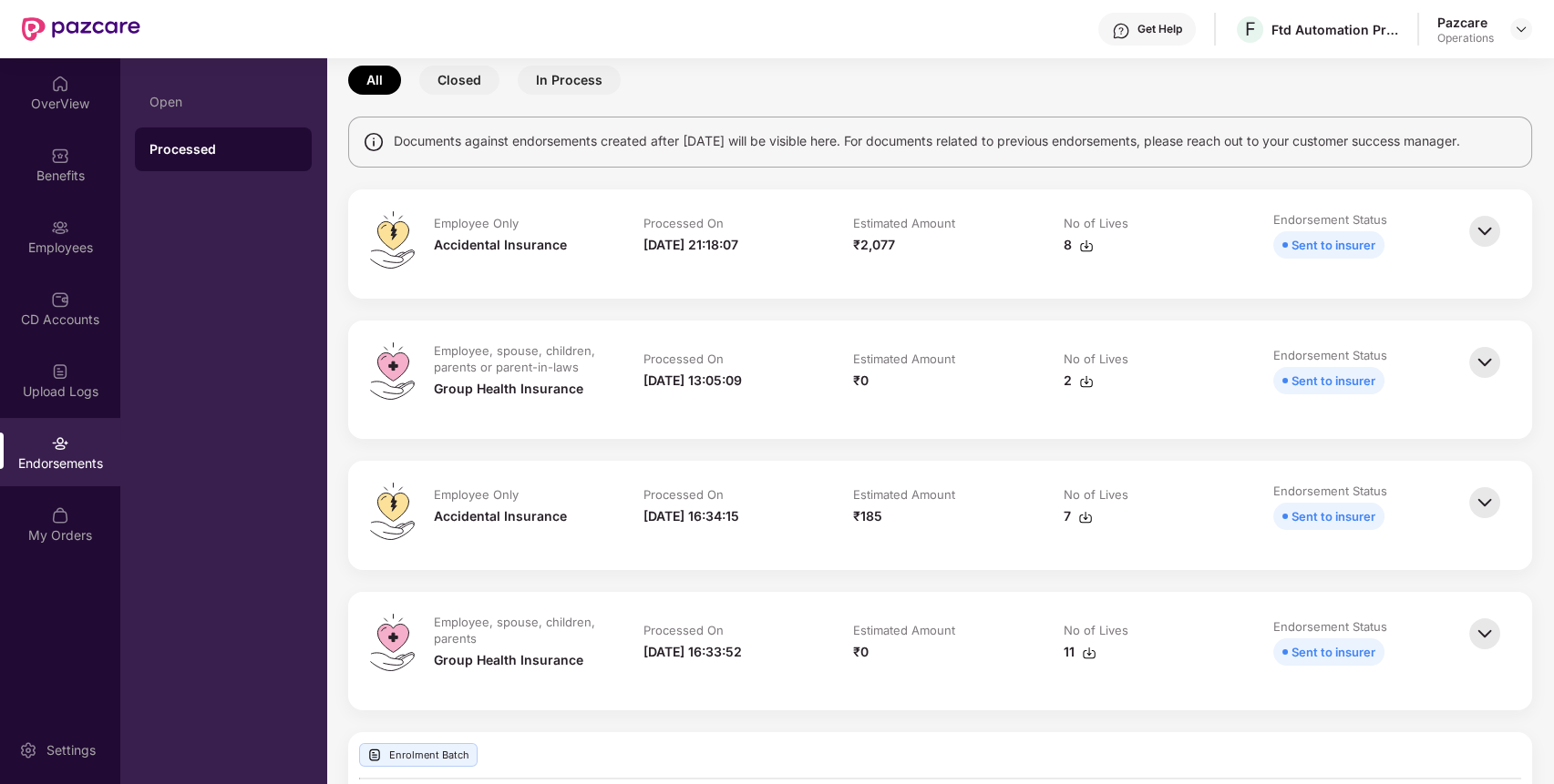
scroll to position [0, 0]
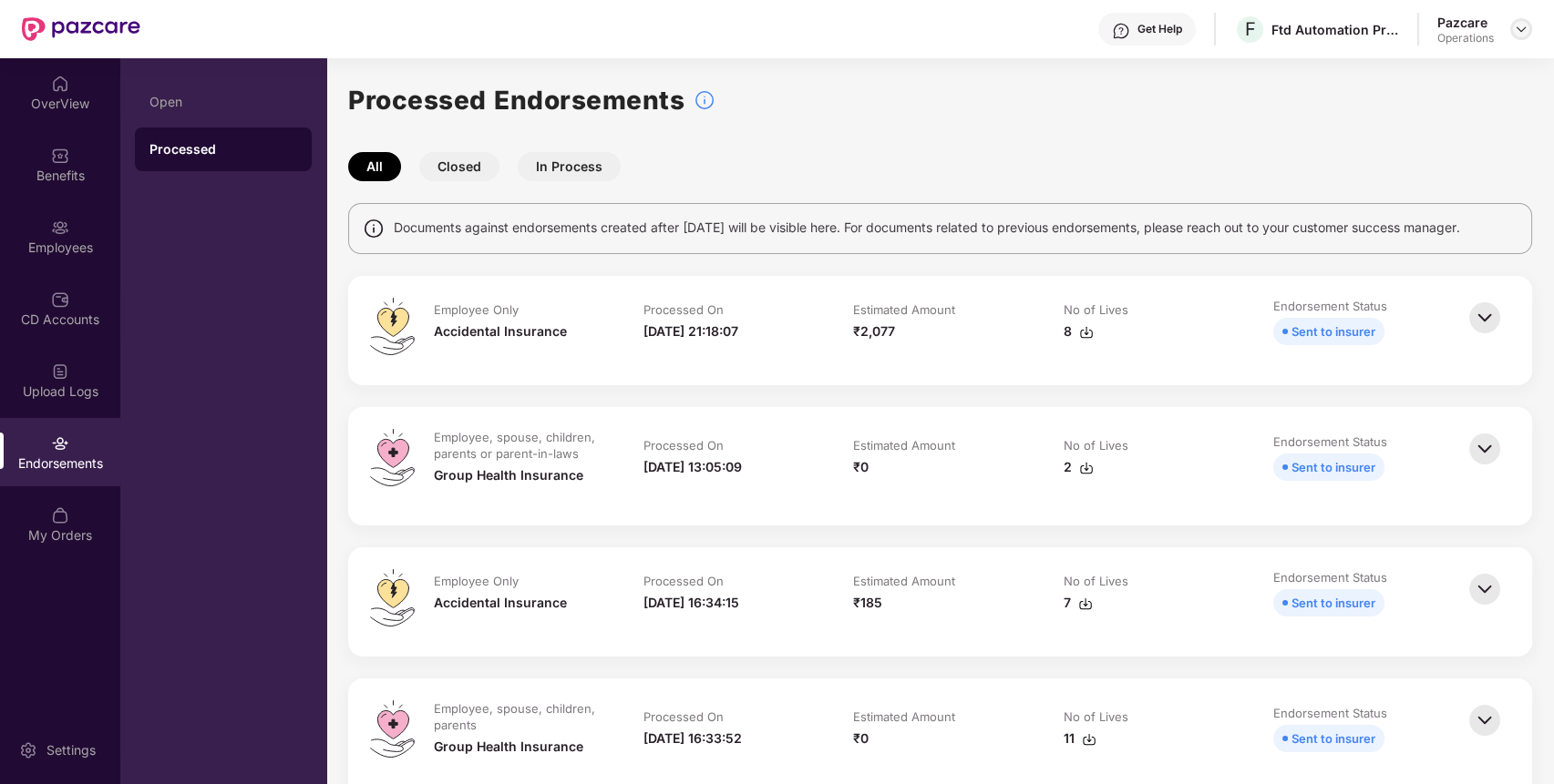
click at [1522, 21] on div at bounding box center [1521, 30] width 22 height 22
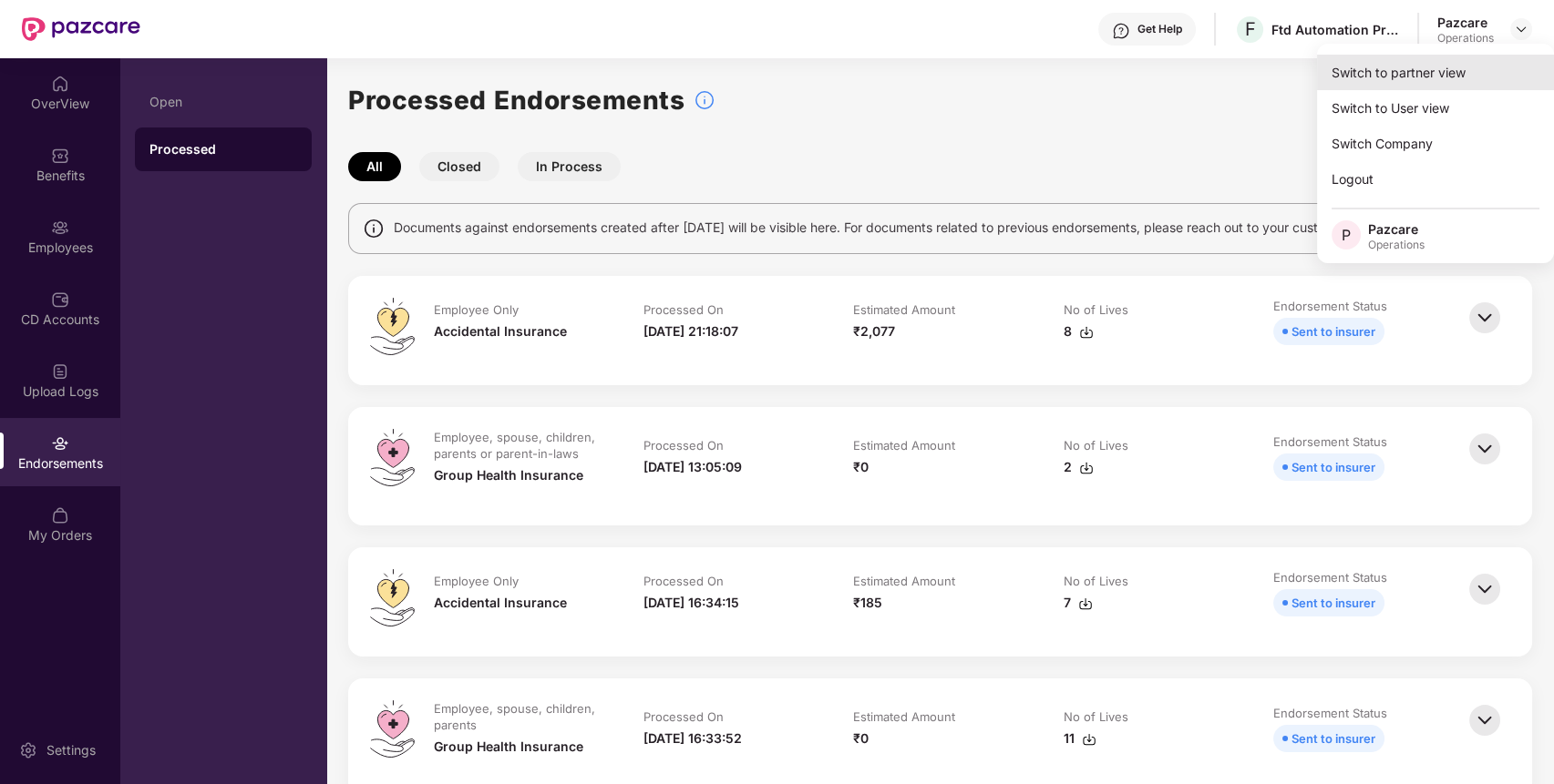
click at [1429, 70] on div "Switch to partner view" at bounding box center [1435, 73] width 237 height 35
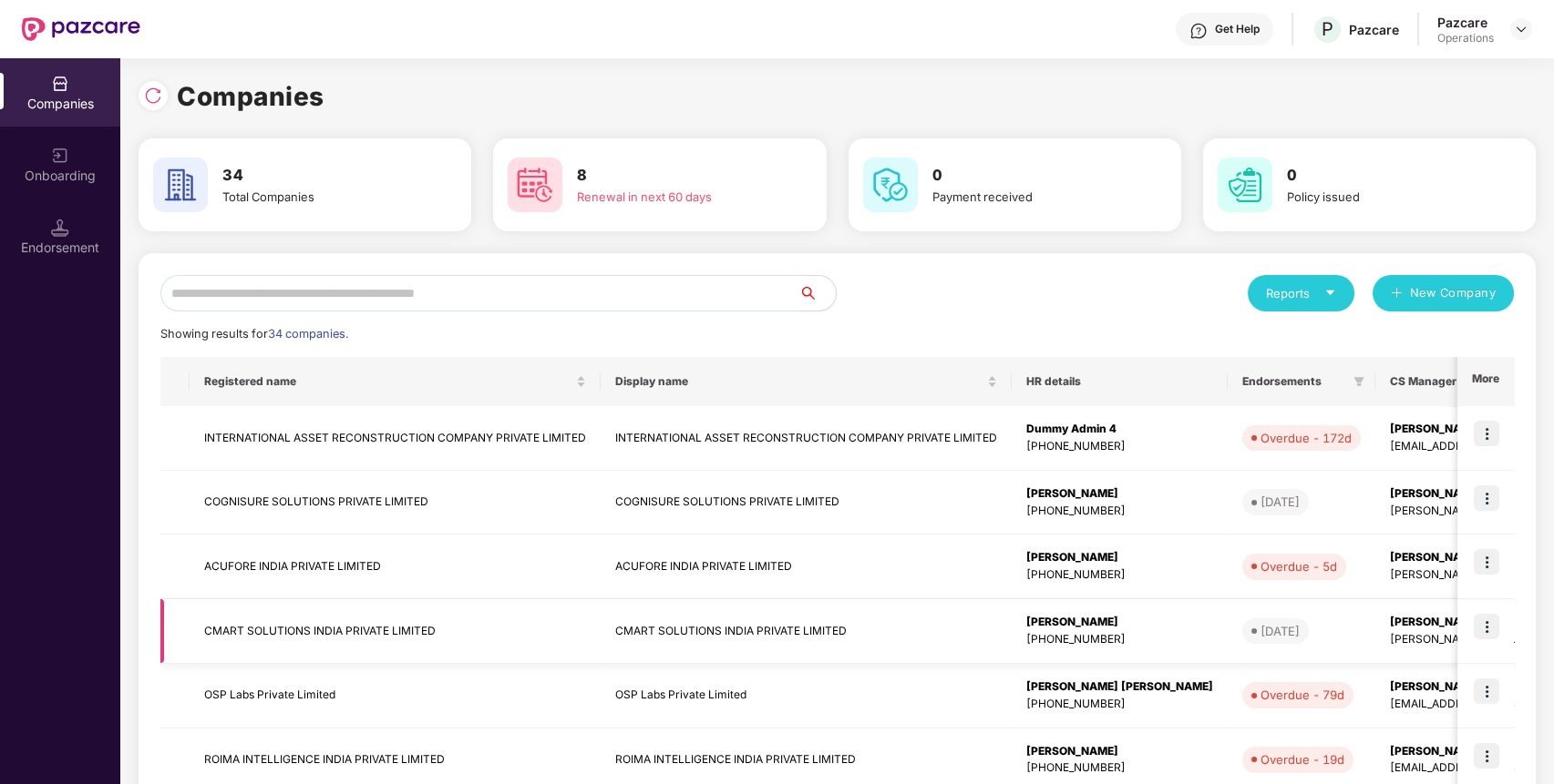
scroll to position [366, 0]
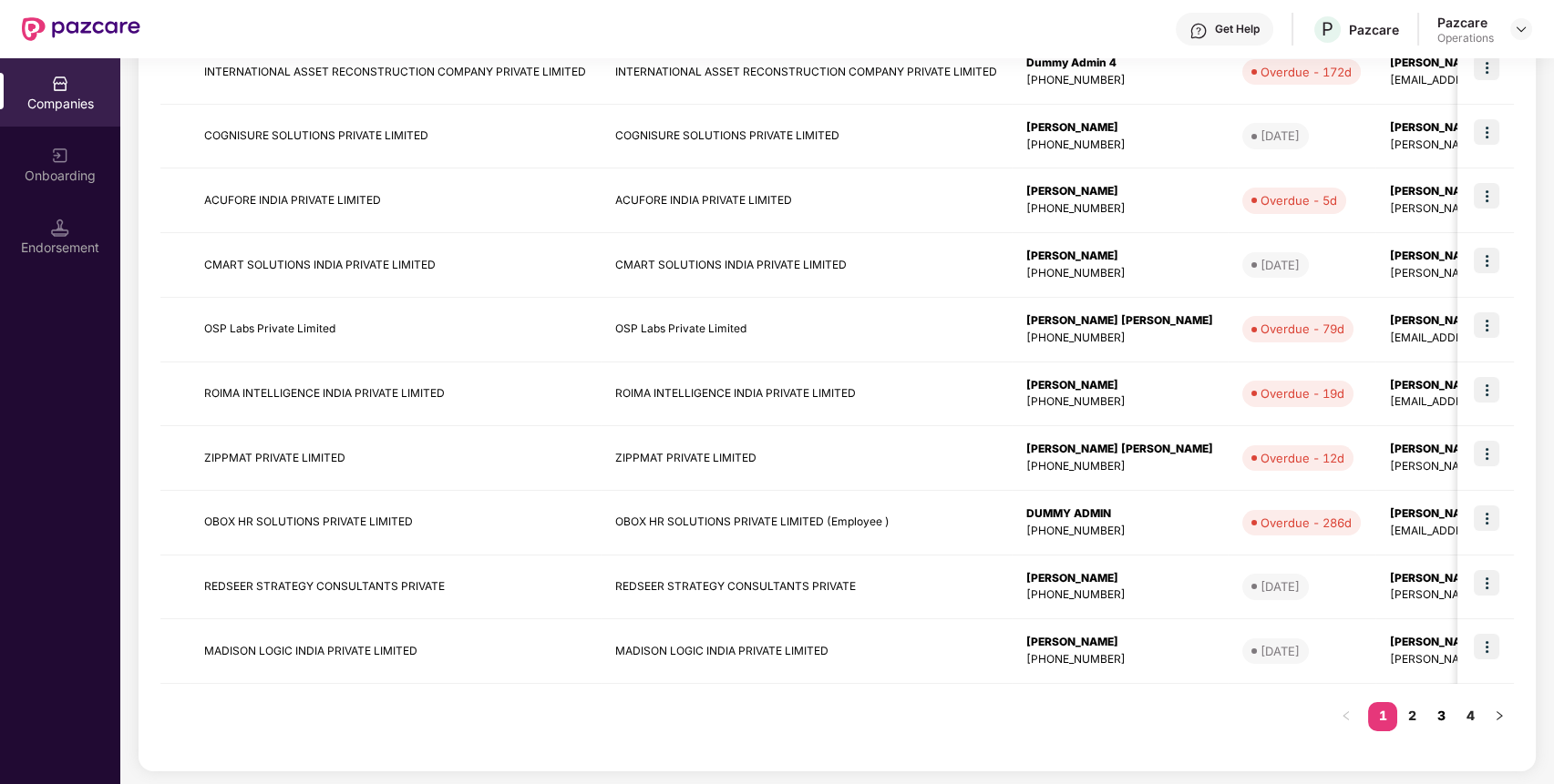
click at [1437, 709] on link "3" at bounding box center [1441, 716] width 30 height 28
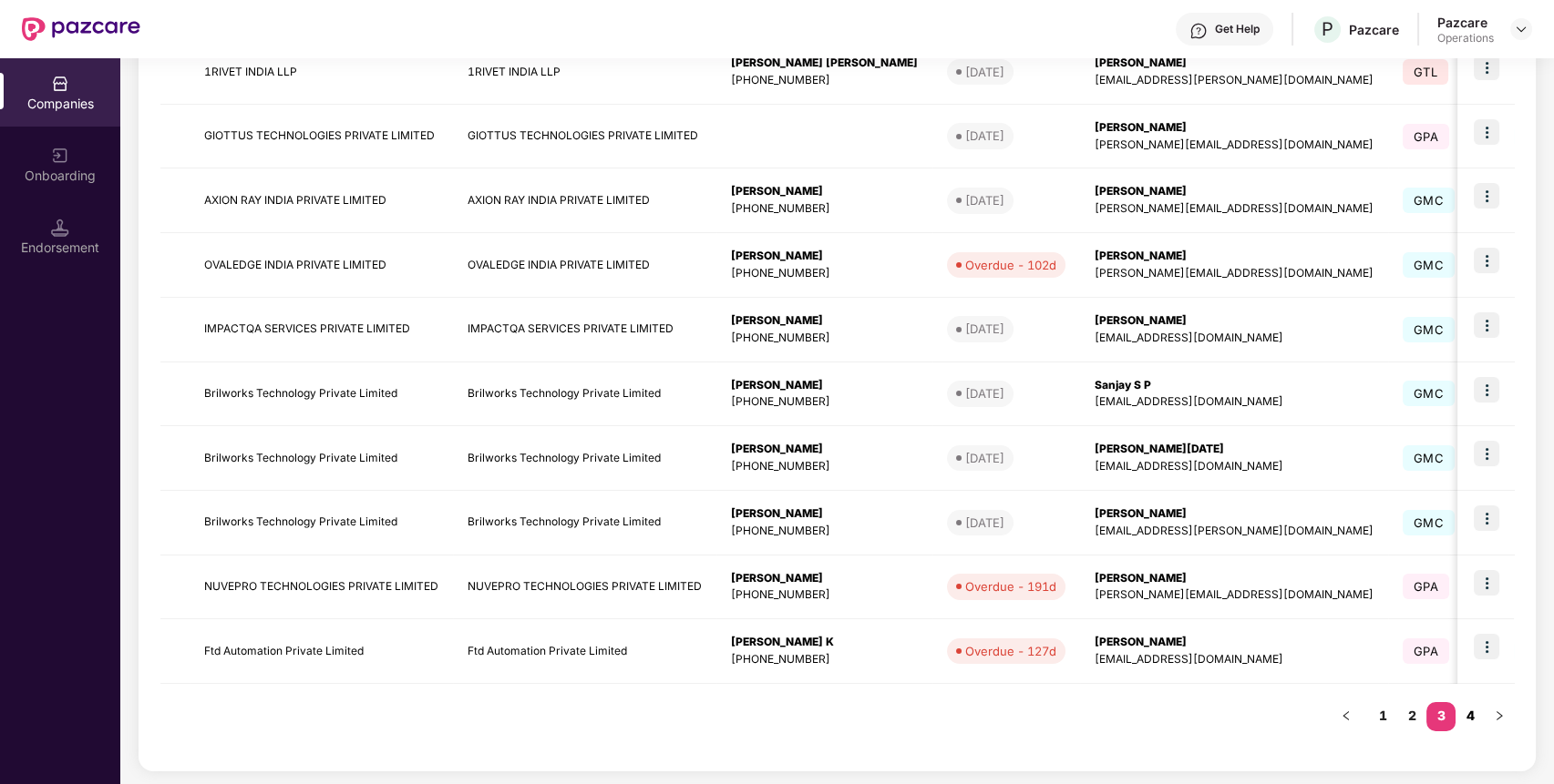
click at [1469, 716] on link "4" at bounding box center [1470, 716] width 30 height 28
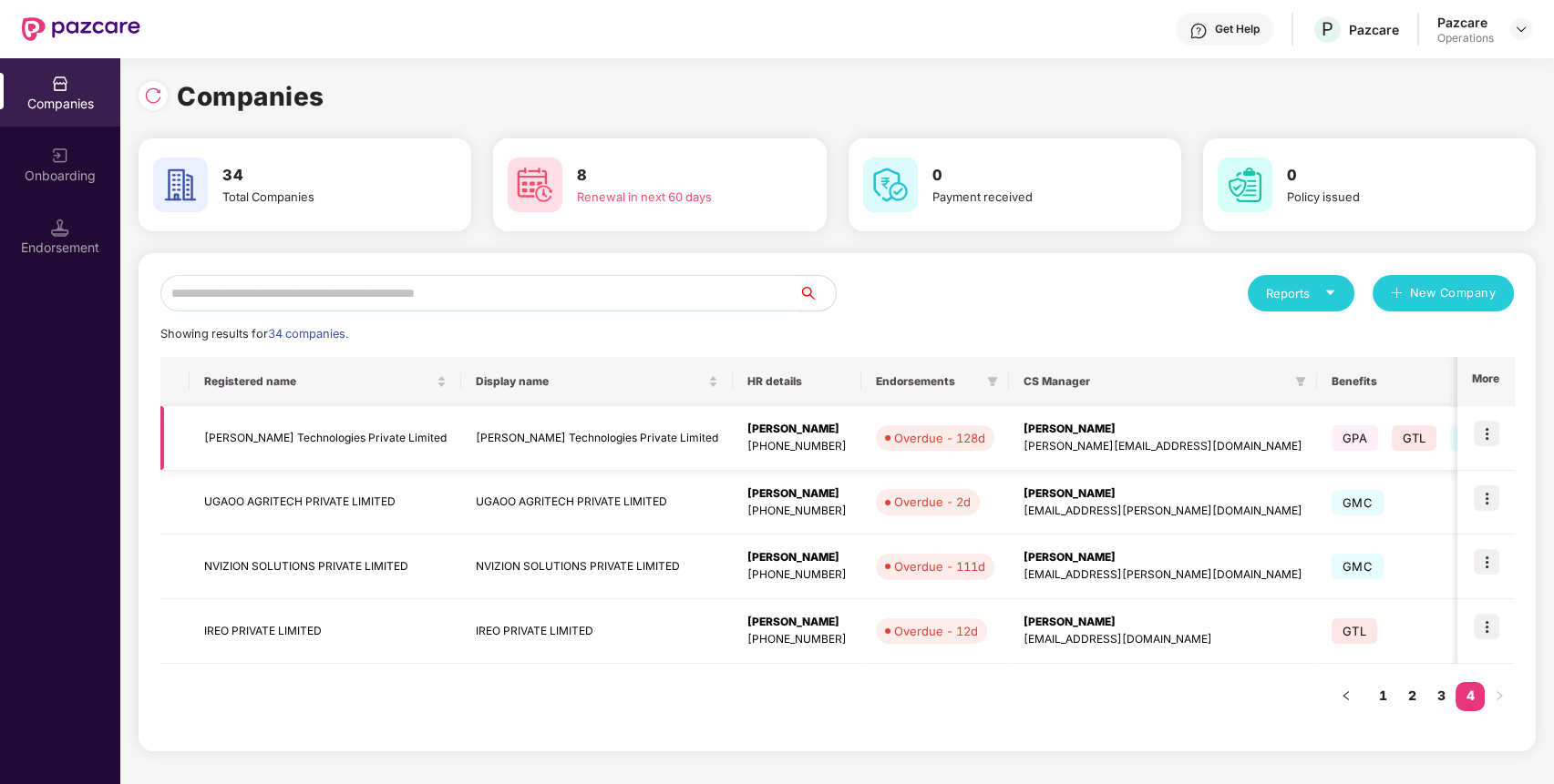
click at [1494, 436] on img at bounding box center [1486, 434] width 26 height 26
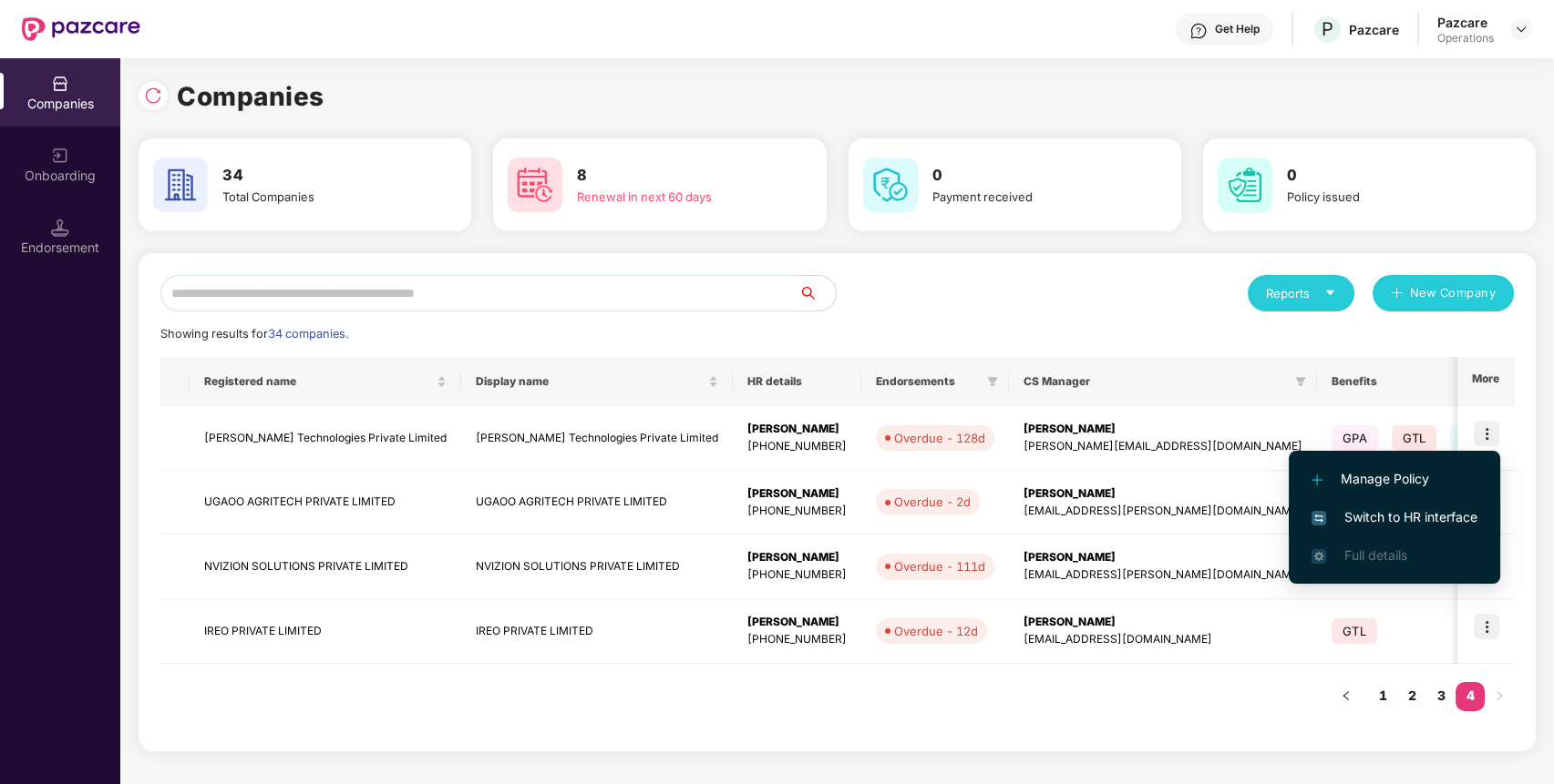
click at [1390, 515] on span "Switch to HR interface" at bounding box center [1394, 517] width 166 height 20
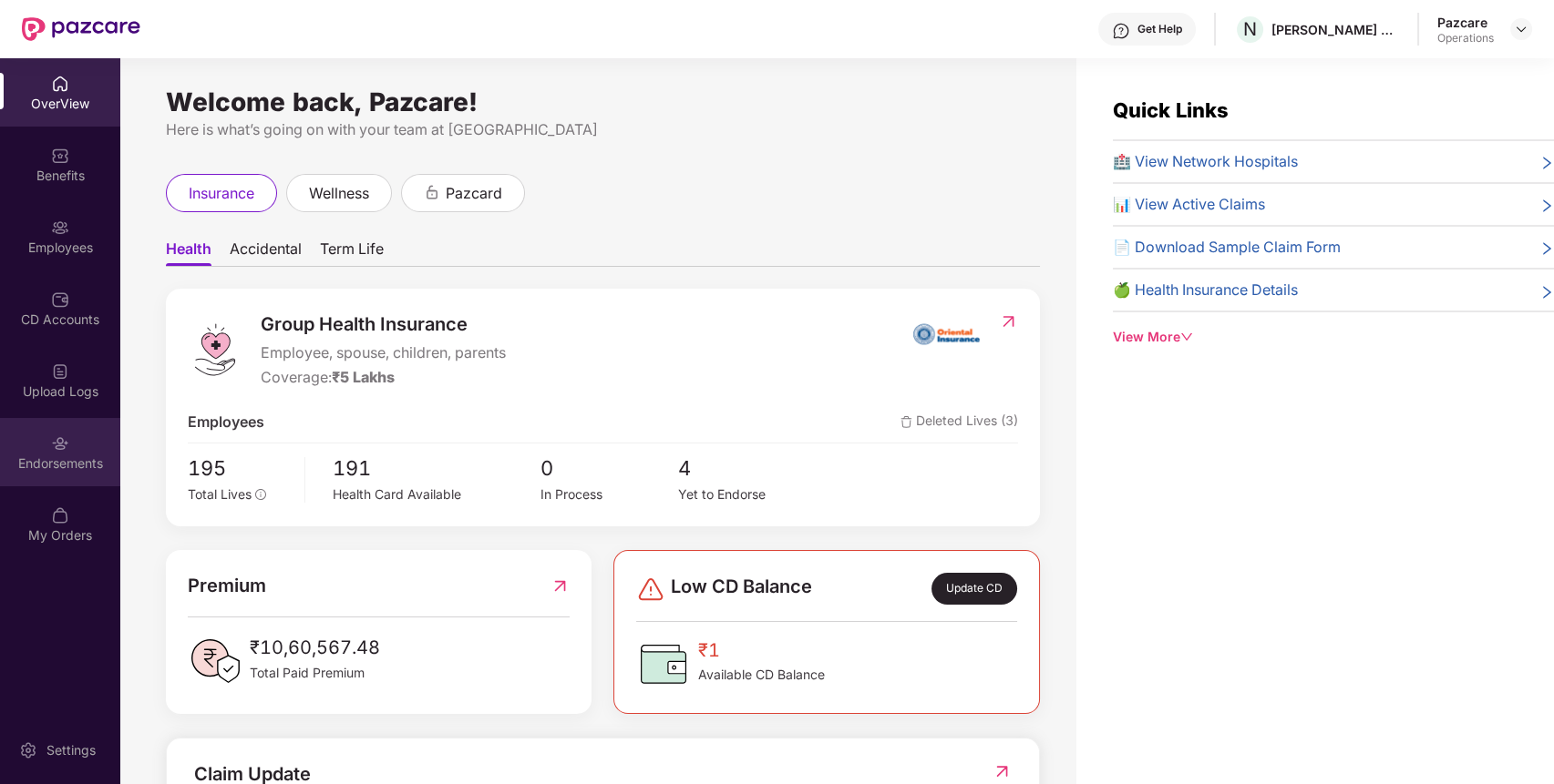
click at [55, 458] on div "Endorsements" at bounding box center [60, 463] width 120 height 19
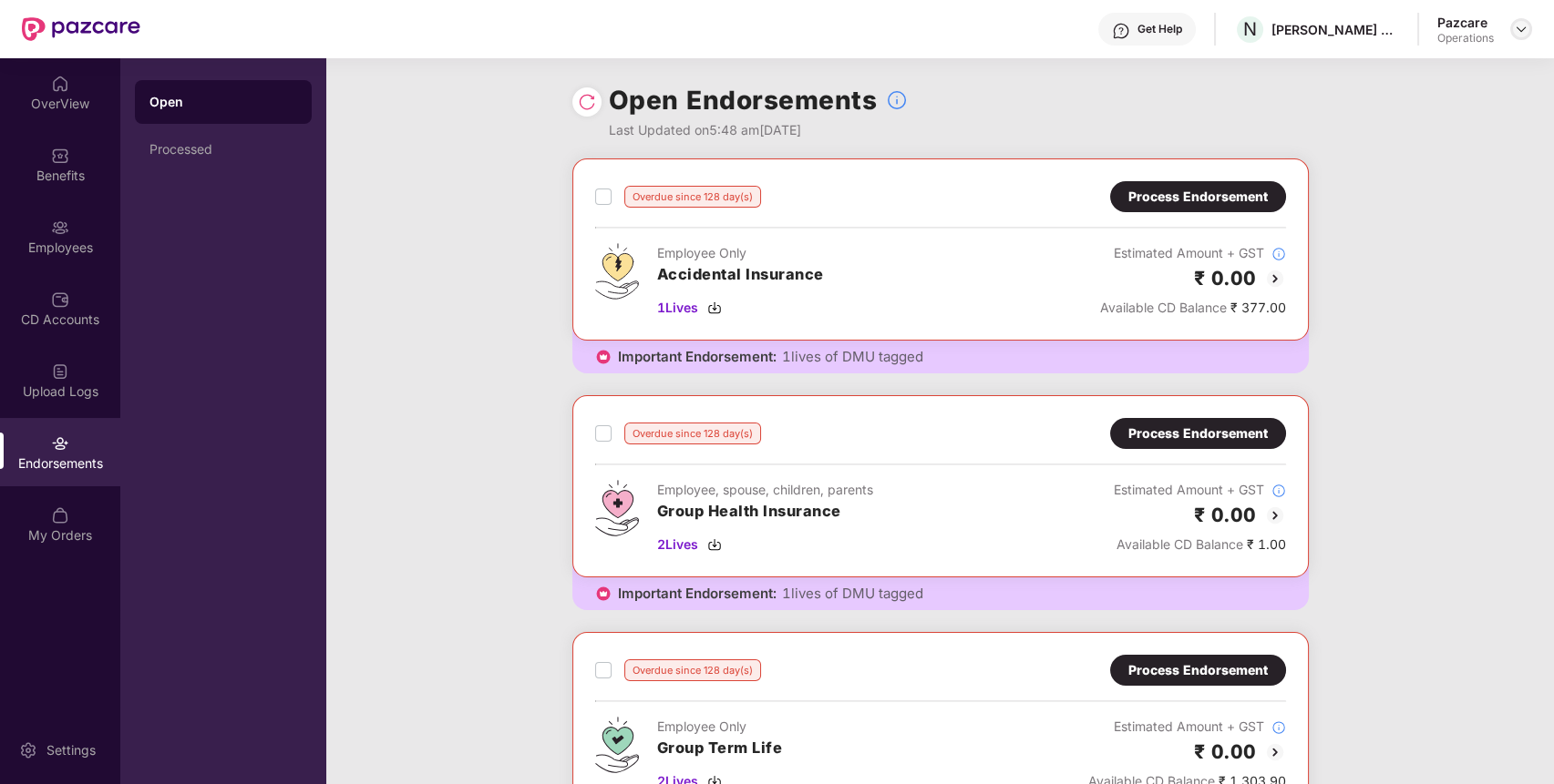
click at [1519, 26] on img at bounding box center [1521, 29] width 15 height 15
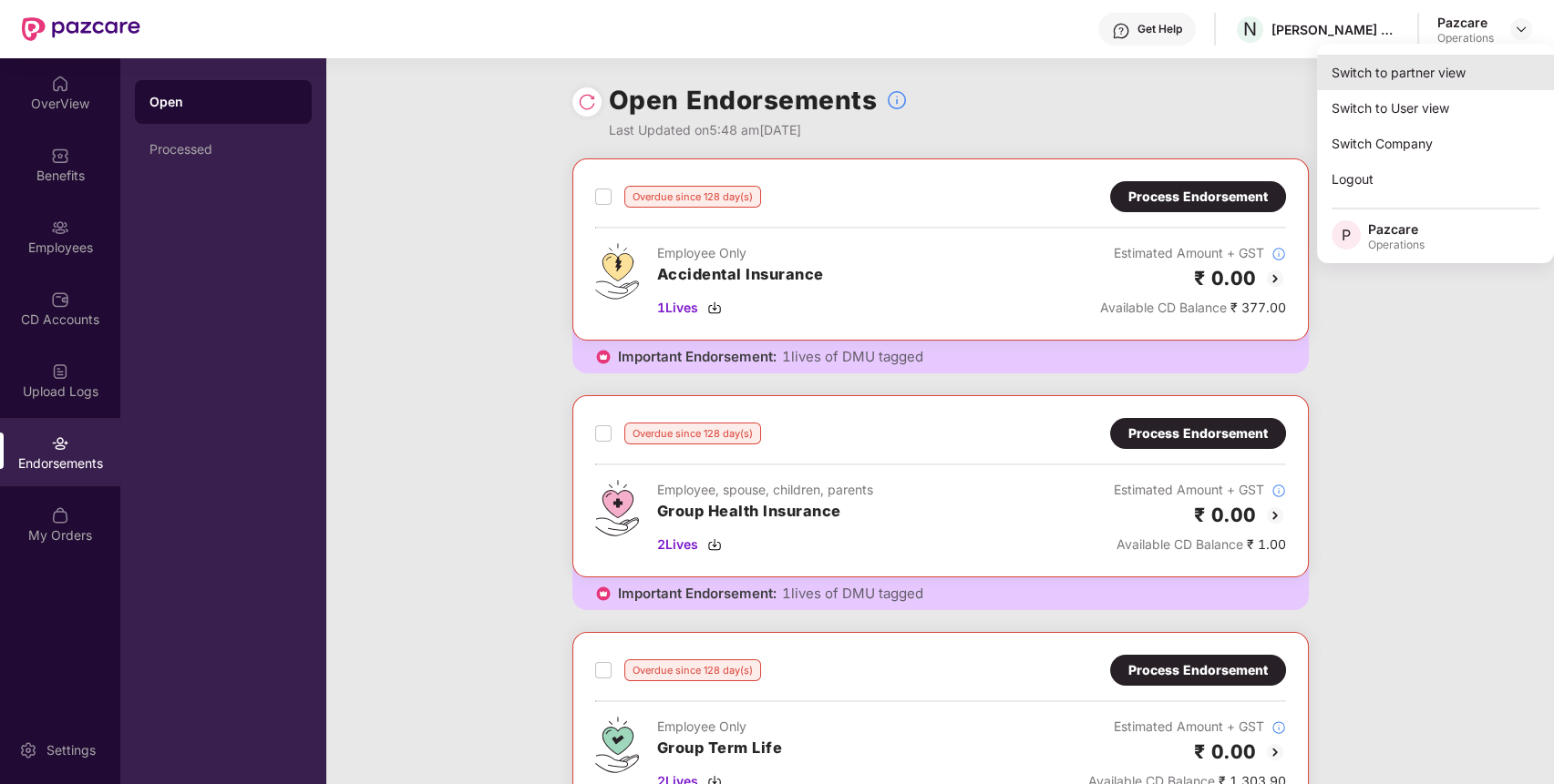
click at [1441, 71] on div "Switch to partner view" at bounding box center [1435, 73] width 237 height 35
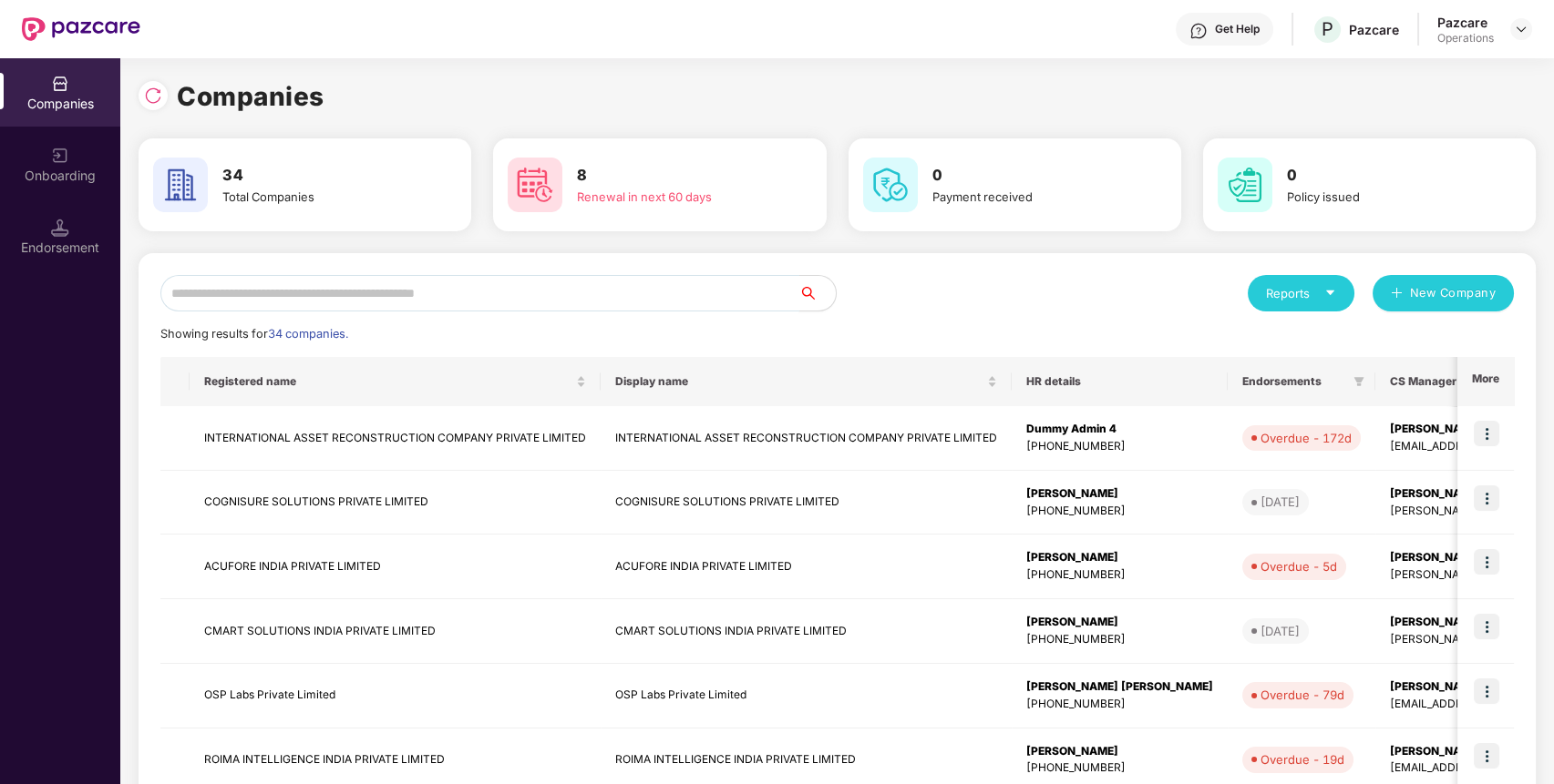
click at [712, 301] on input "text" at bounding box center [479, 293] width 639 height 36
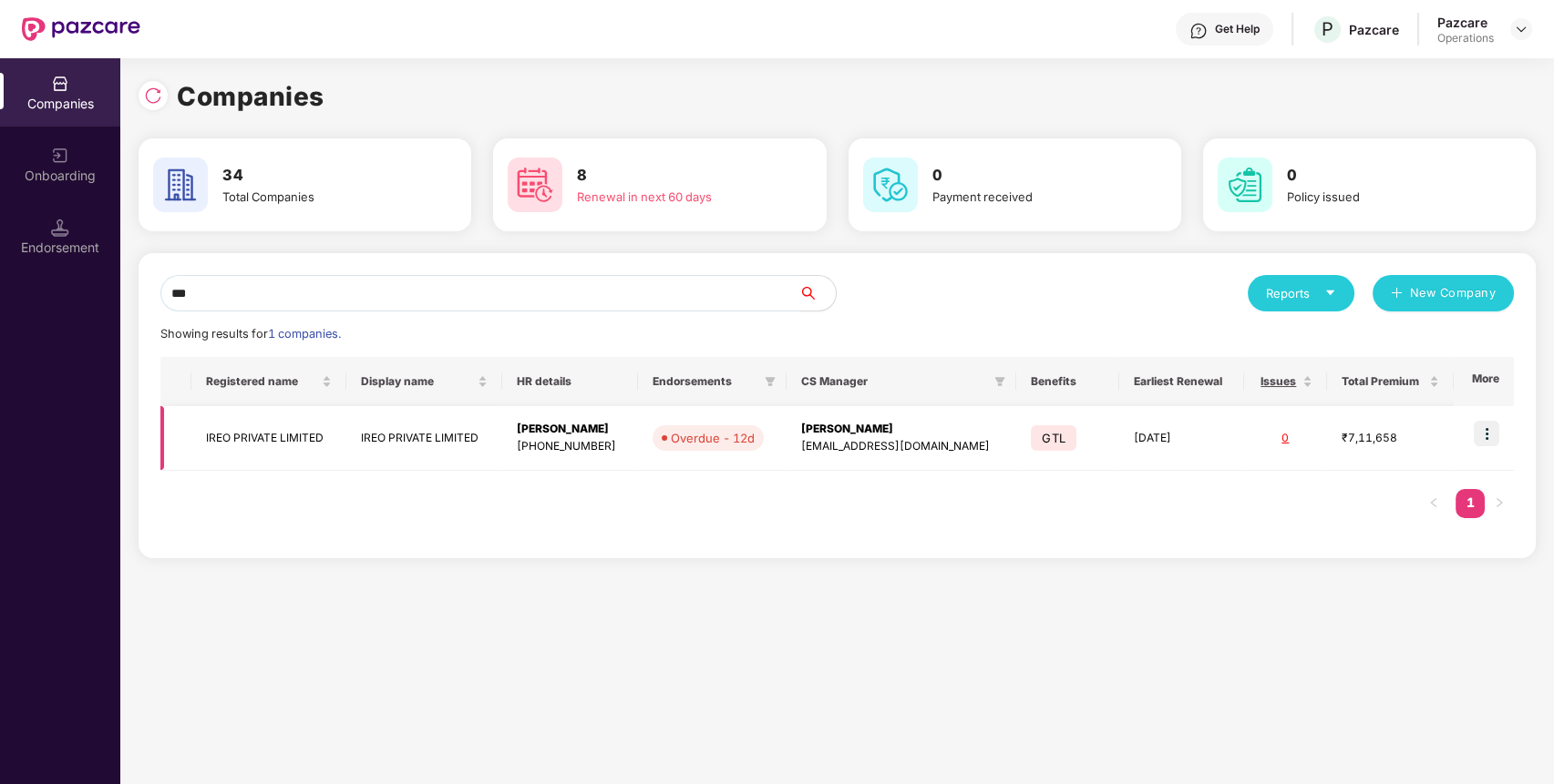
type input "***"
click at [1494, 427] on img at bounding box center [1486, 434] width 26 height 26
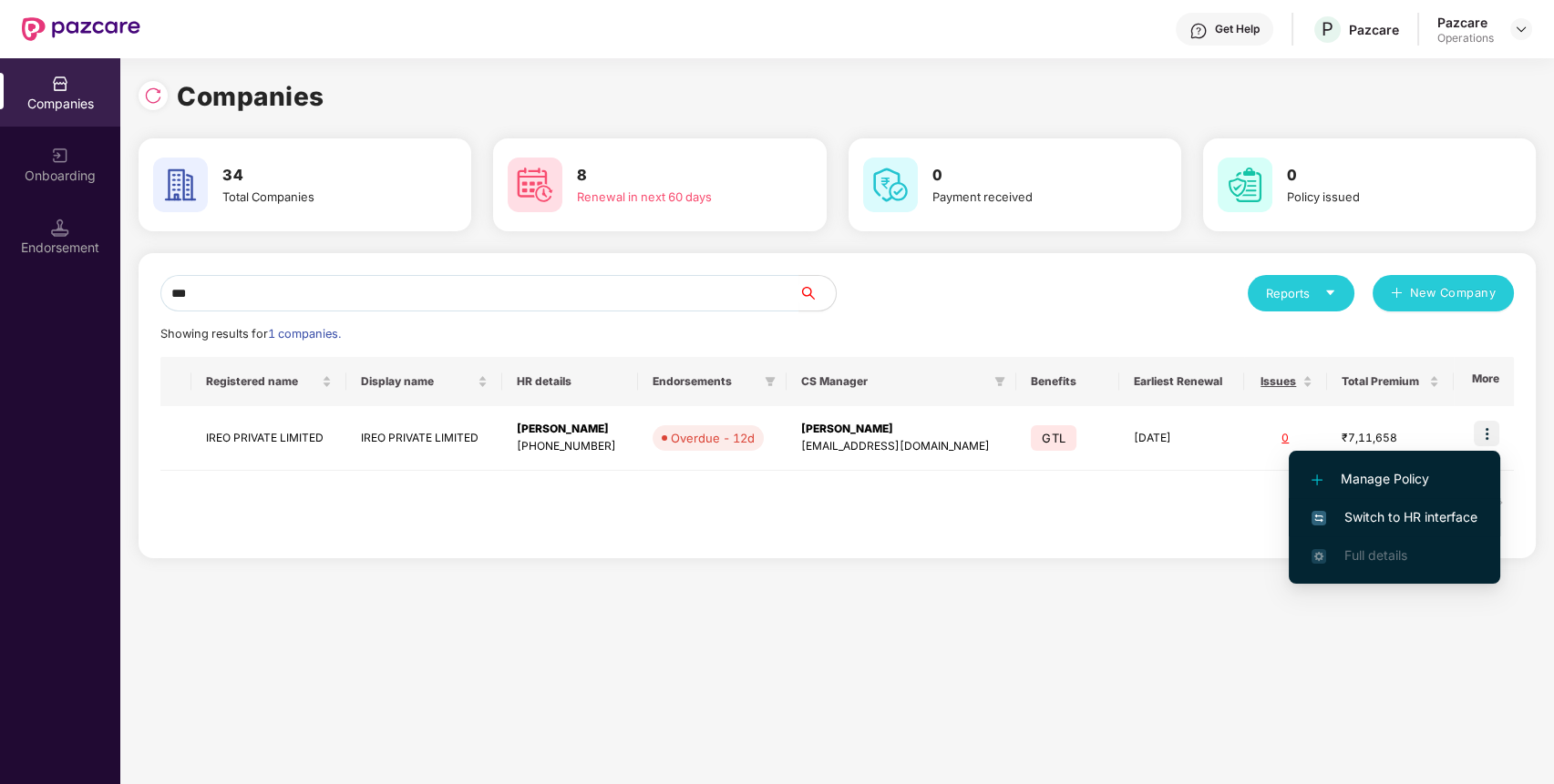
click at [1422, 510] on span "Switch to HR interface" at bounding box center [1394, 517] width 166 height 20
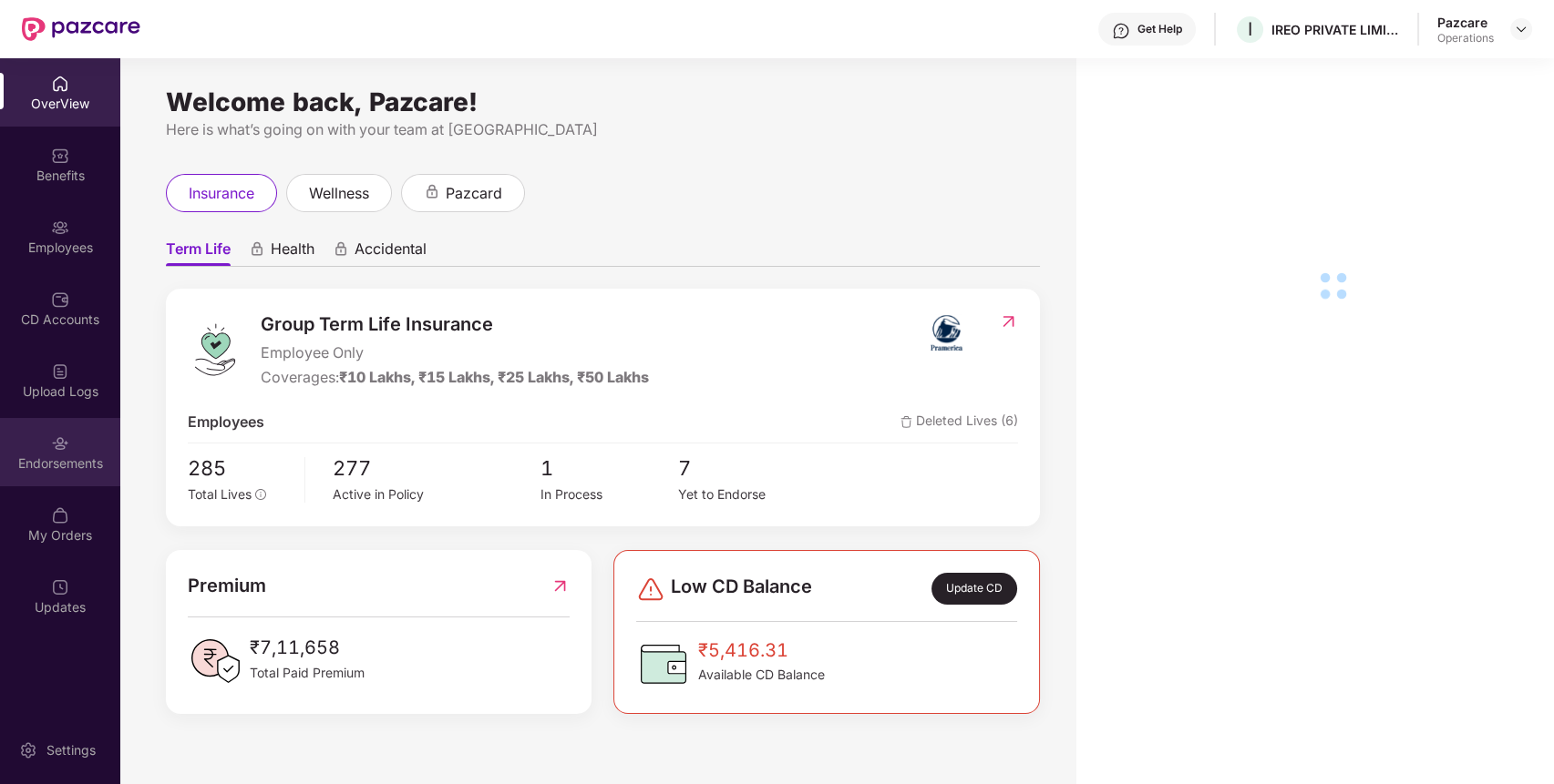
click at [68, 466] on div "Endorsements" at bounding box center [60, 463] width 120 height 19
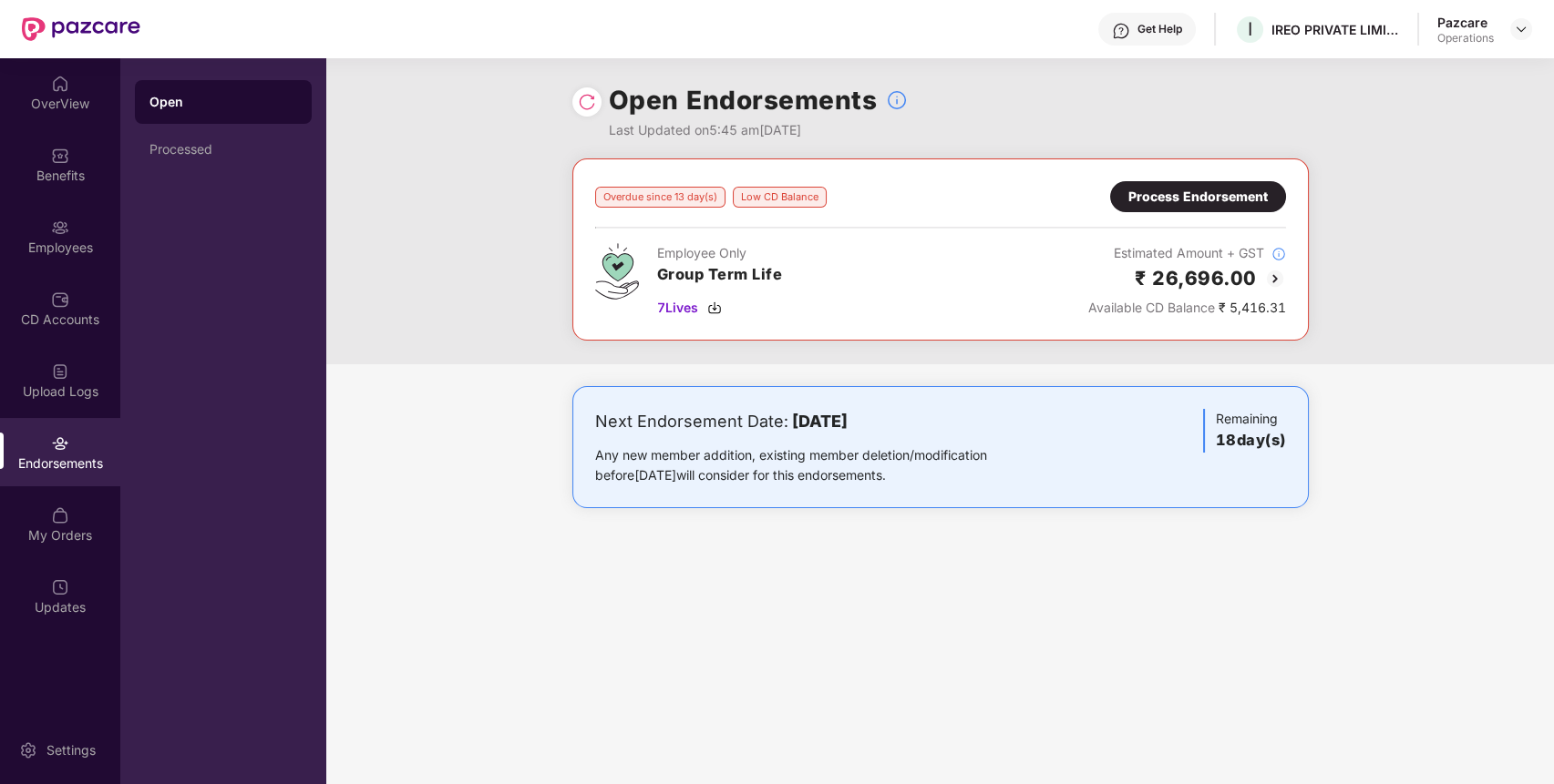
click at [1206, 191] on div "Process Endorsement" at bounding box center [1198, 197] width 140 height 20
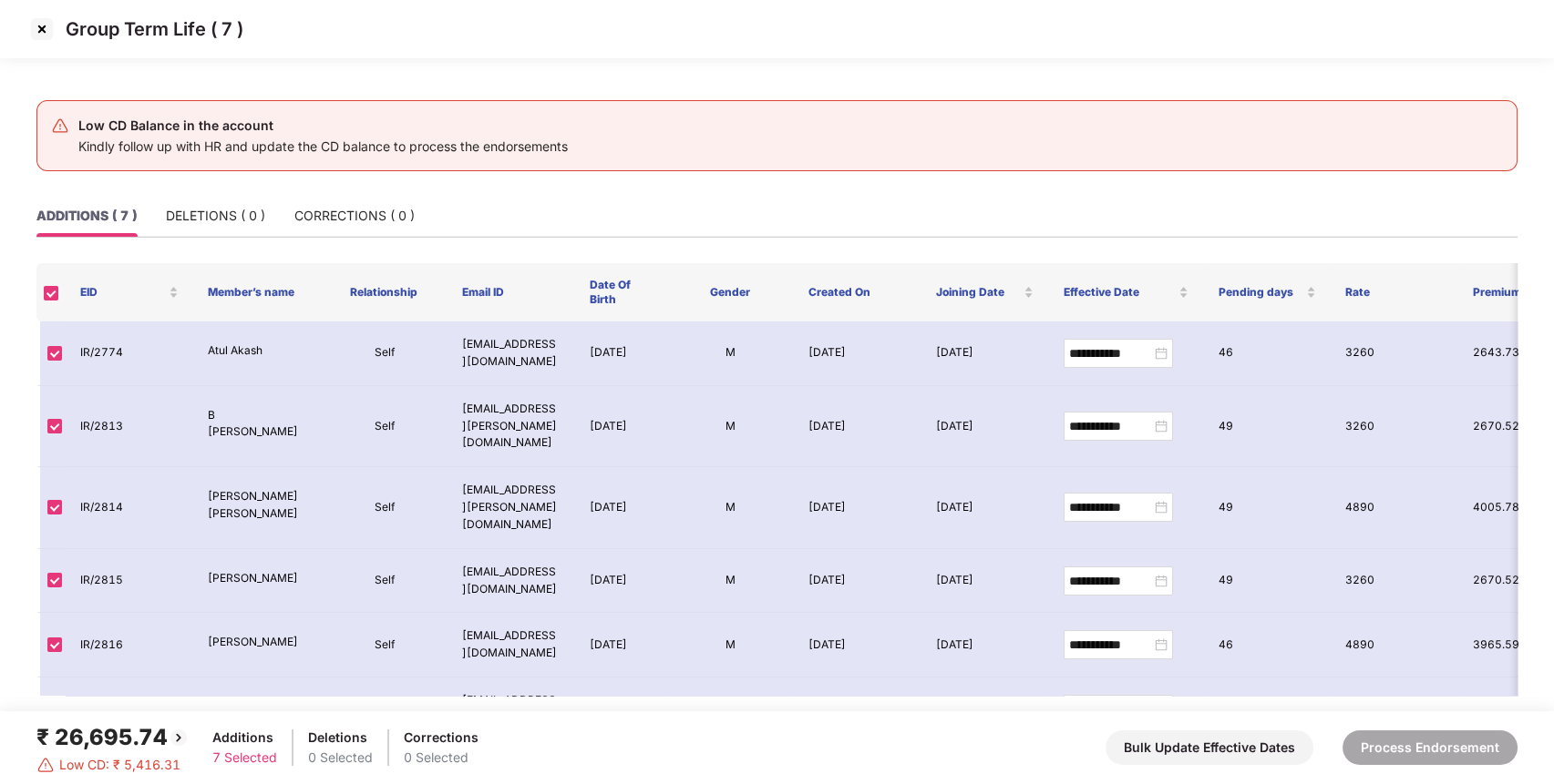
click at [48, 25] on img at bounding box center [42, 30] width 30 height 30
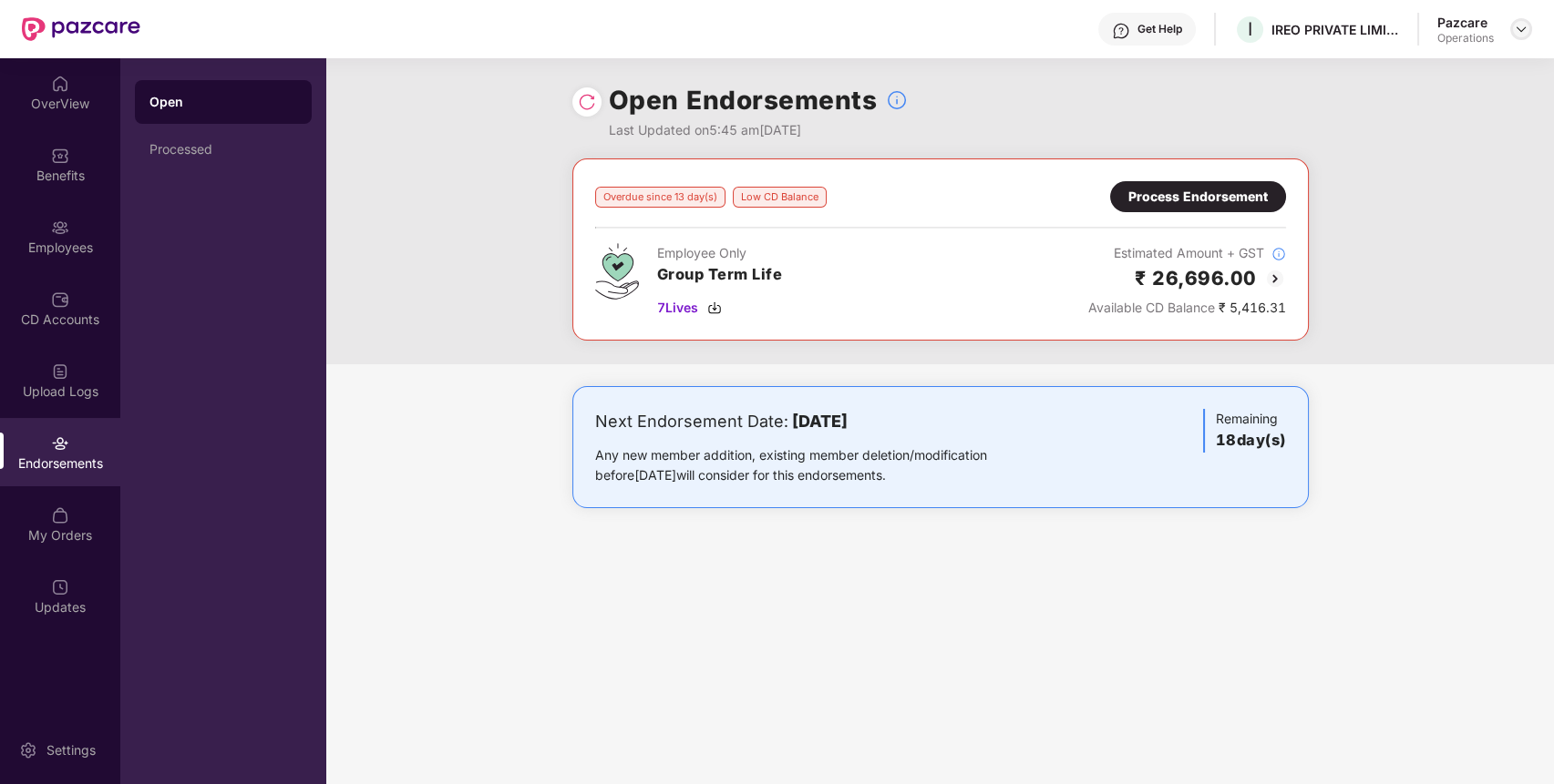
click at [1520, 19] on div at bounding box center [1521, 30] width 22 height 22
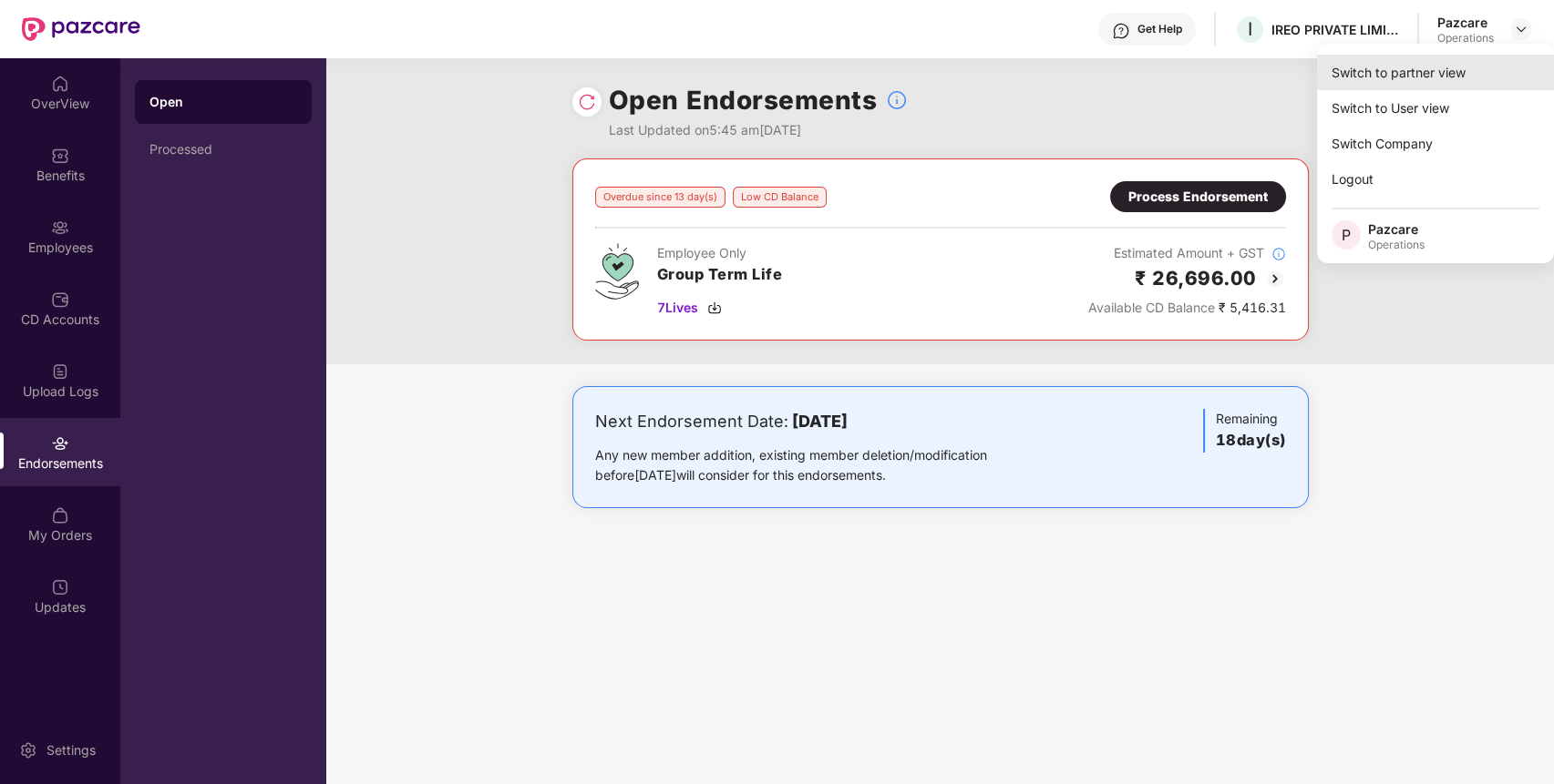
click at [1434, 70] on div "Switch to partner view" at bounding box center [1435, 73] width 237 height 35
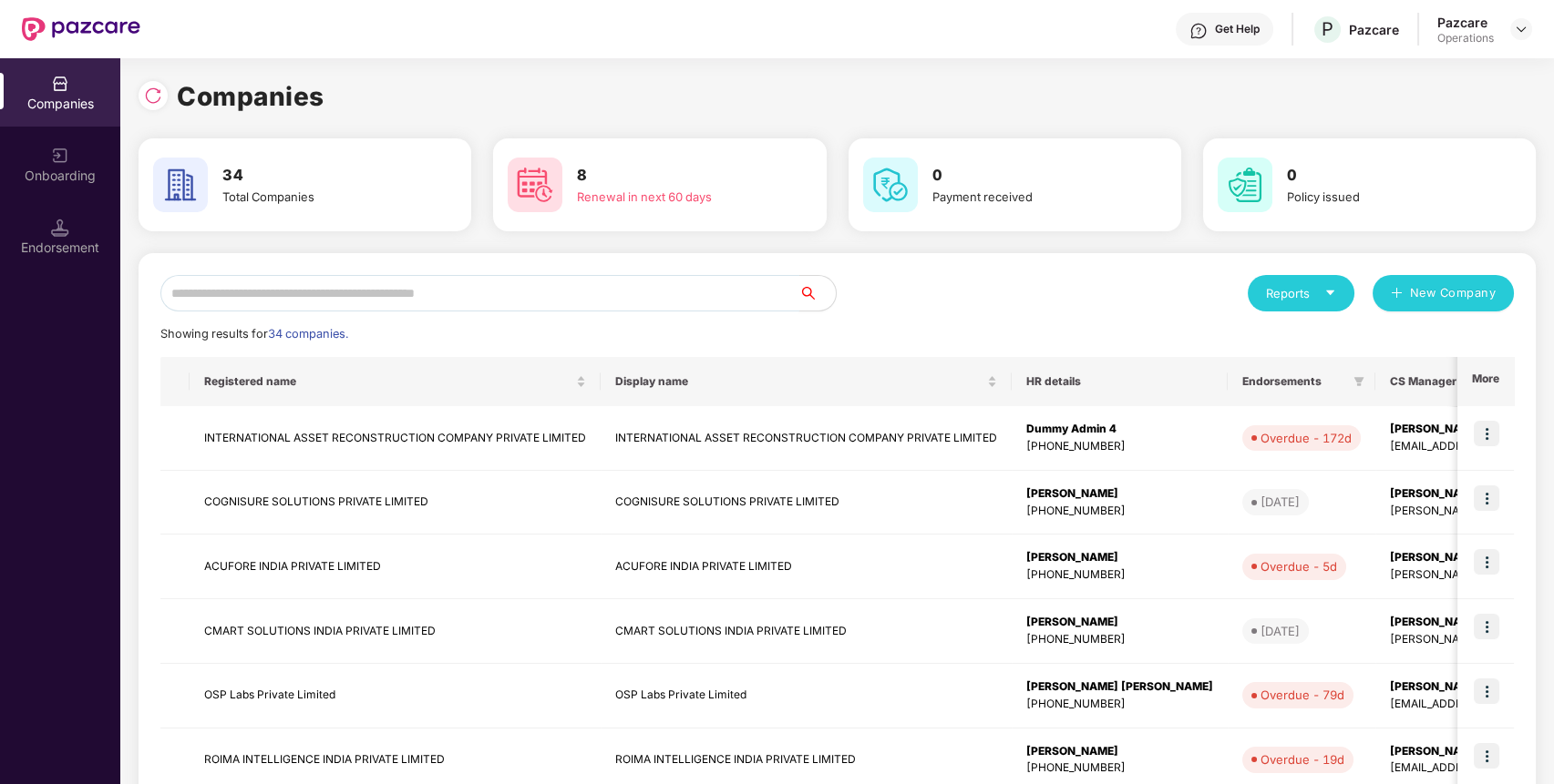
click at [721, 292] on input "text" at bounding box center [479, 293] width 639 height 36
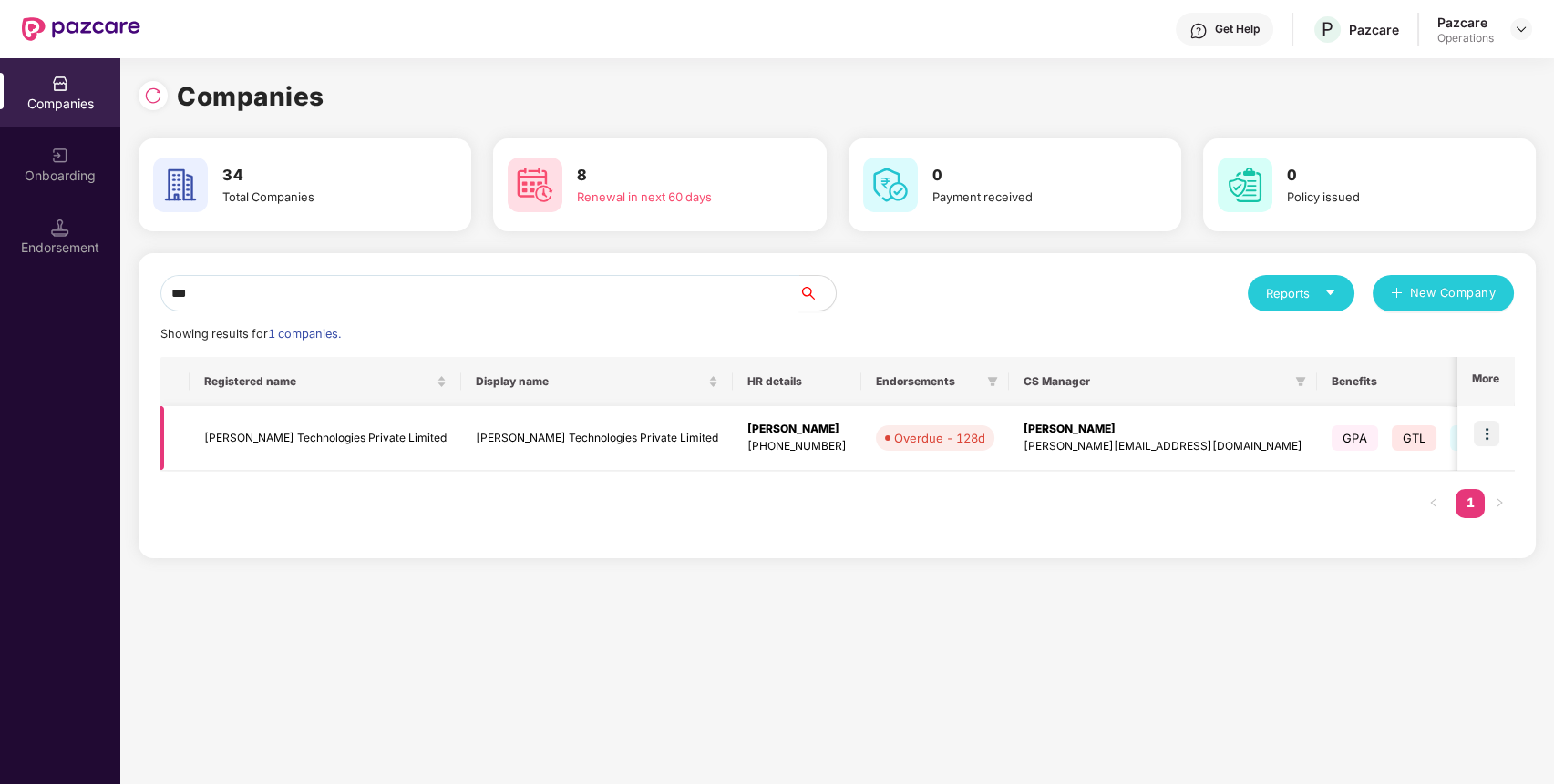
type input "***"
click at [379, 437] on td "[PERSON_NAME] Technologies Private Limited" at bounding box center [326, 439] width 272 height 65
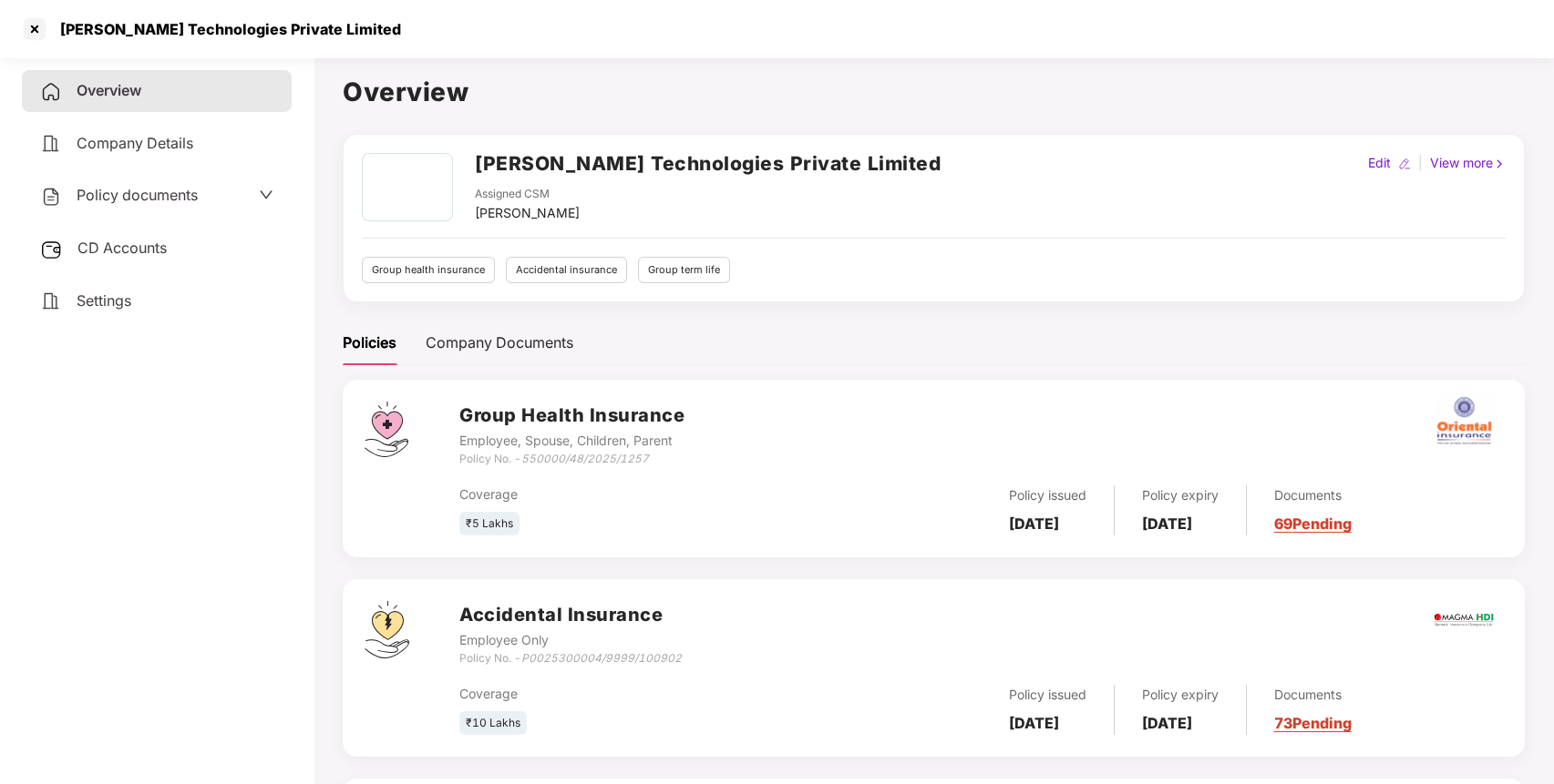
click at [569, 166] on h2 "[PERSON_NAME] Technologies Private Limited" at bounding box center [707, 163] width 466 height 30
copy h2 "[PERSON_NAME] Technologies Private Limited"
click at [569, 166] on h2 "[PERSON_NAME] Technologies Private Limited" at bounding box center [707, 163] width 466 height 30
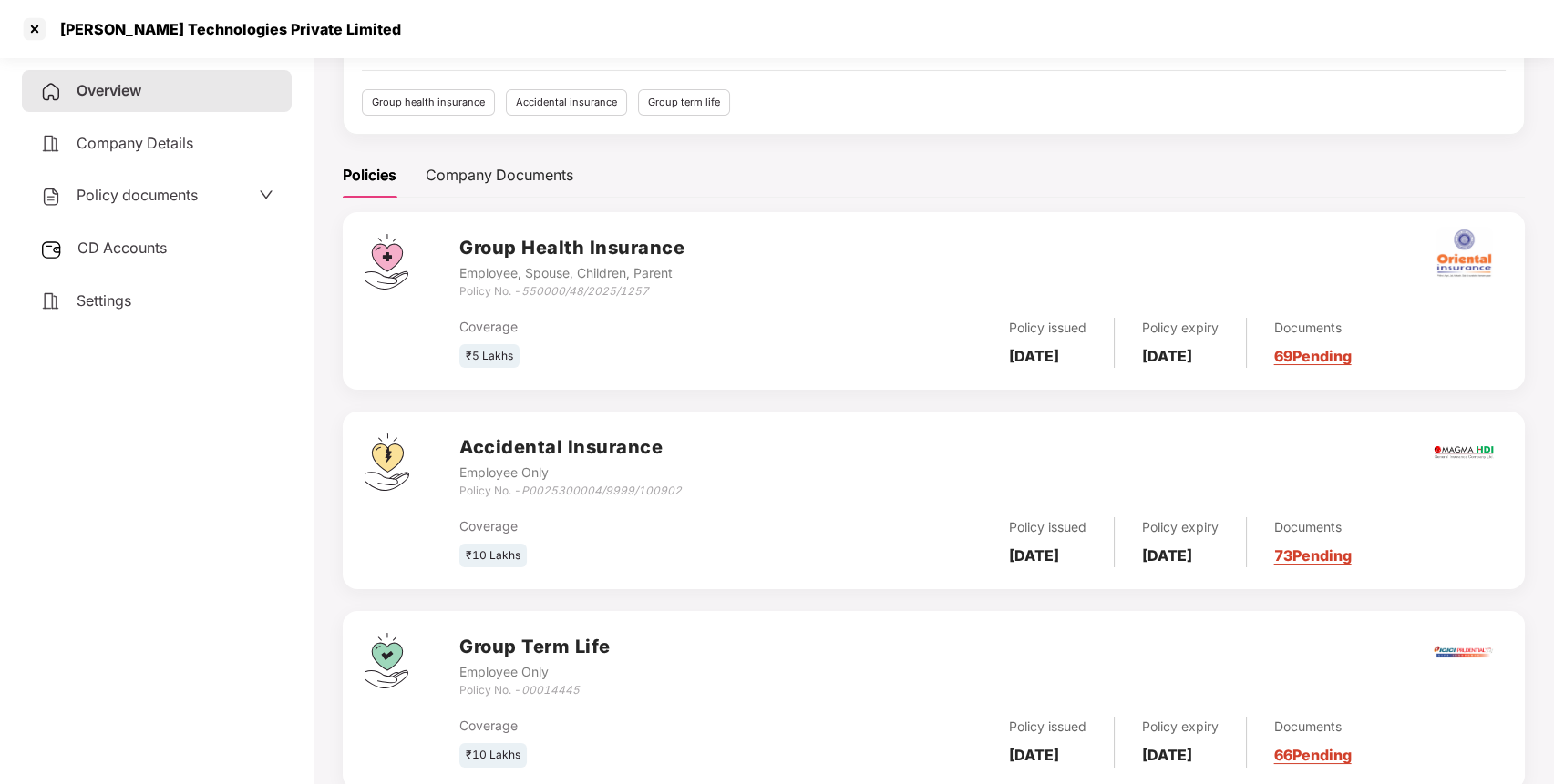
scroll to position [174, 0]
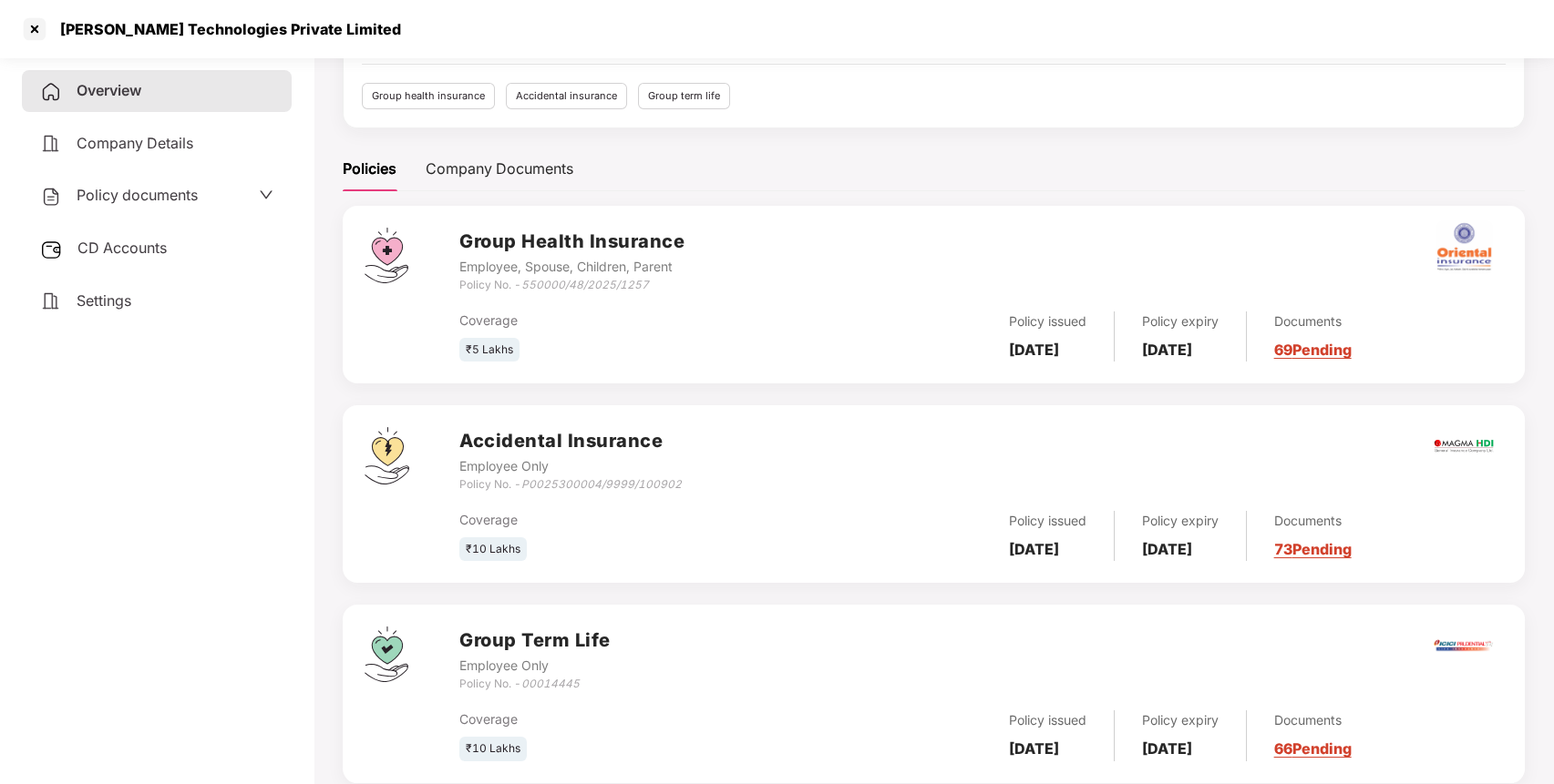
click at [619, 488] on icon "P0025300004/9999/100902" at bounding box center [601, 484] width 160 height 14
click at [685, 488] on div "Accidental Insurance Employee Only Policy No. - P0025300004/9999/100902" at bounding box center [981, 459] width 1043 height 66
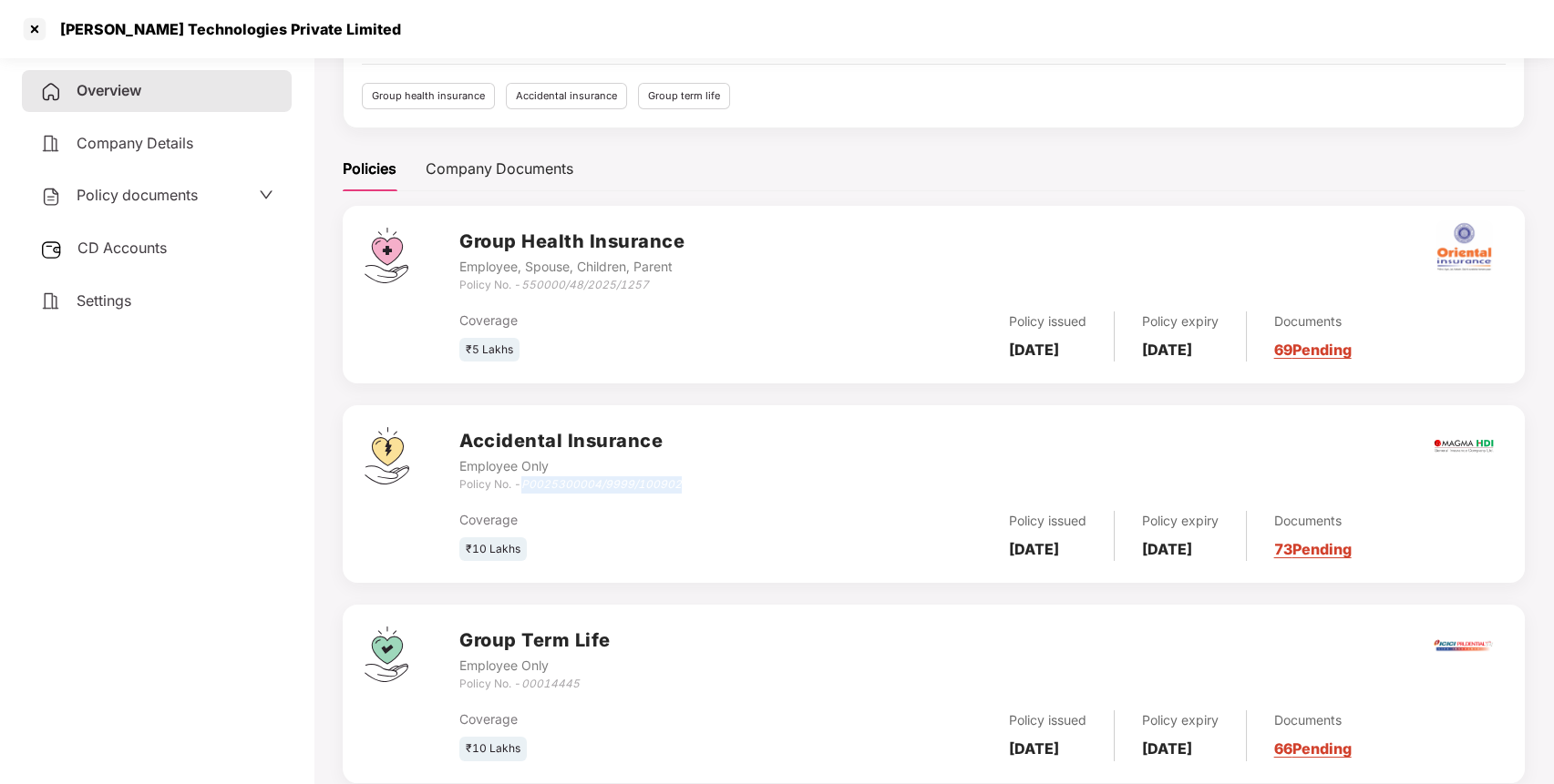
drag, startPoint x: 679, startPoint y: 479, endPoint x: 525, endPoint y: 489, distance: 154.3
click at [525, 489] on icon "P0025300004/9999/100902" at bounding box center [601, 484] width 160 height 14
copy icon "P0025300004/9999/100902"
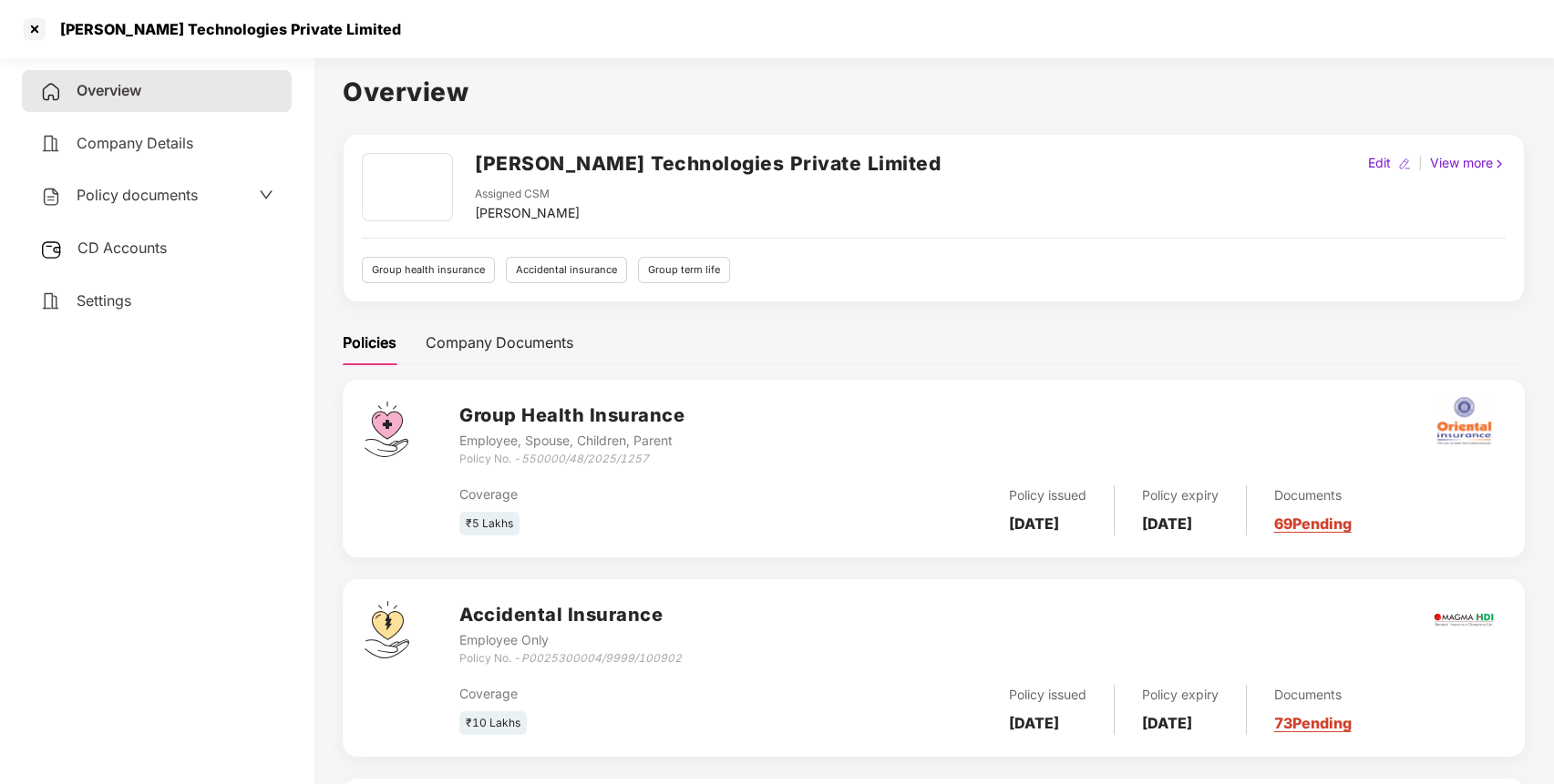
click at [582, 156] on h2 "[PERSON_NAME] Technologies Private Limited" at bounding box center [707, 163] width 466 height 30
copy h2 "[PERSON_NAME] Technologies Private Limited"
click at [582, 156] on h2 "[PERSON_NAME] Technologies Private Limited" at bounding box center [707, 163] width 466 height 30
click at [34, 26] on div at bounding box center [34, 30] width 30 height 30
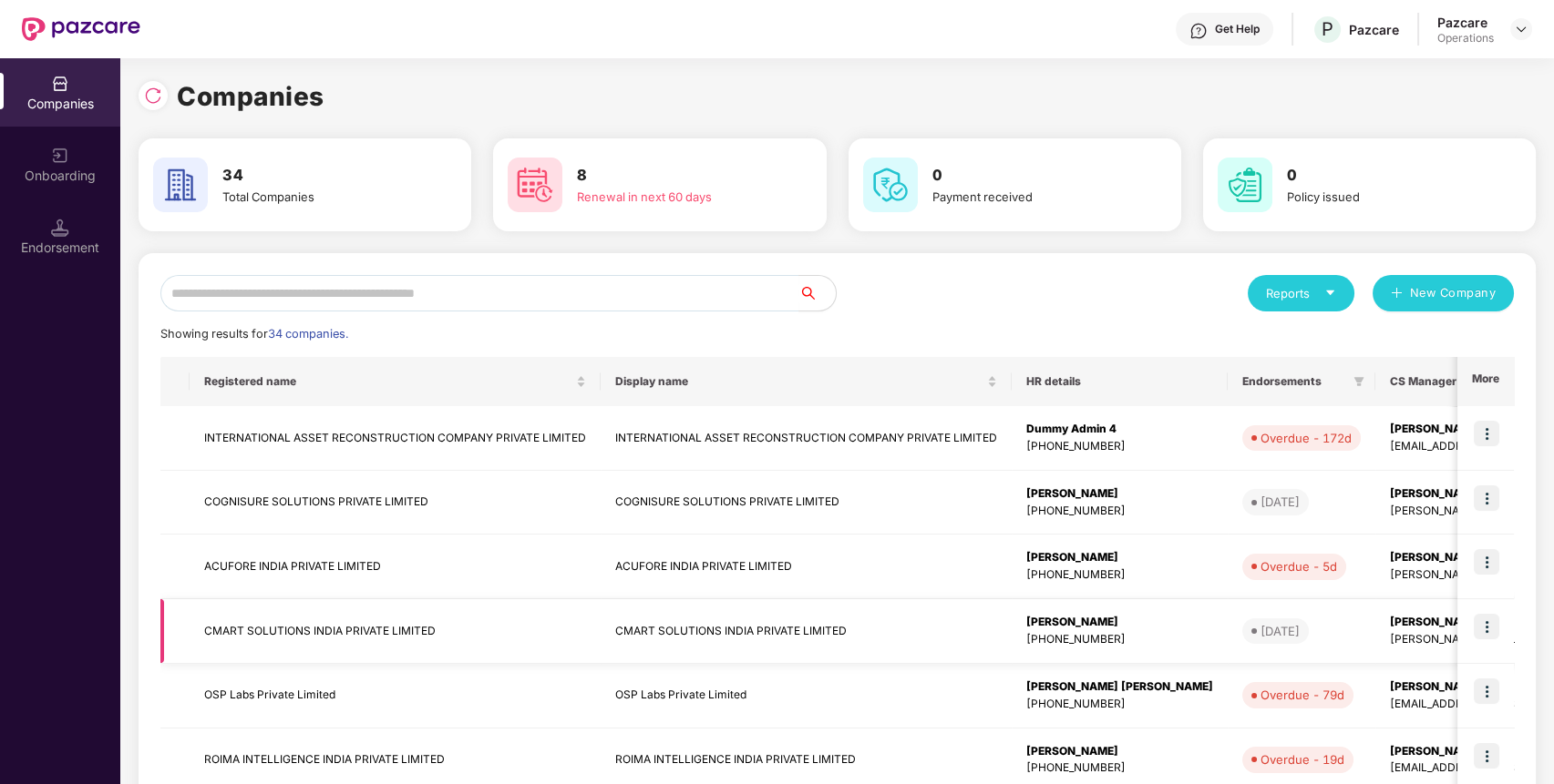
scroll to position [366, 0]
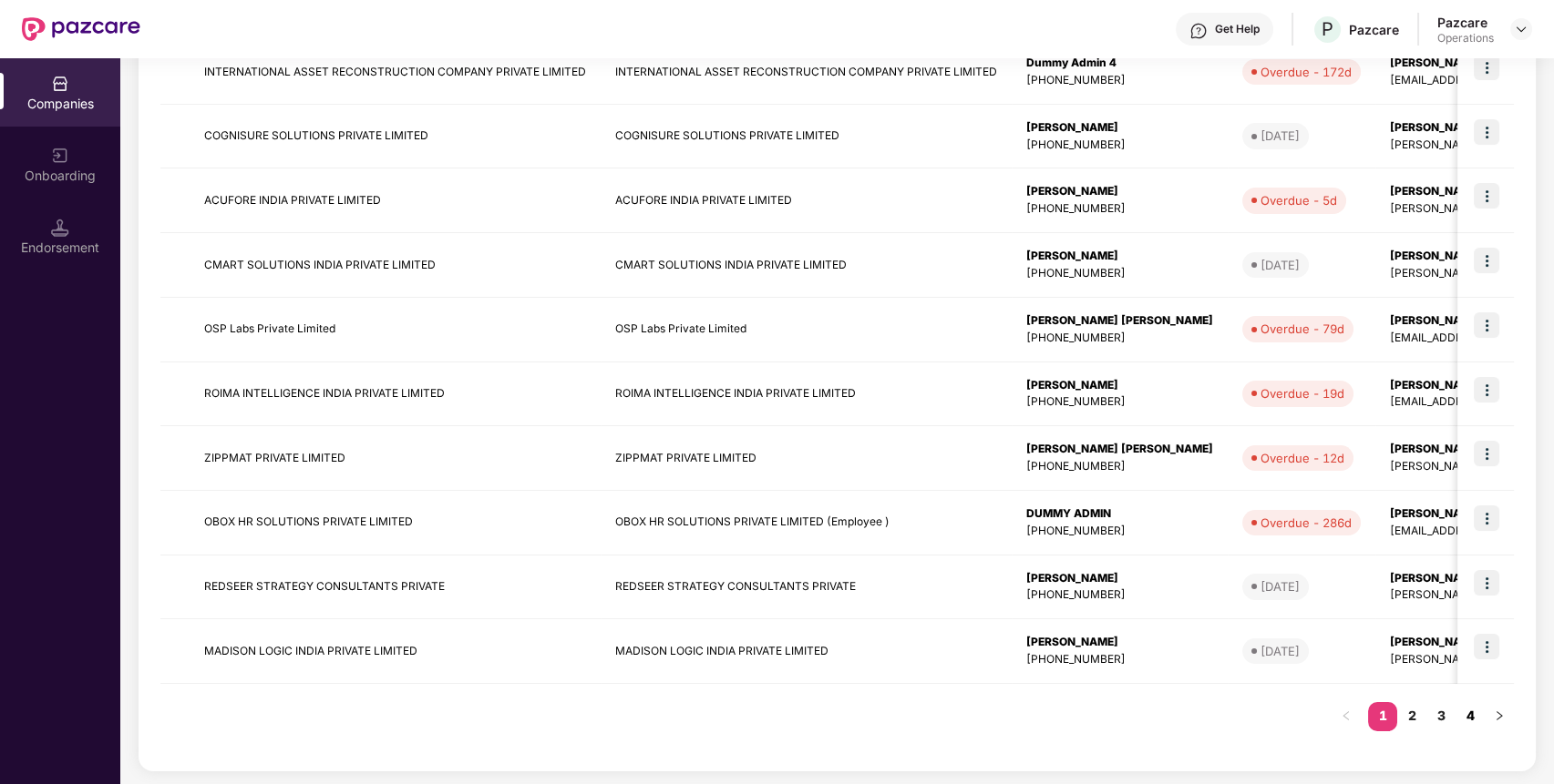
click at [1476, 706] on link "4" at bounding box center [1470, 716] width 30 height 28
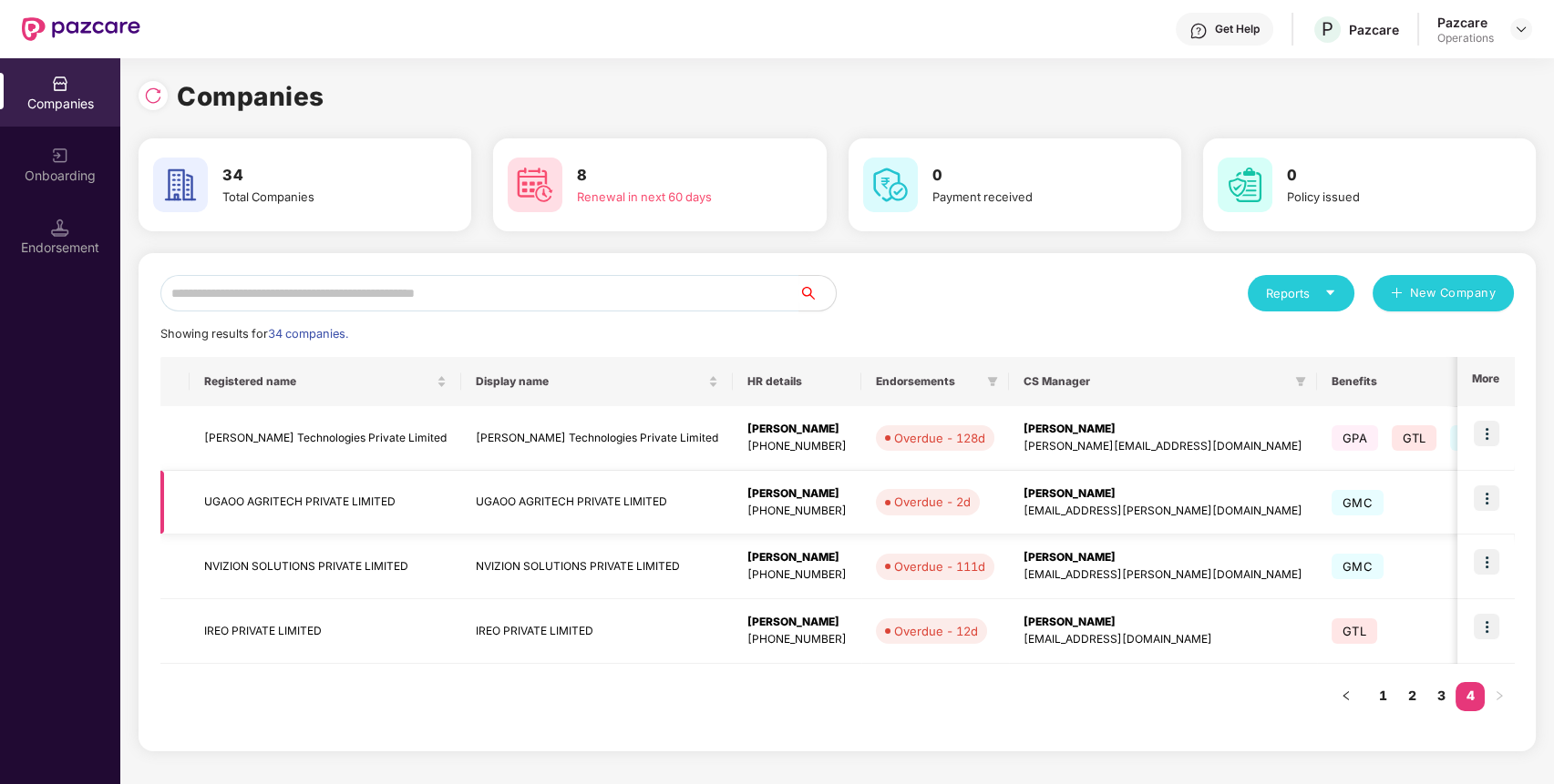
click at [1493, 486] on img at bounding box center [1486, 498] width 26 height 26
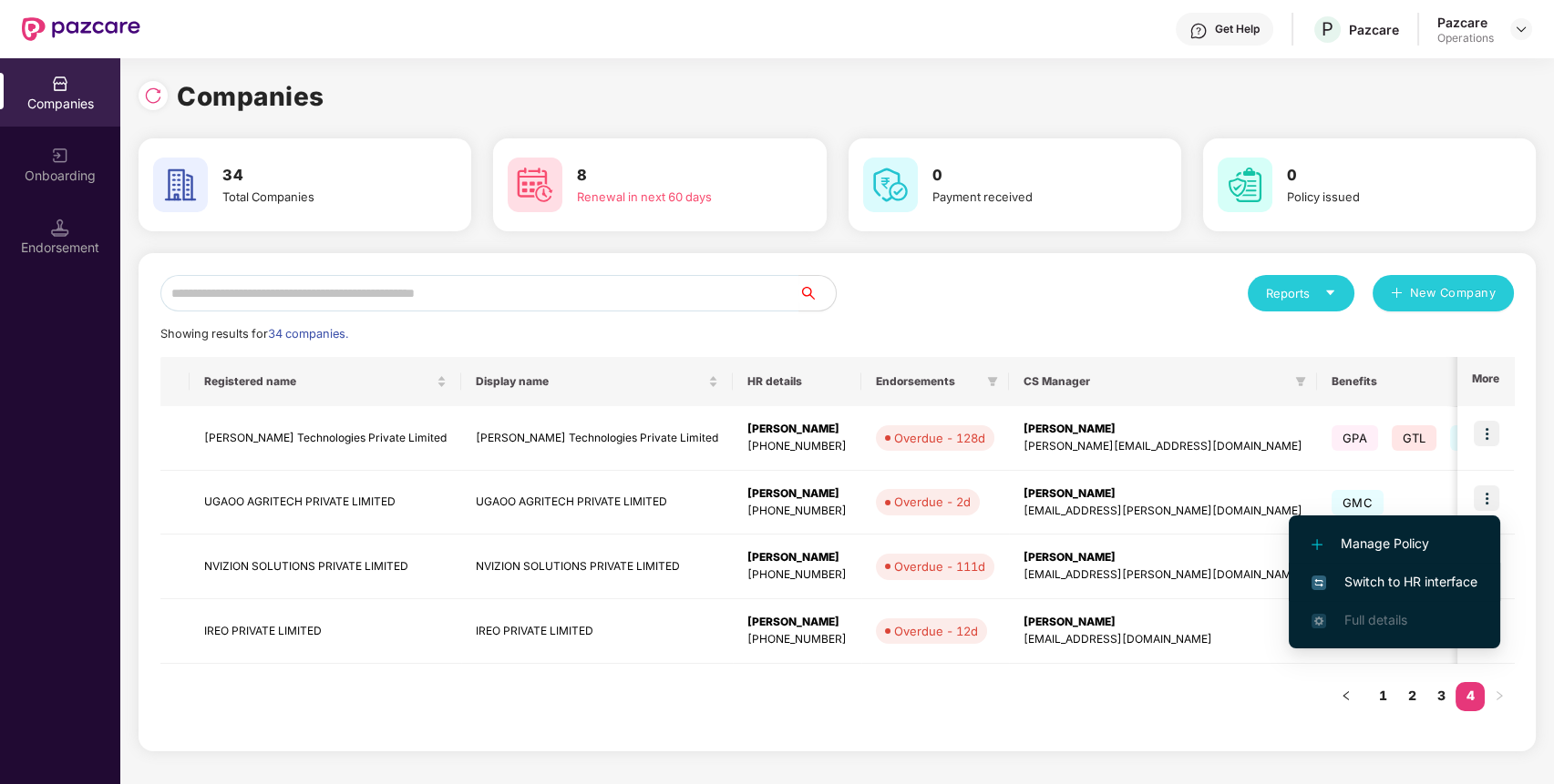
click at [1435, 570] on li "Switch to HR interface" at bounding box center [1394, 581] width 212 height 38
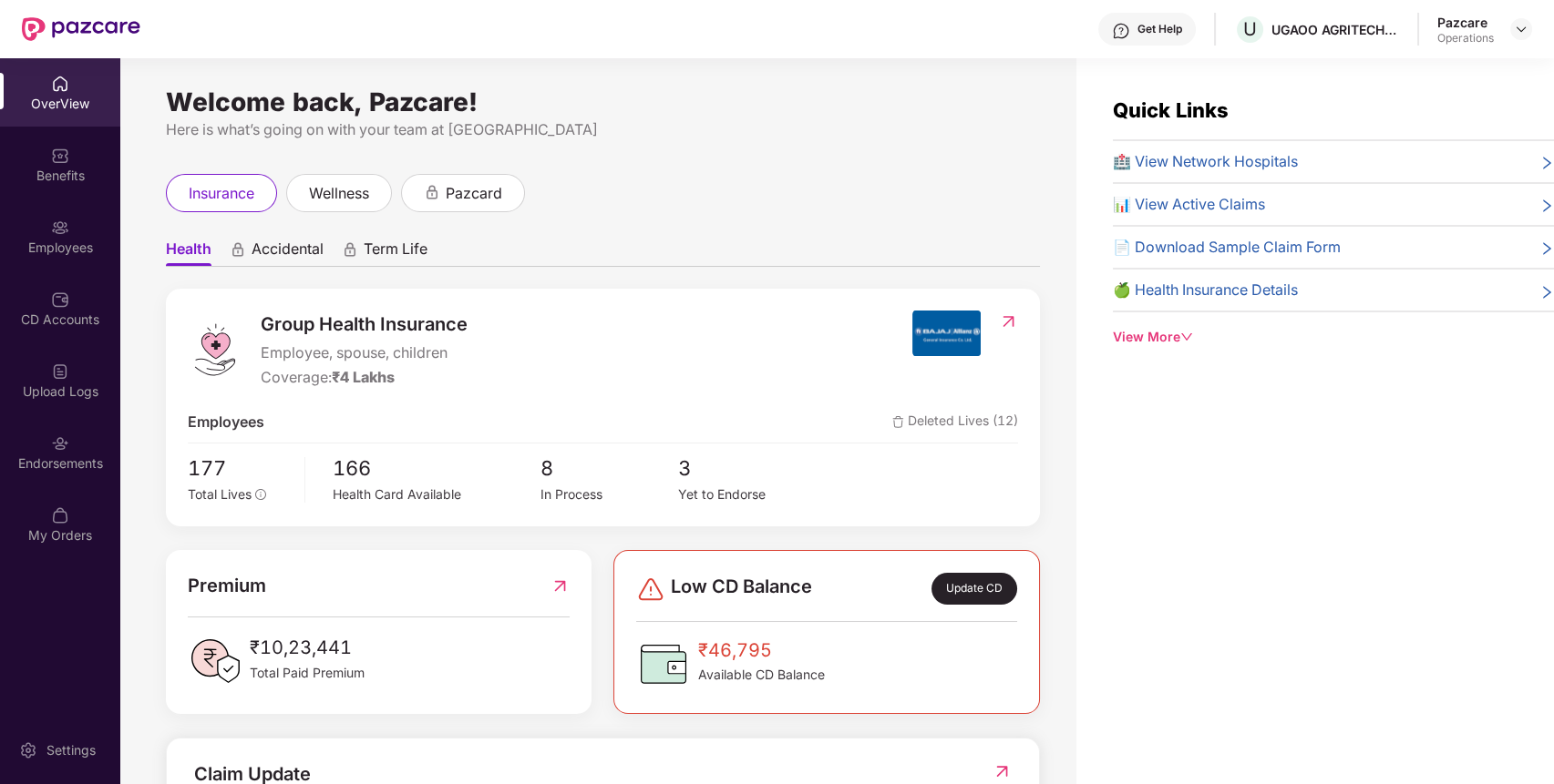
click at [71, 432] on div "Endorsements" at bounding box center [60, 452] width 120 height 68
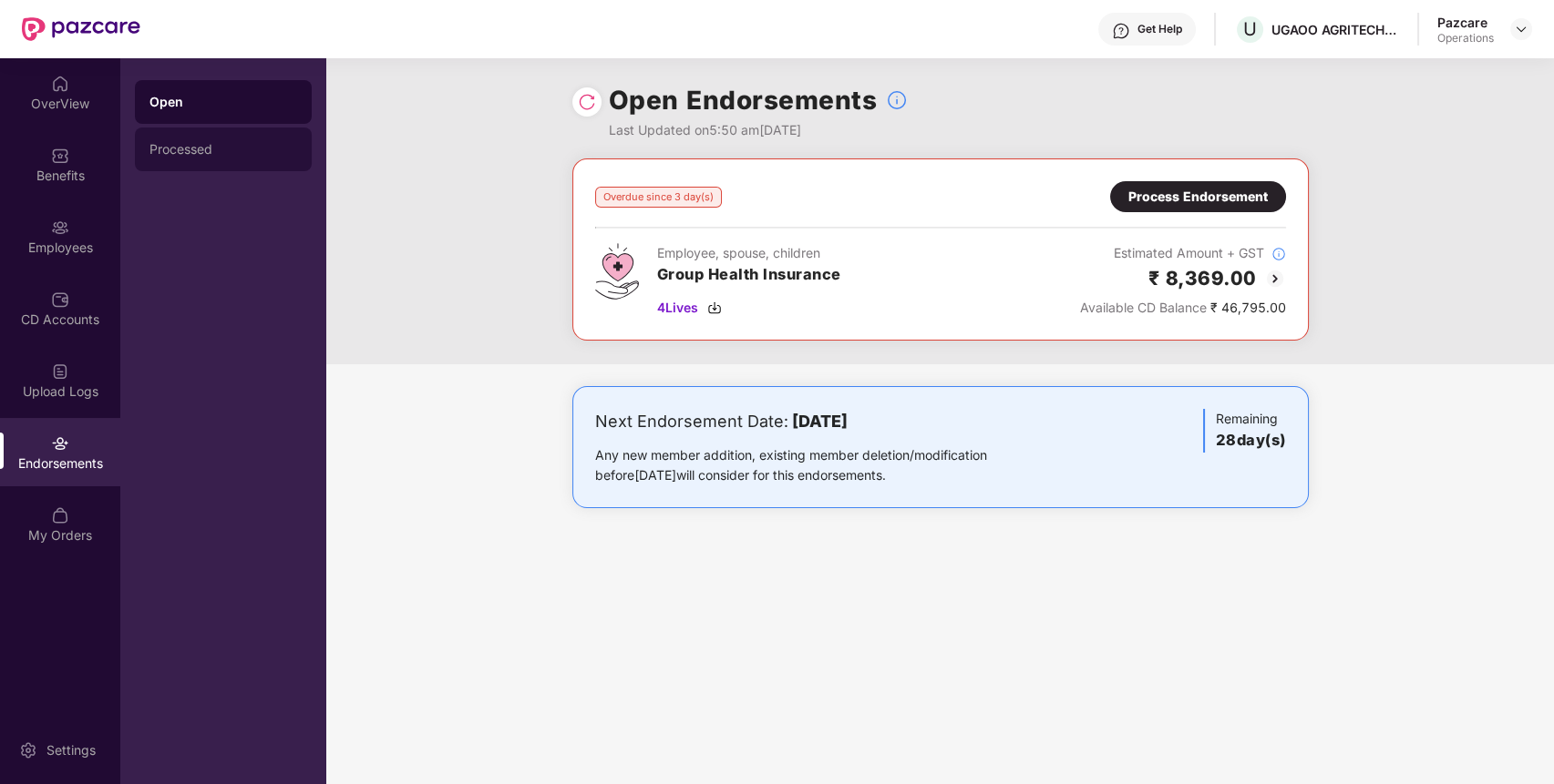
click at [254, 158] on div "Processed" at bounding box center [223, 150] width 177 height 43
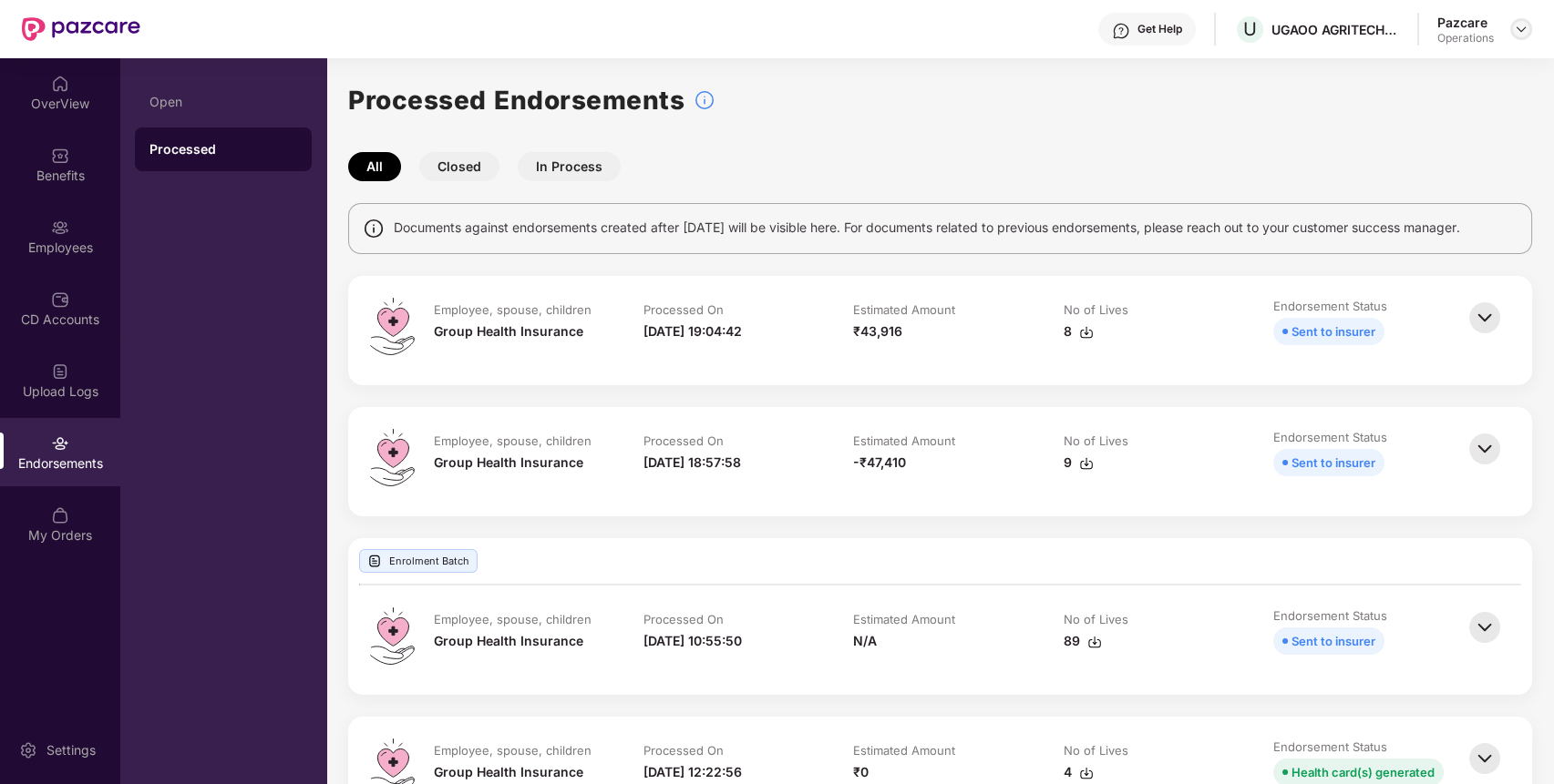
click at [1525, 24] on img at bounding box center [1521, 29] width 15 height 15
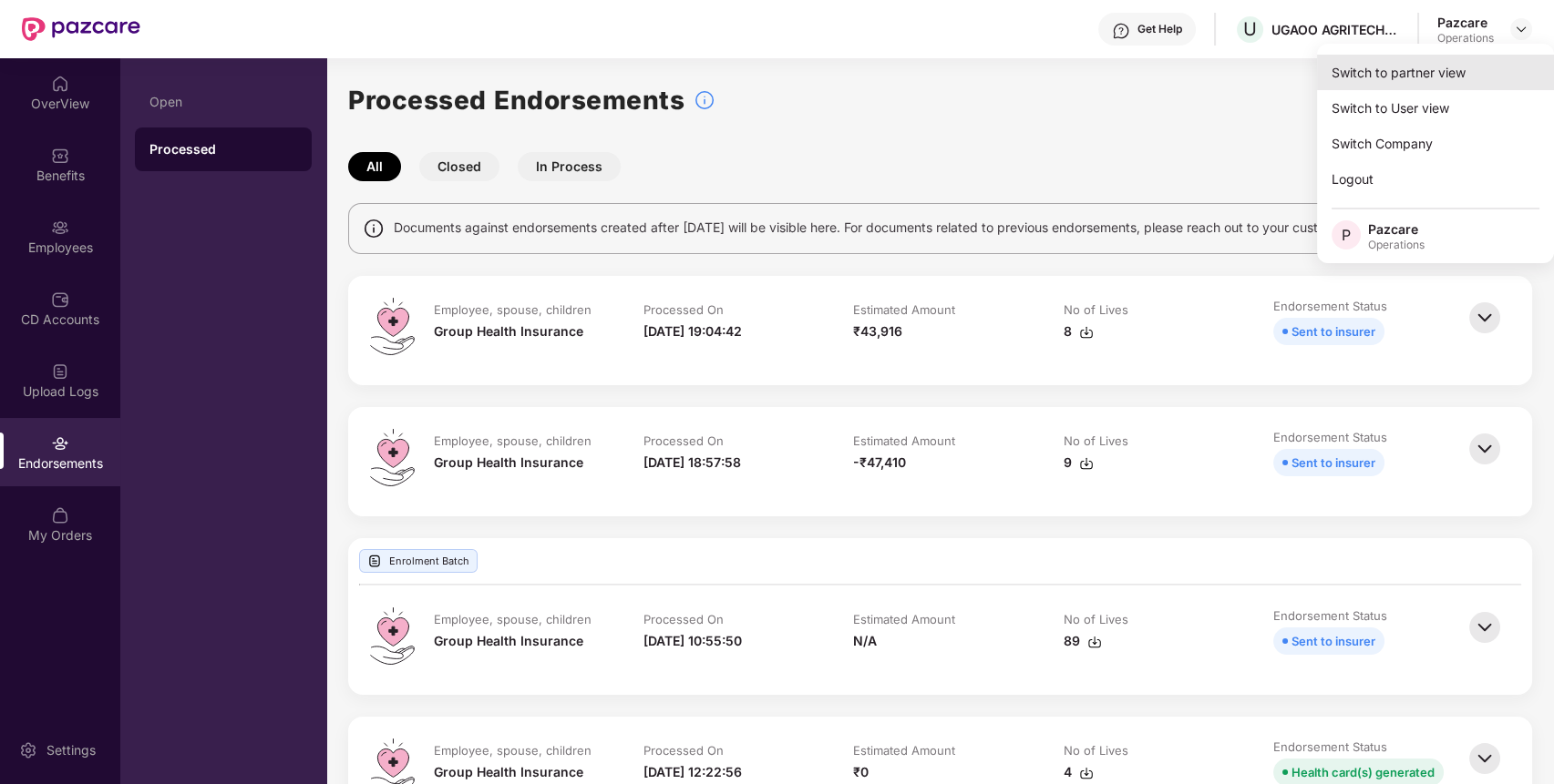
click at [1472, 75] on div "Switch to partner view" at bounding box center [1435, 73] width 237 height 35
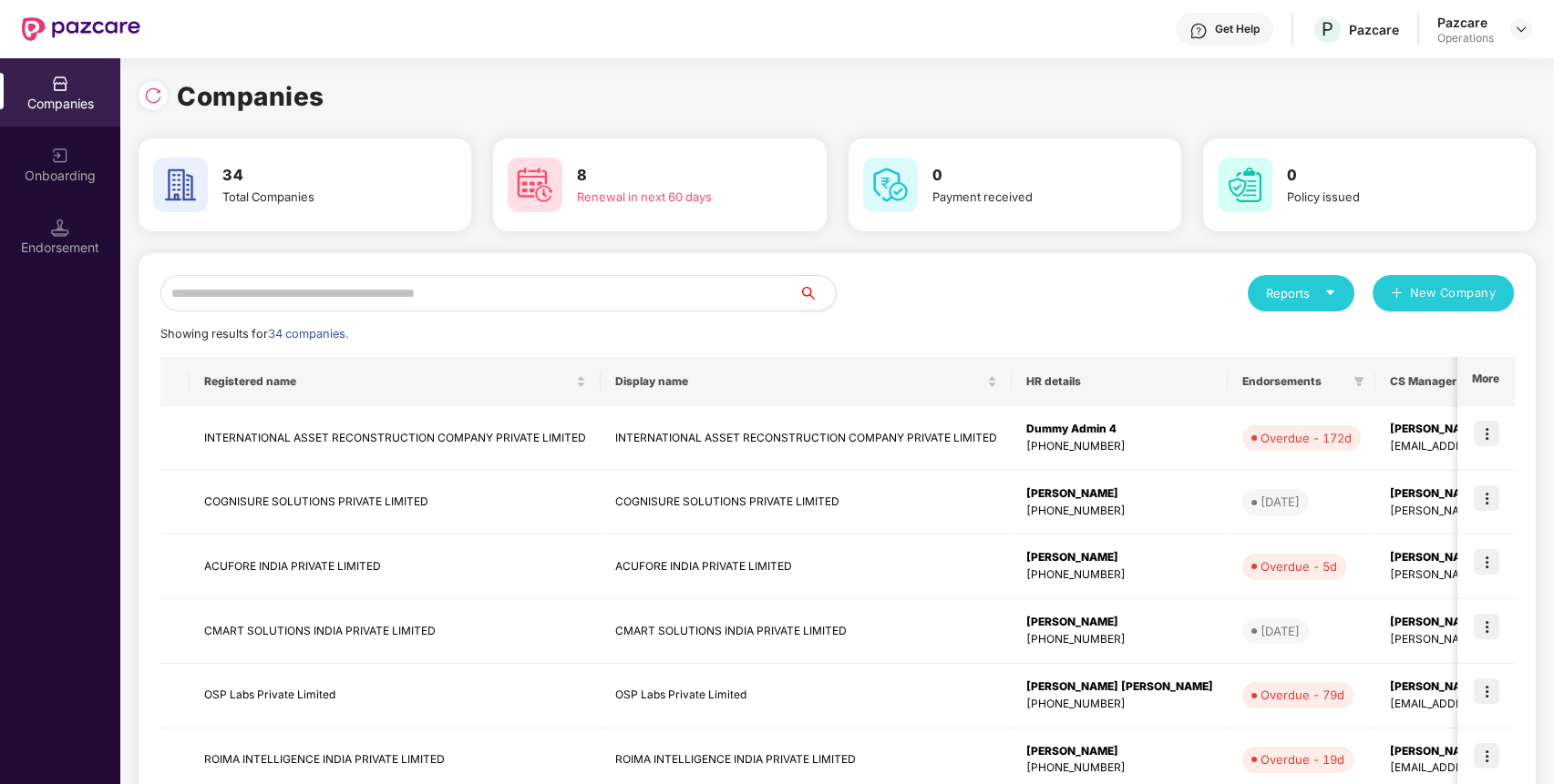
click at [720, 306] on input "text" at bounding box center [479, 293] width 639 height 36
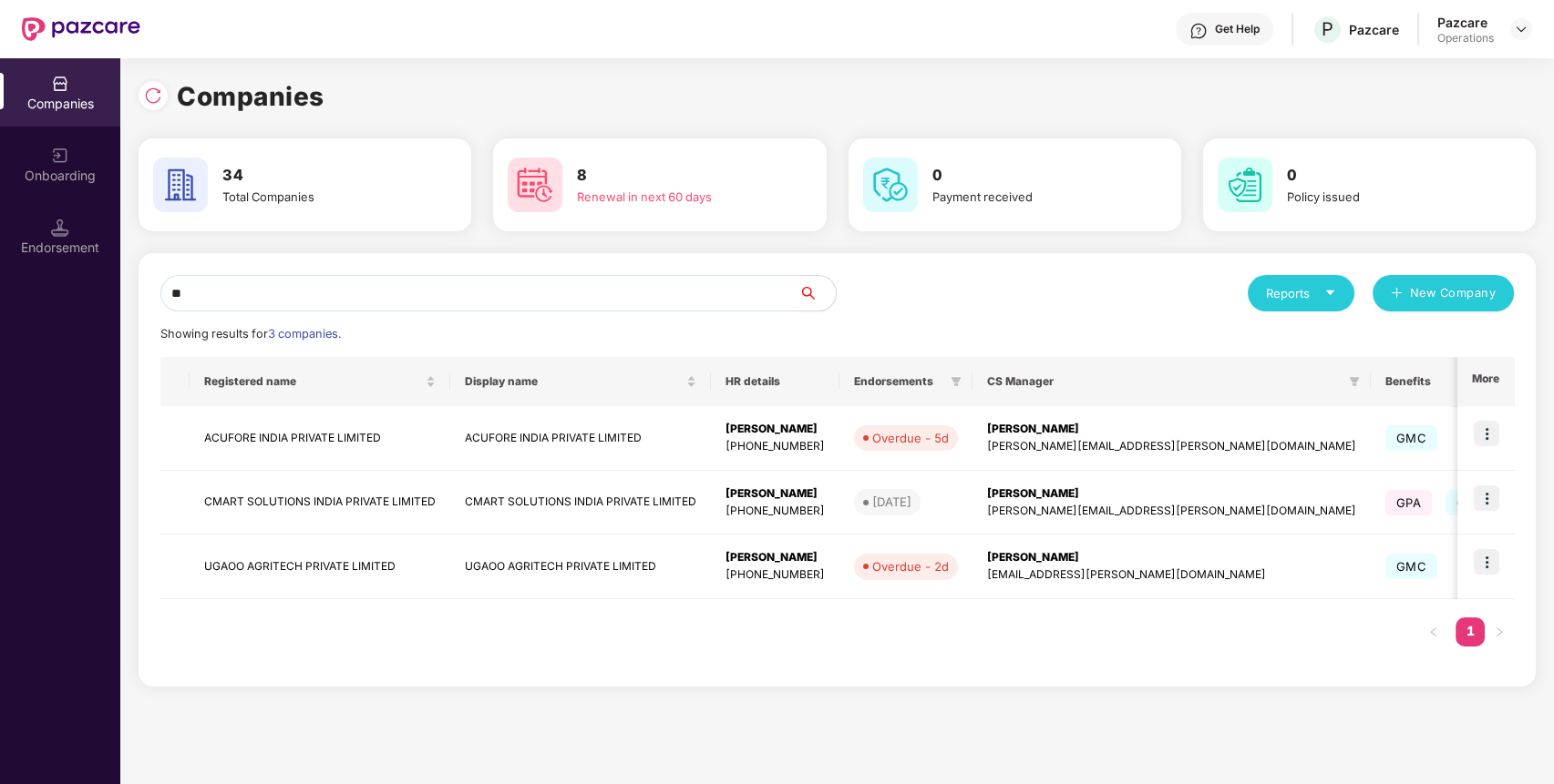
type input "*"
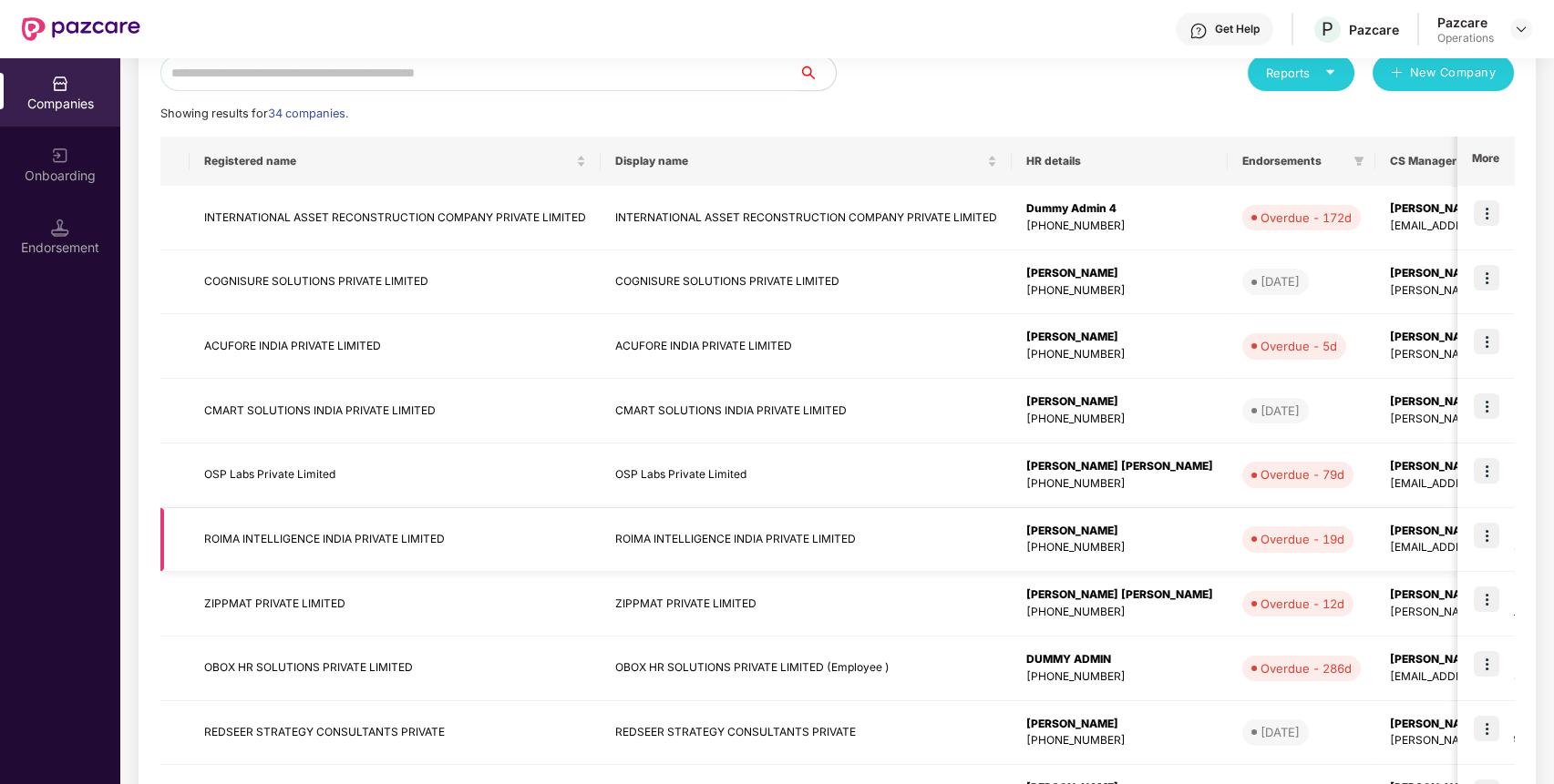
scroll to position [366, 0]
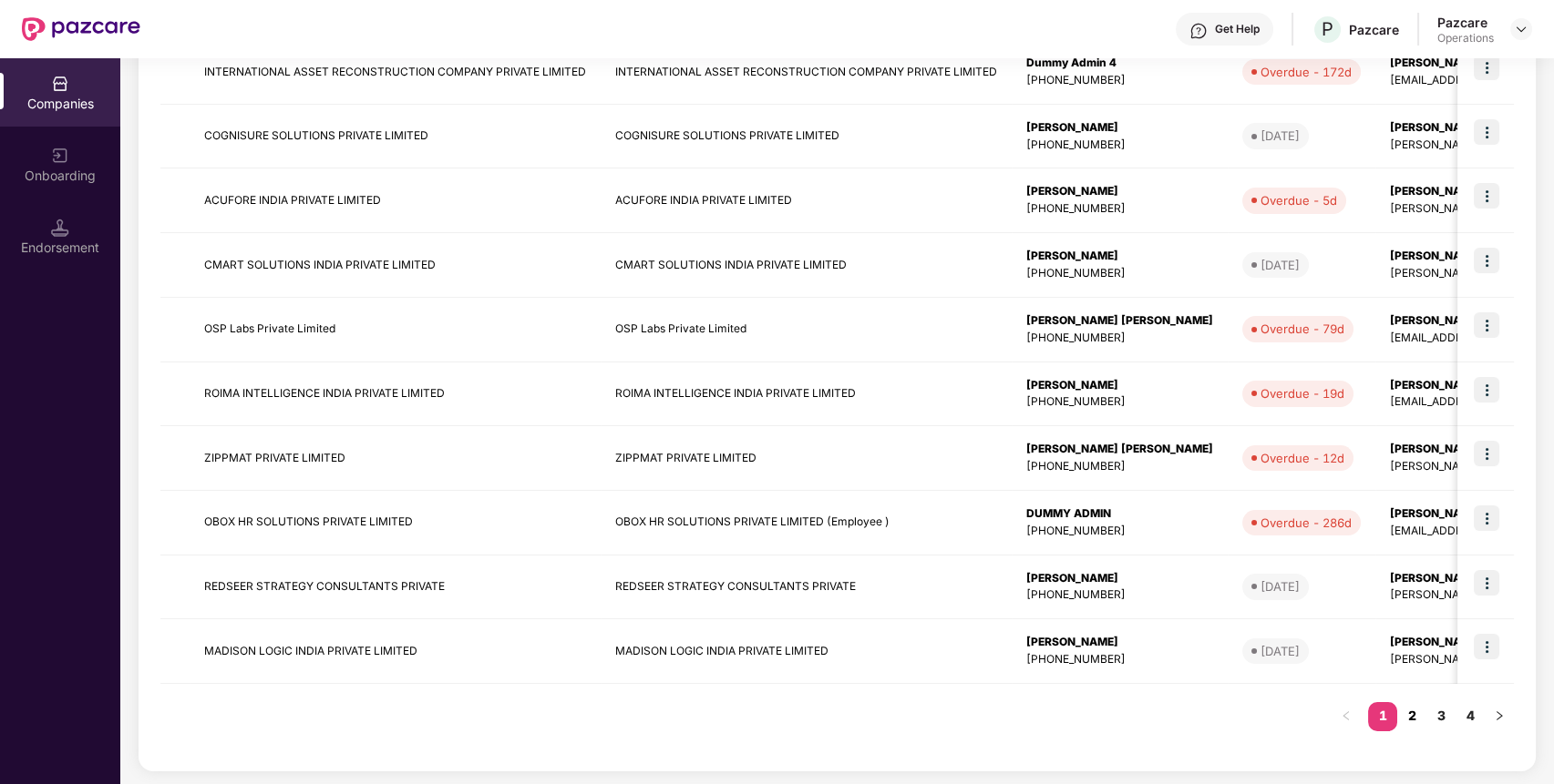
click at [1408, 704] on link "2" at bounding box center [1411, 716] width 30 height 28
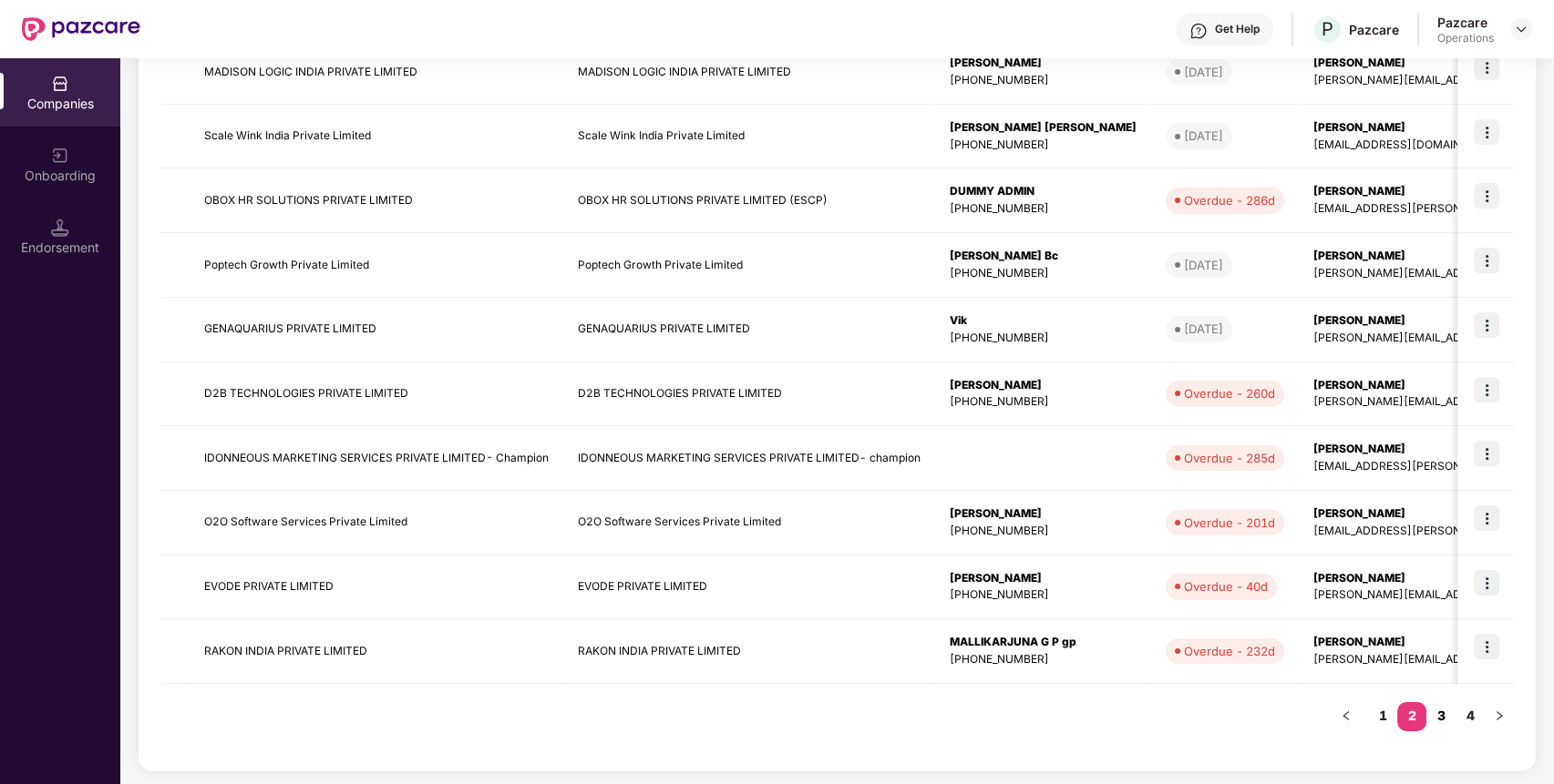
click at [1438, 710] on link "3" at bounding box center [1441, 716] width 30 height 28
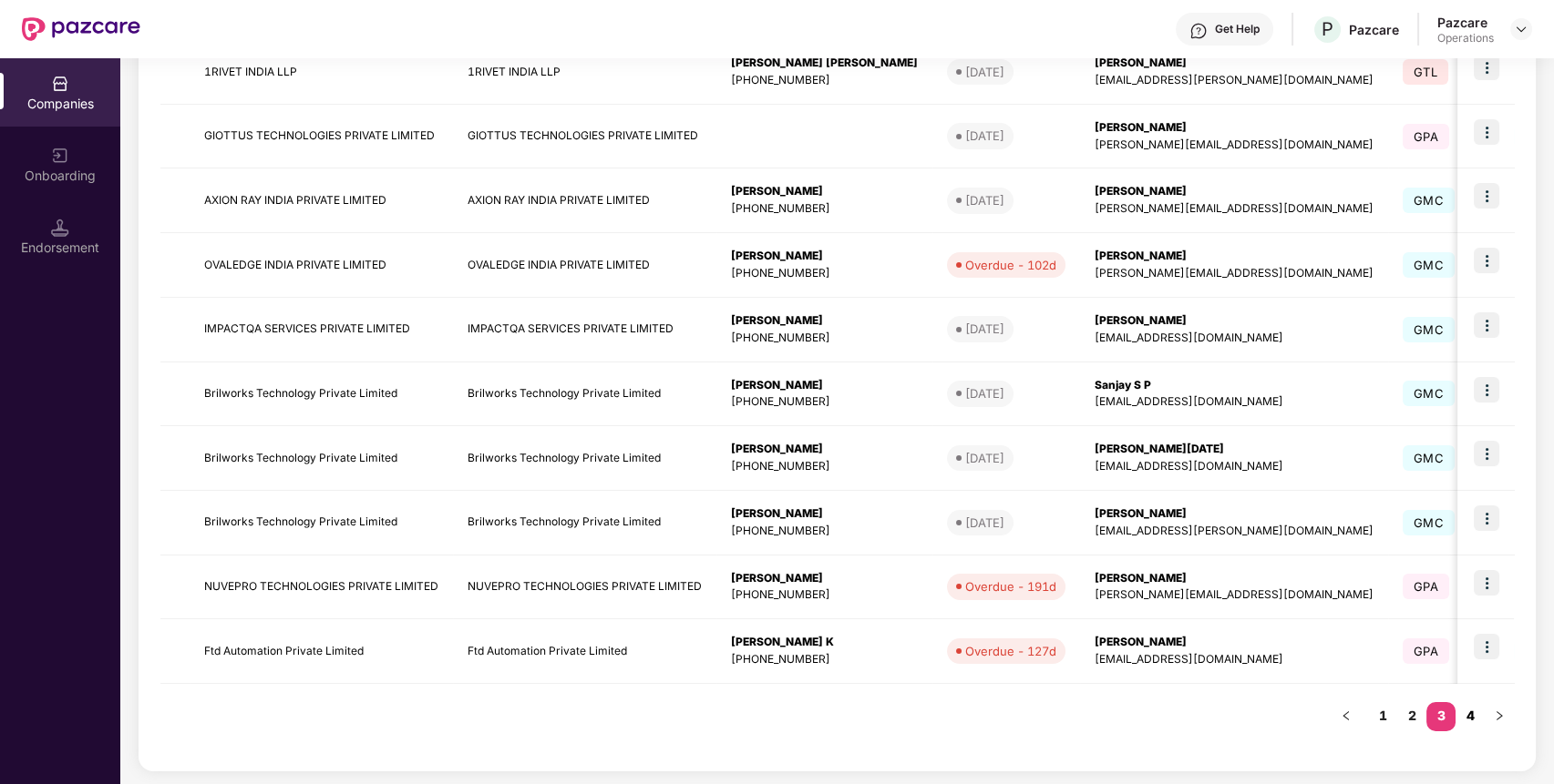
click at [1469, 719] on link "4" at bounding box center [1470, 716] width 30 height 28
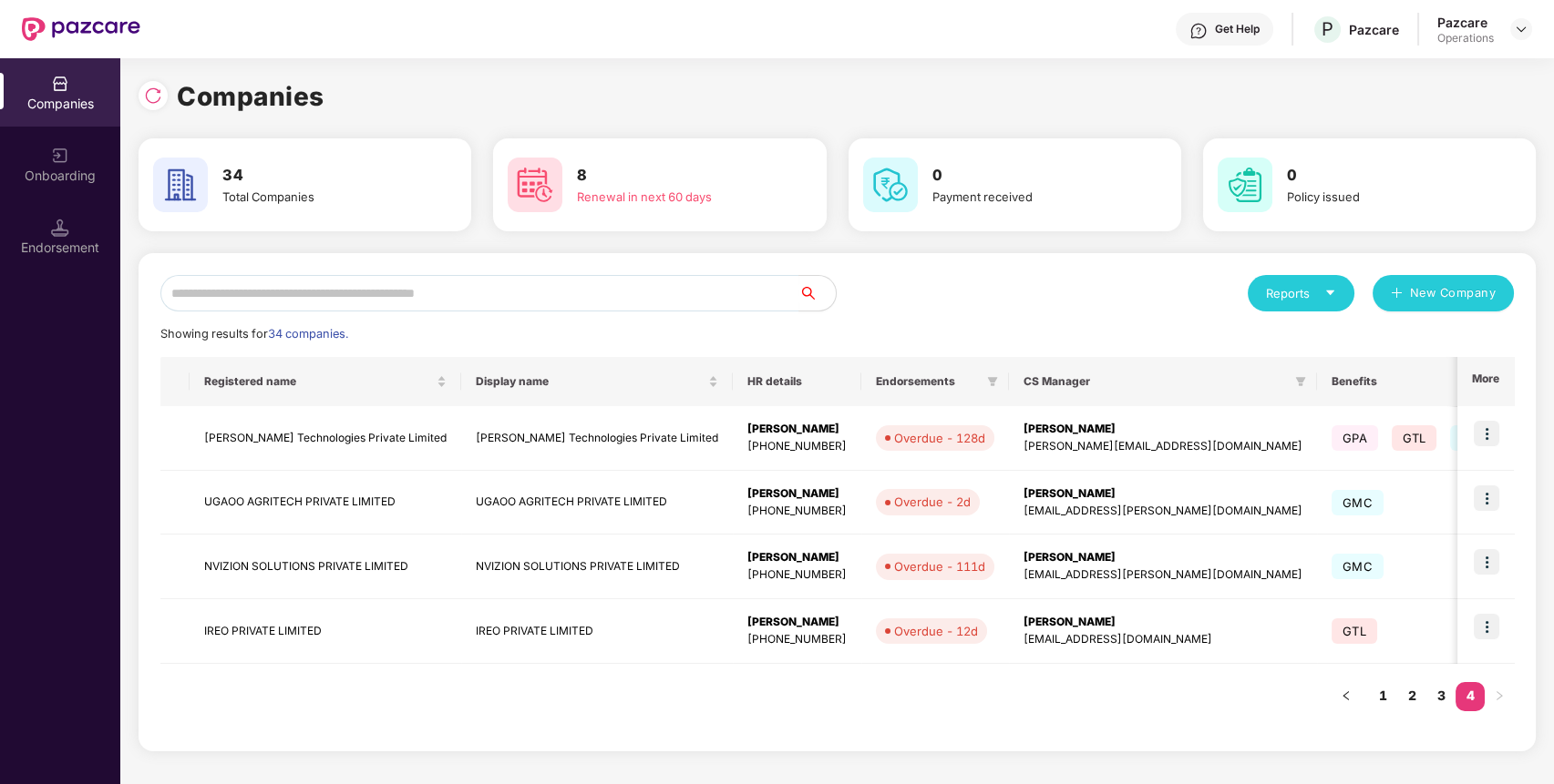
scroll to position [0, 0]
click at [1491, 488] on img at bounding box center [1486, 498] width 26 height 26
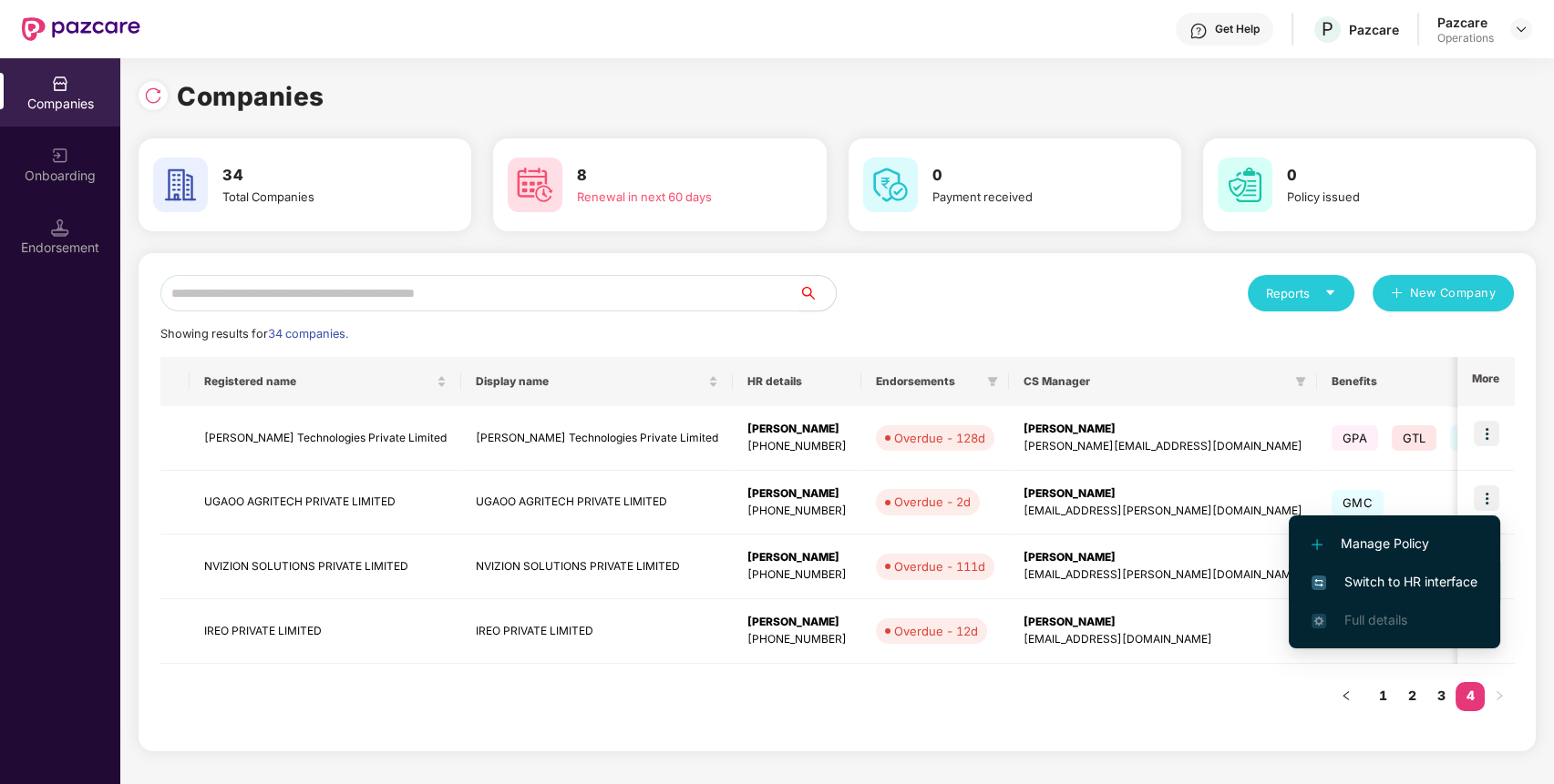
click at [1407, 588] on span "Switch to HR interface" at bounding box center [1394, 581] width 166 height 20
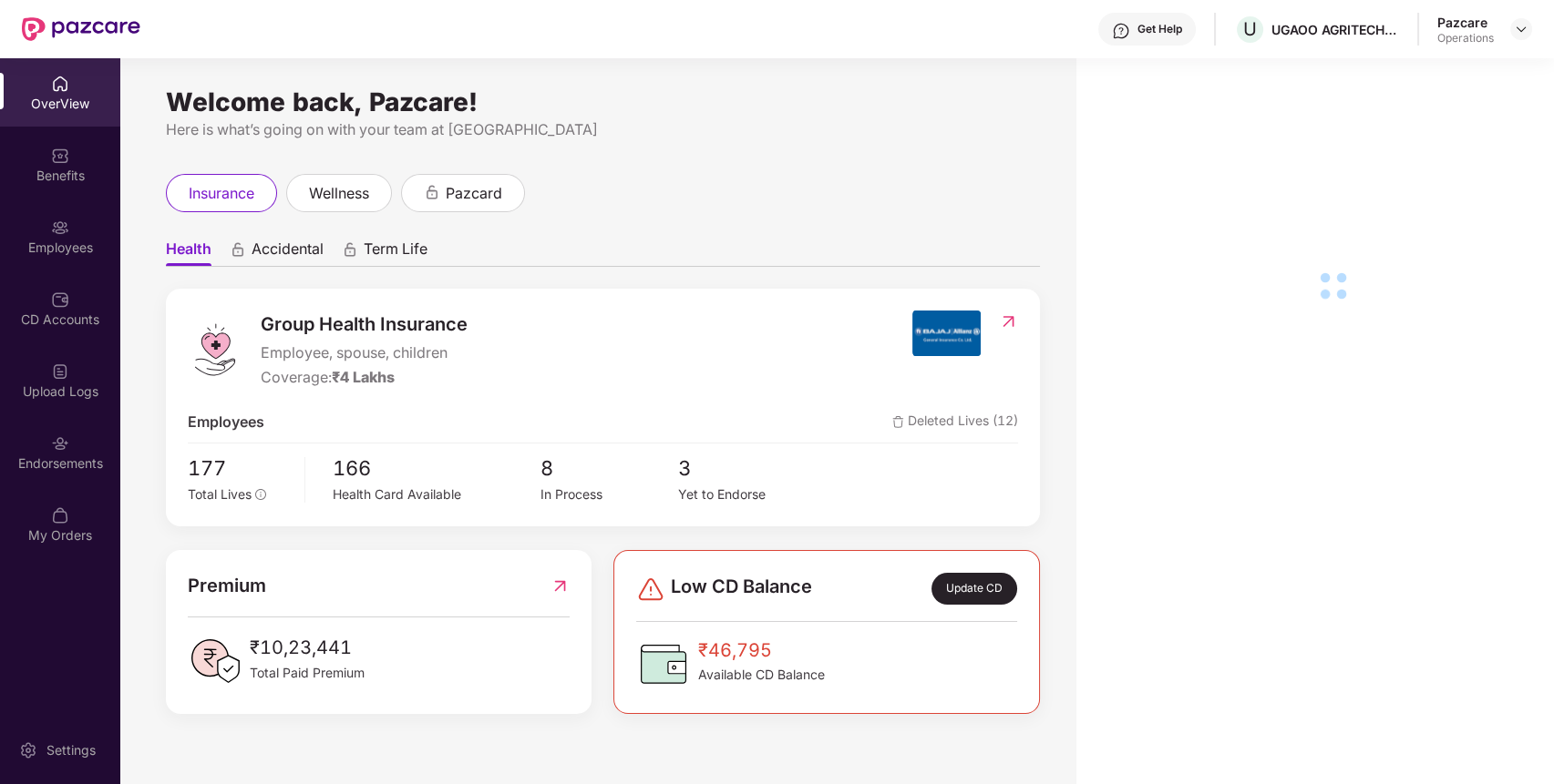
click at [84, 477] on div "Endorsements" at bounding box center [60, 452] width 120 height 68
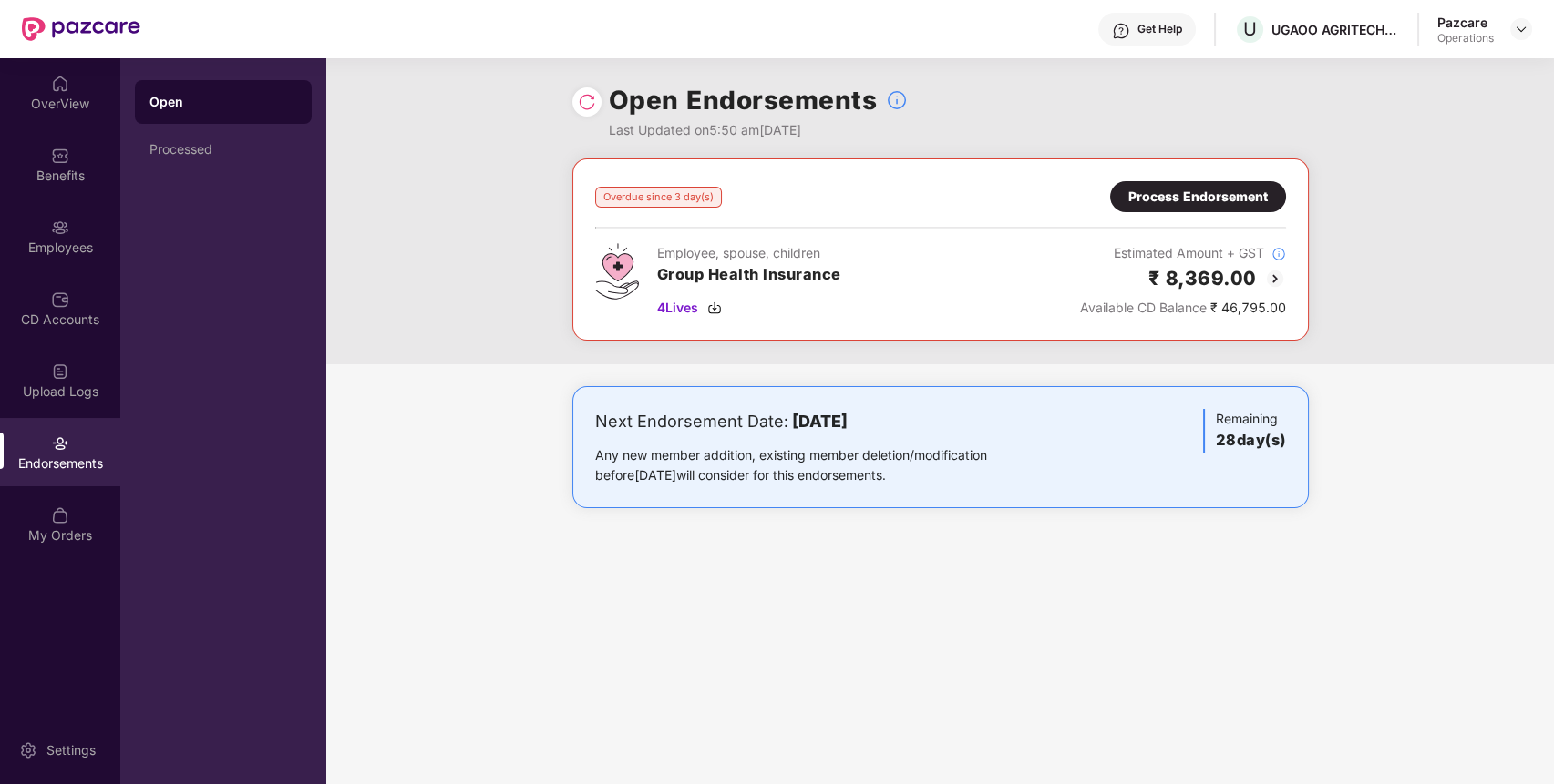
click at [1139, 189] on div "Process Endorsement" at bounding box center [1198, 197] width 140 height 20
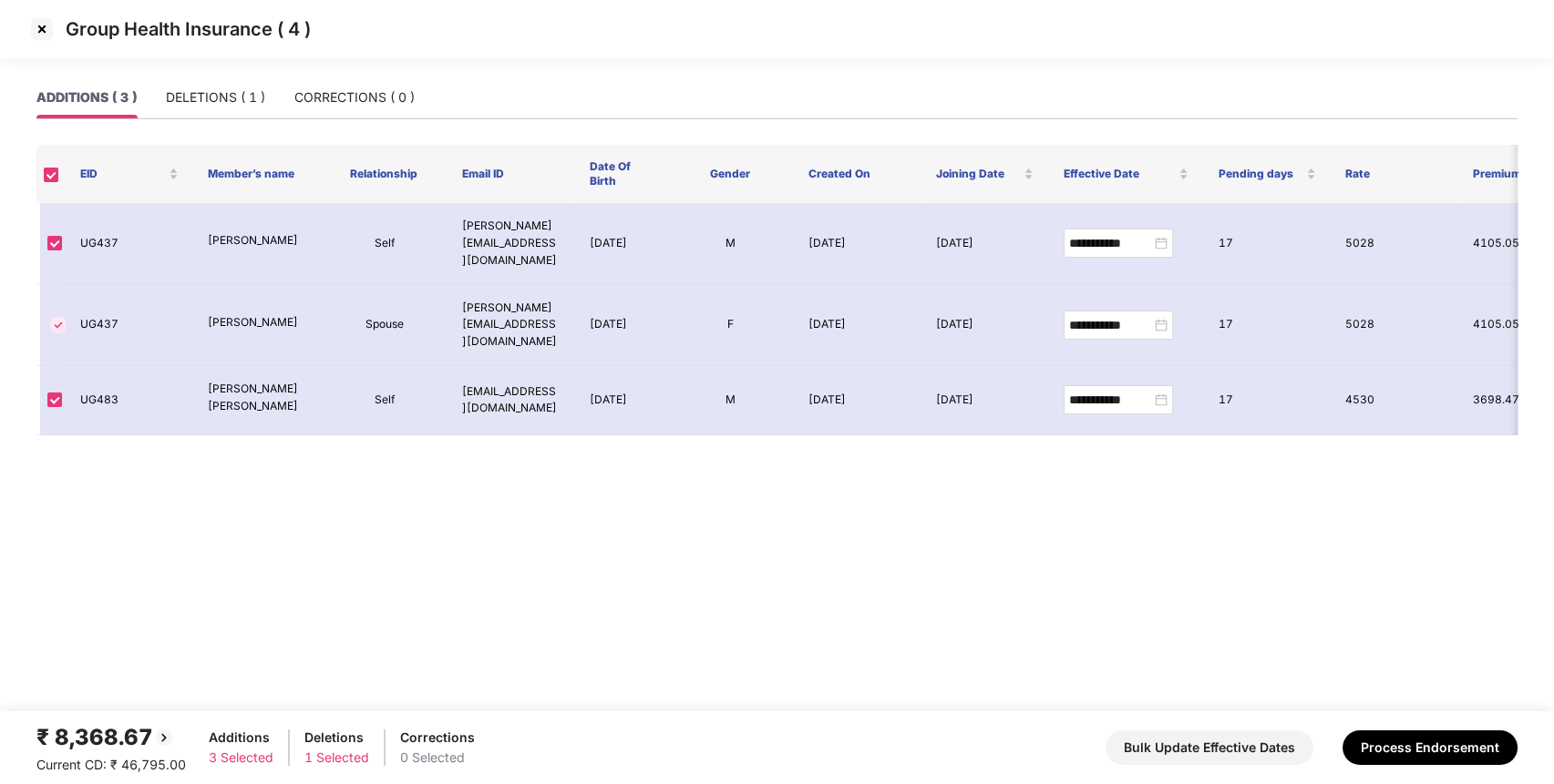
click at [45, 31] on img at bounding box center [42, 30] width 30 height 30
